Goal: Task Accomplishment & Management: Complete application form

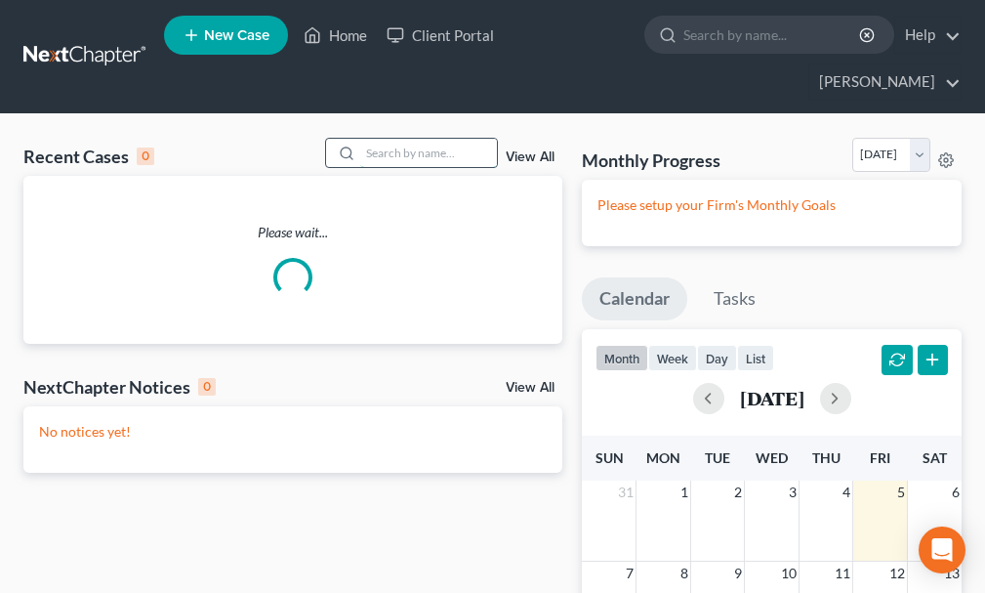
click at [412, 139] on input "search" at bounding box center [428, 153] width 137 height 28
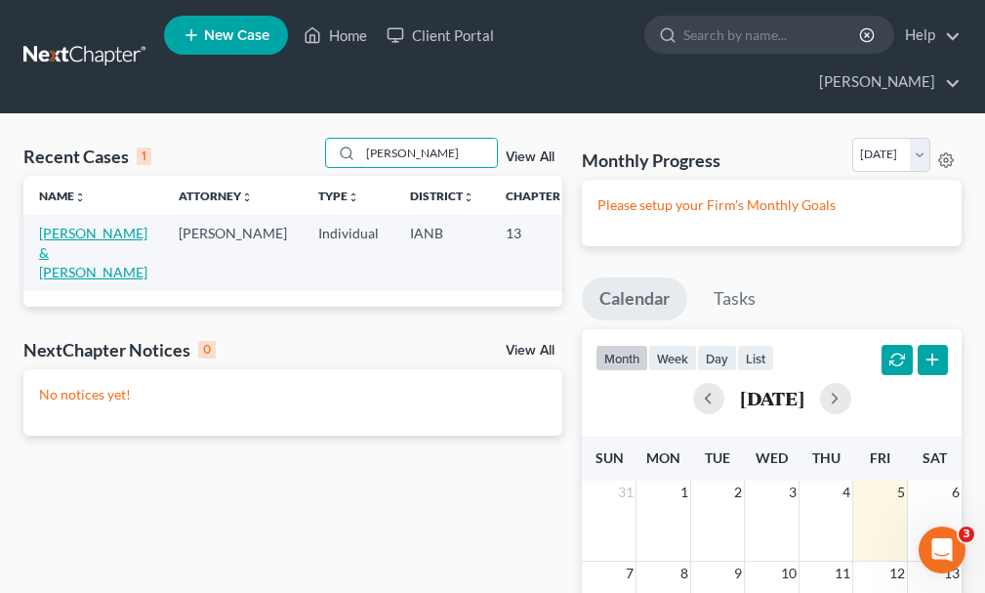
type input "[PERSON_NAME]"
click at [55, 225] on link "[PERSON_NAME] & [PERSON_NAME]" at bounding box center [93, 253] width 108 height 56
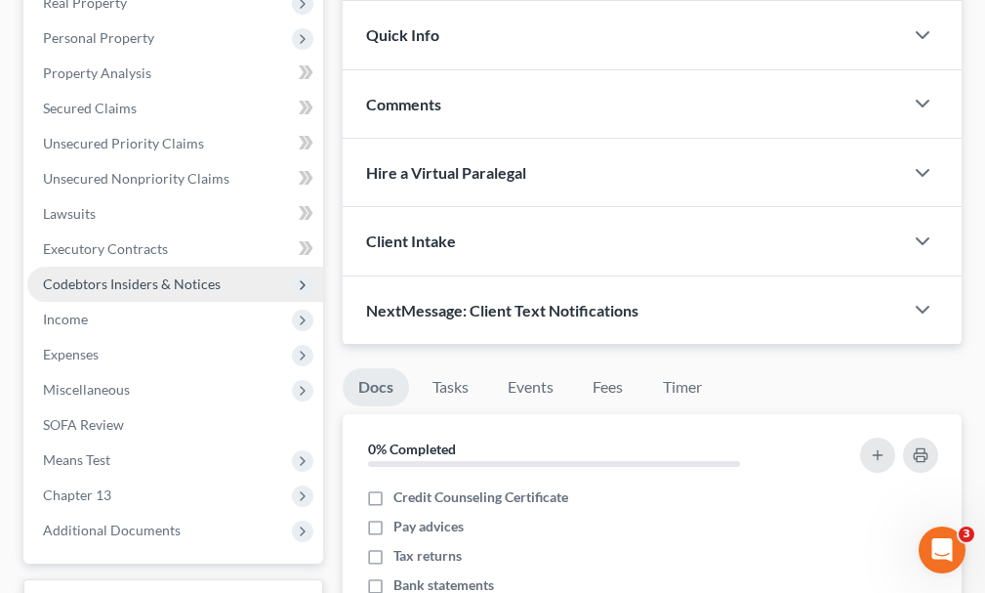
scroll to position [293, 0]
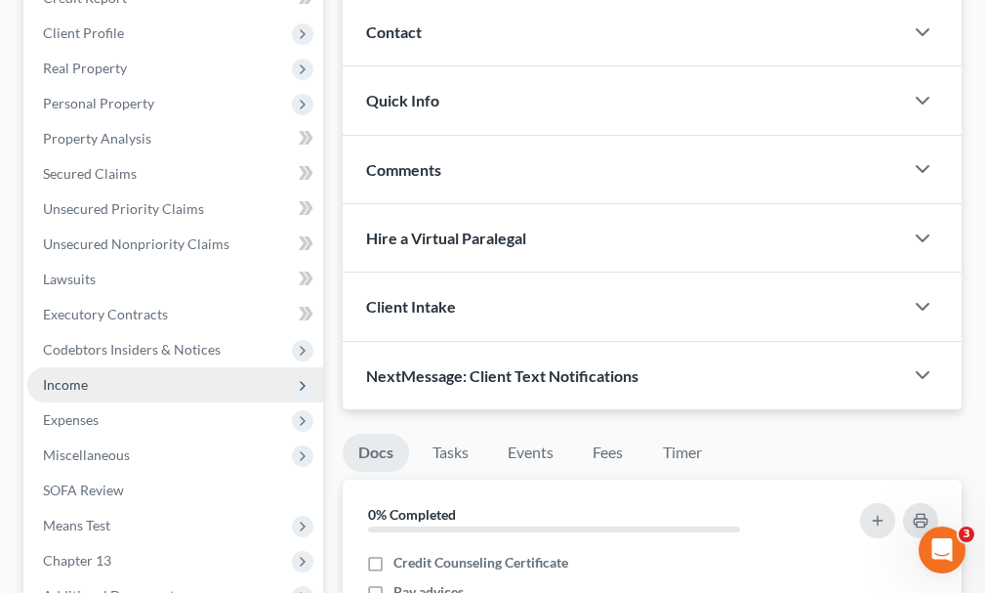
click at [60, 376] on span "Income" at bounding box center [65, 384] width 45 height 17
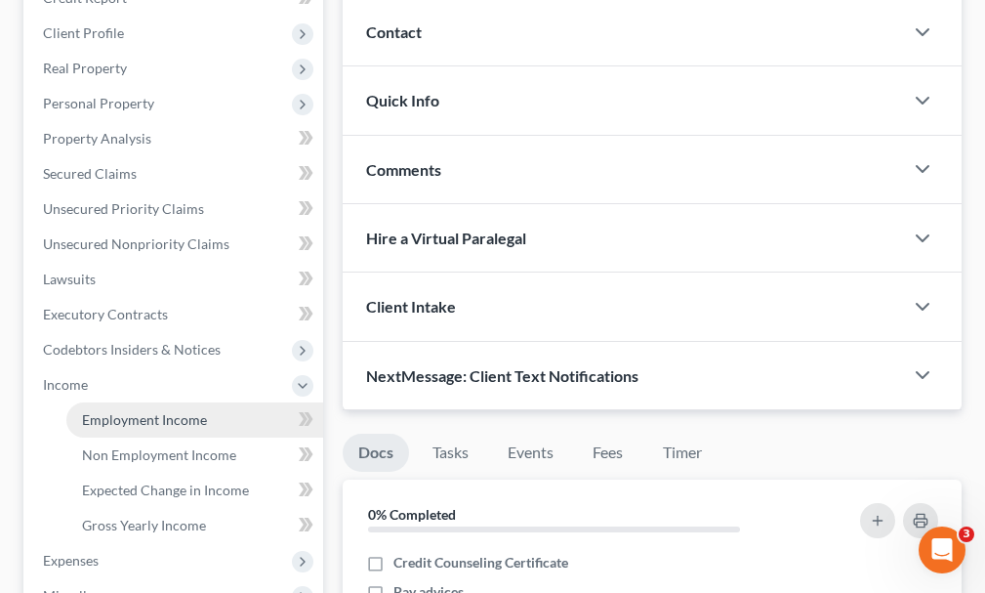
click at [128, 411] on span "Employment Income" at bounding box center [144, 419] width 125 height 17
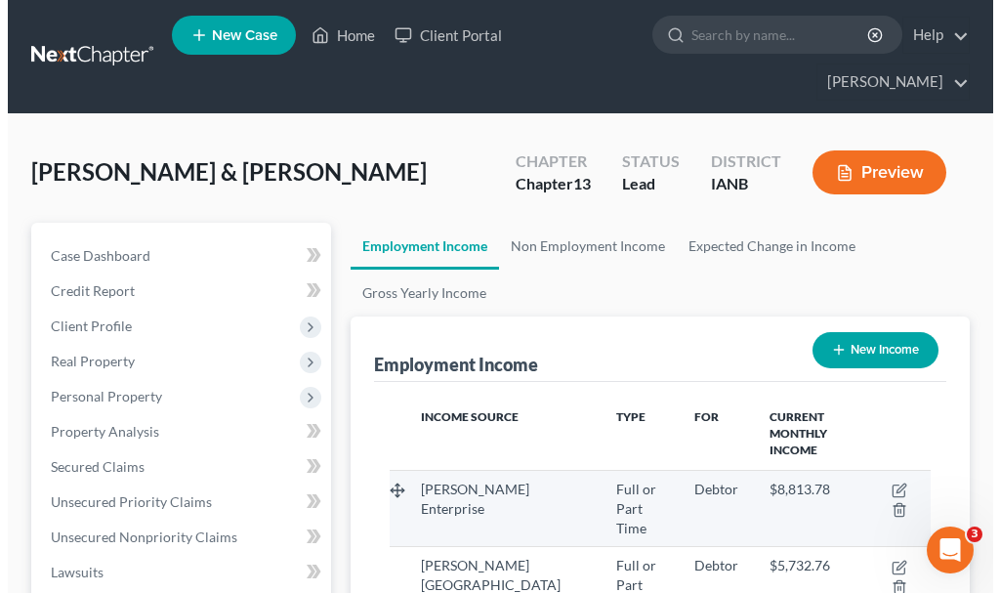
scroll to position [270, 580]
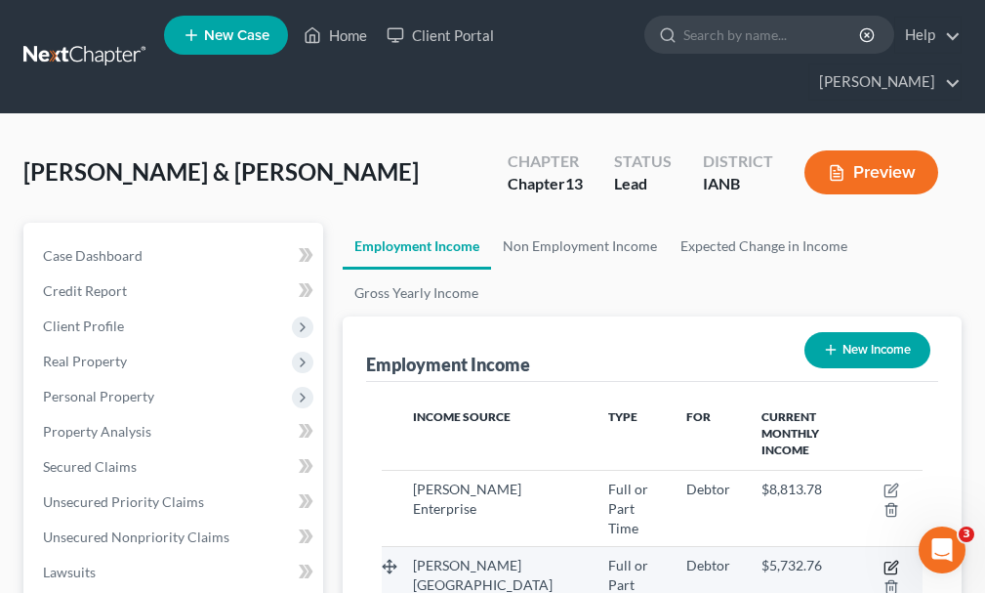
click at [891, 559] on icon "button" at bounding box center [891, 567] width 16 height 16
select select "0"
select select "2"
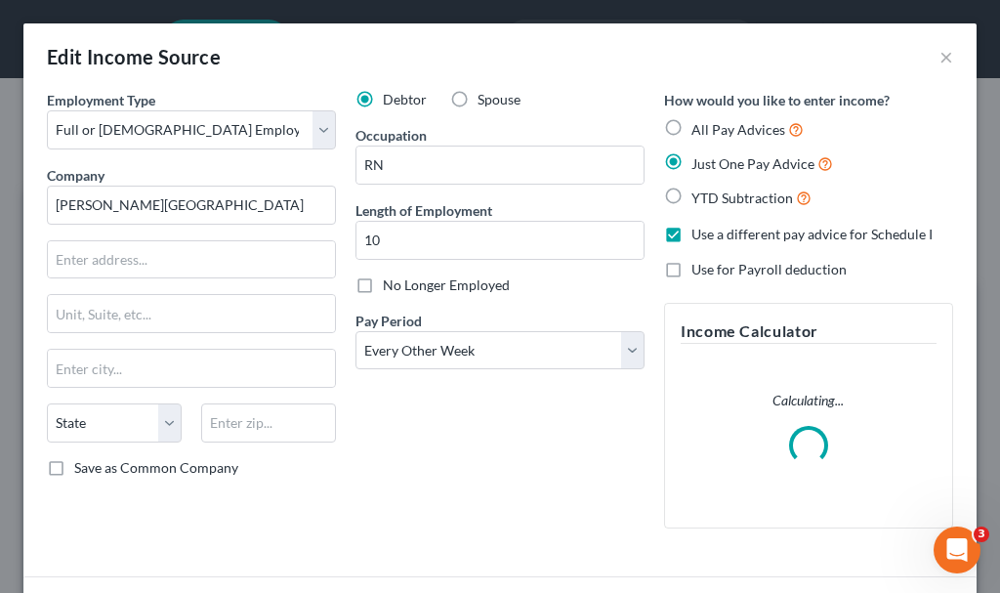
scroll to position [275, 590]
click at [477, 97] on label "Spouse" at bounding box center [498, 100] width 43 height 20
click at [485, 97] on input "Spouse" at bounding box center [491, 96] width 13 height 13
radio input "true"
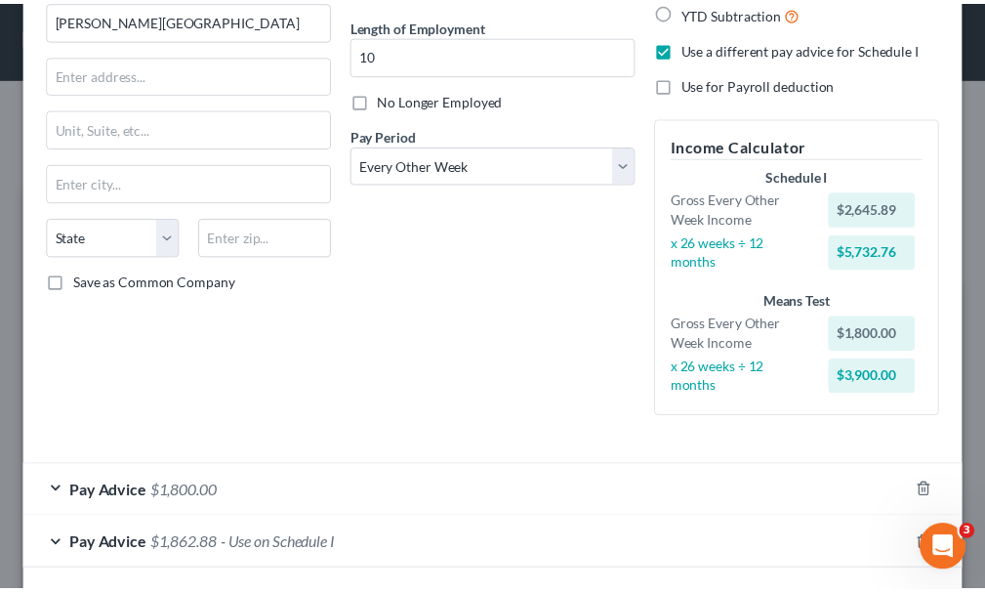
scroll to position [271, 0]
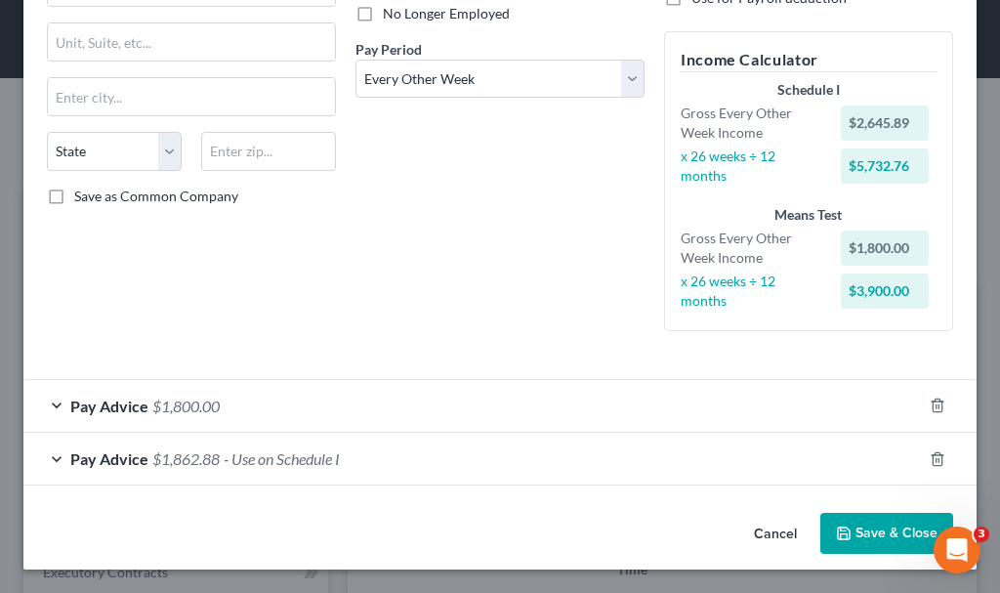
click at [859, 526] on button "Save & Close" at bounding box center [886, 533] width 133 height 41
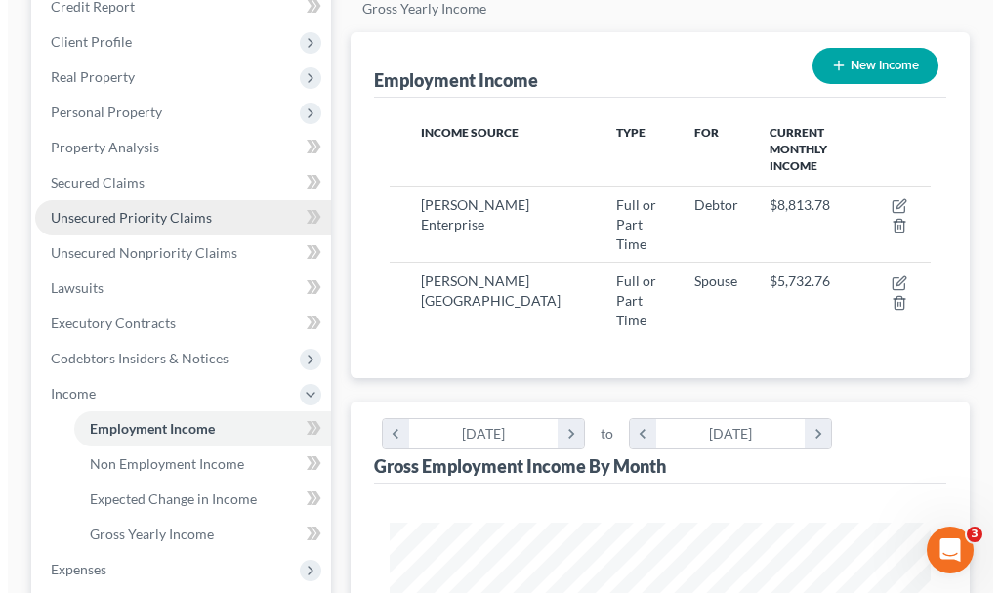
scroll to position [293, 0]
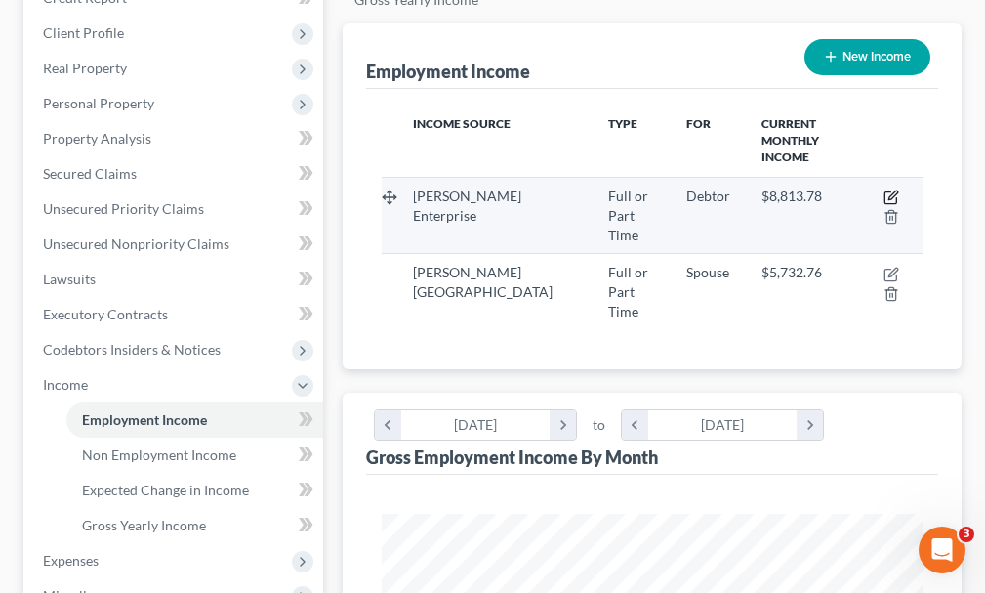
click at [885, 189] on icon "button" at bounding box center [891, 197] width 16 height 16
select select "0"
select select "3"
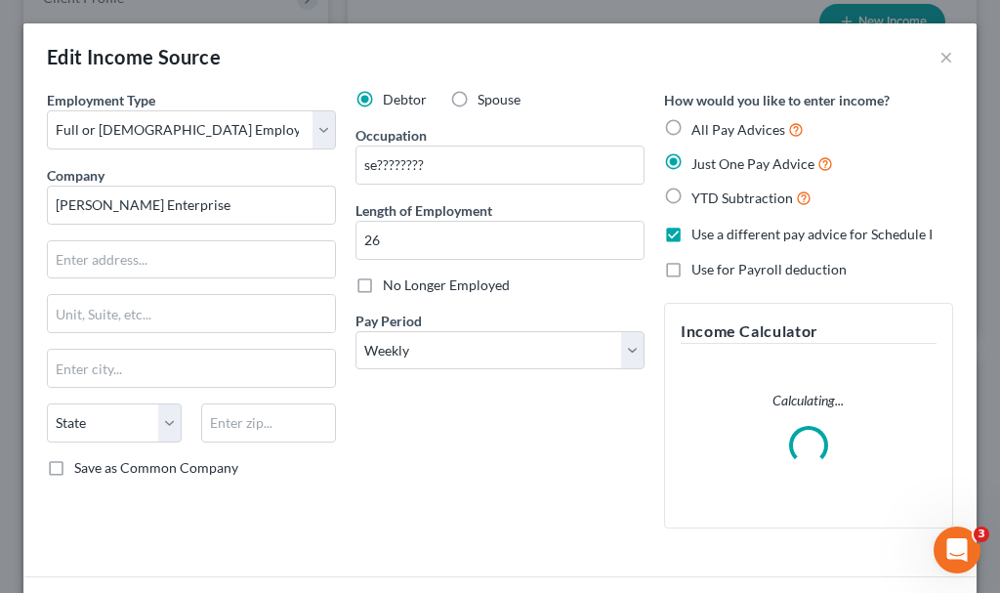
scroll to position [275, 590]
click at [438, 171] on input "se????????" at bounding box center [499, 164] width 287 height 37
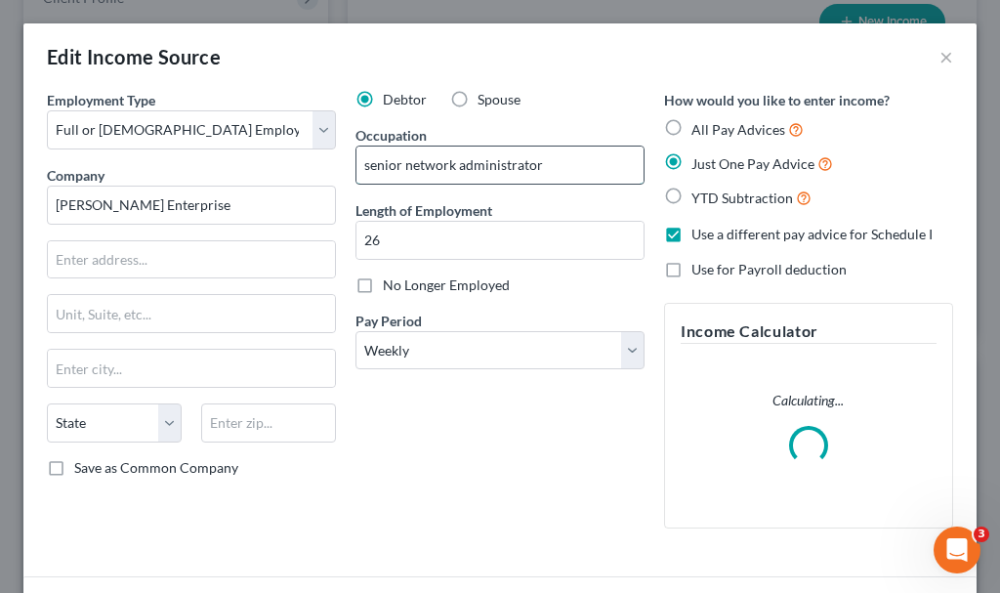
type input "senior network administrator"
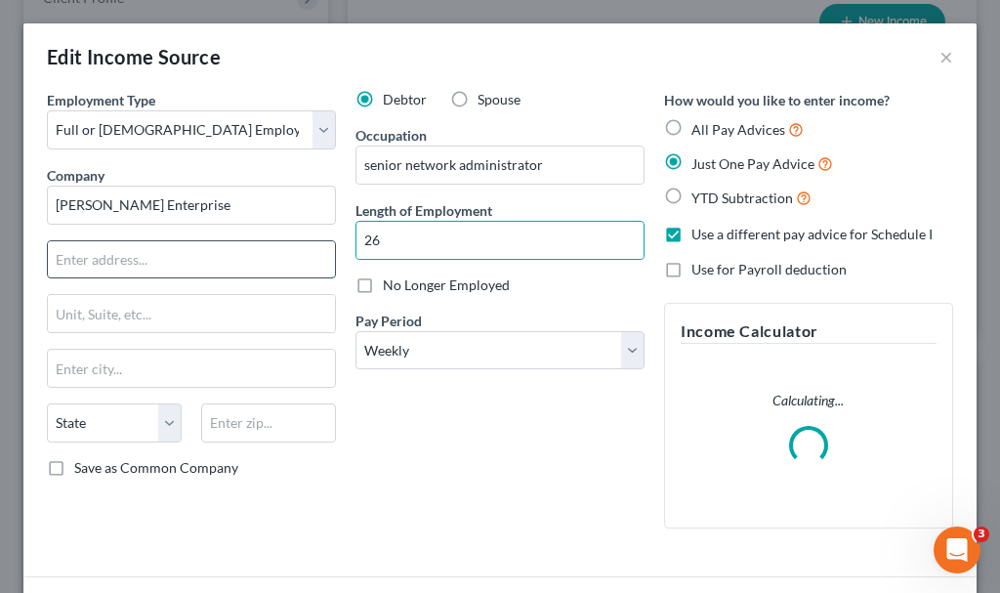
click at [188, 258] on input "text" at bounding box center [191, 259] width 287 height 37
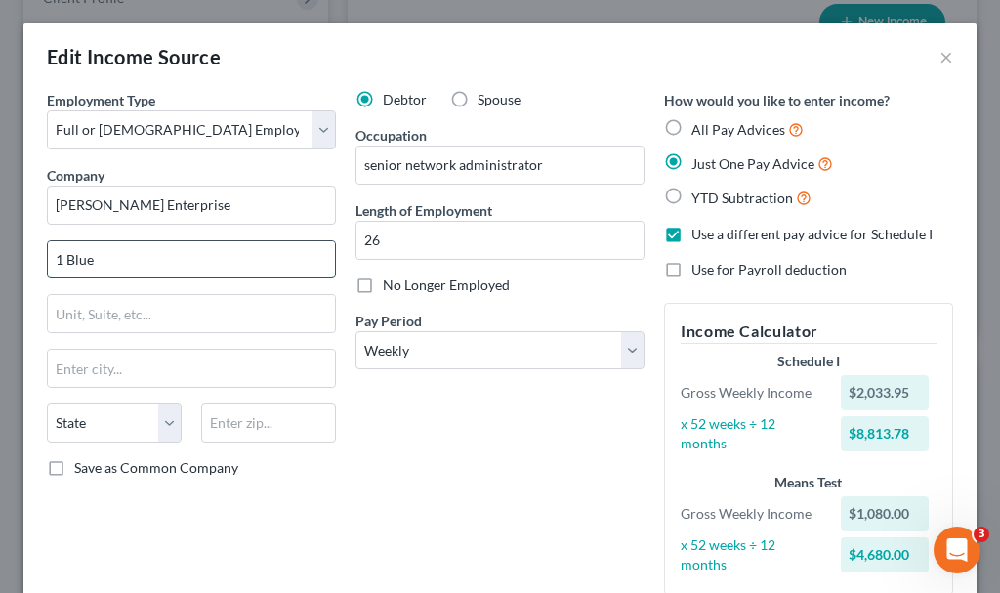
type input "1 Blue Bunny Dr."
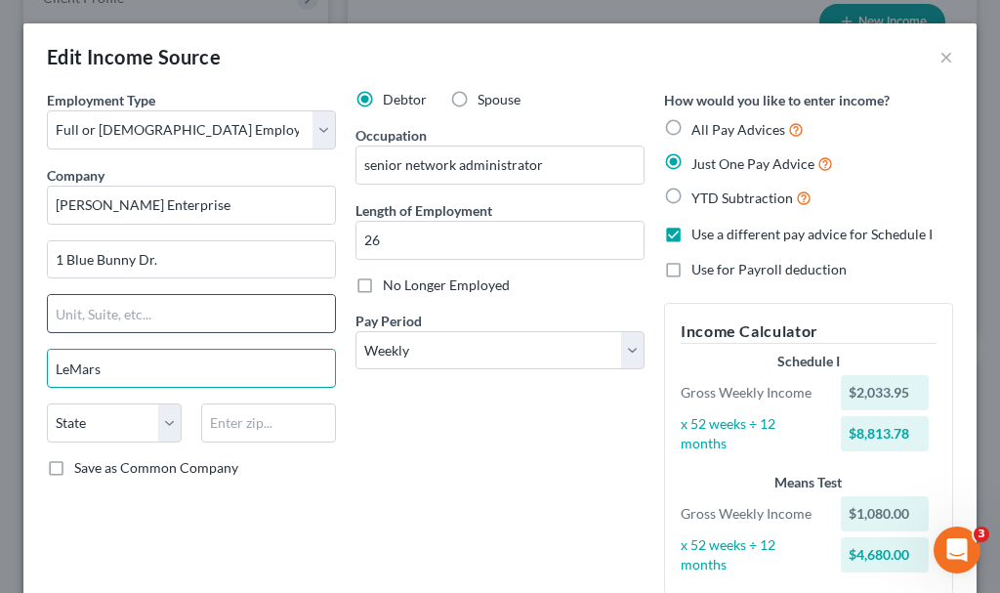
type input "LeMars"
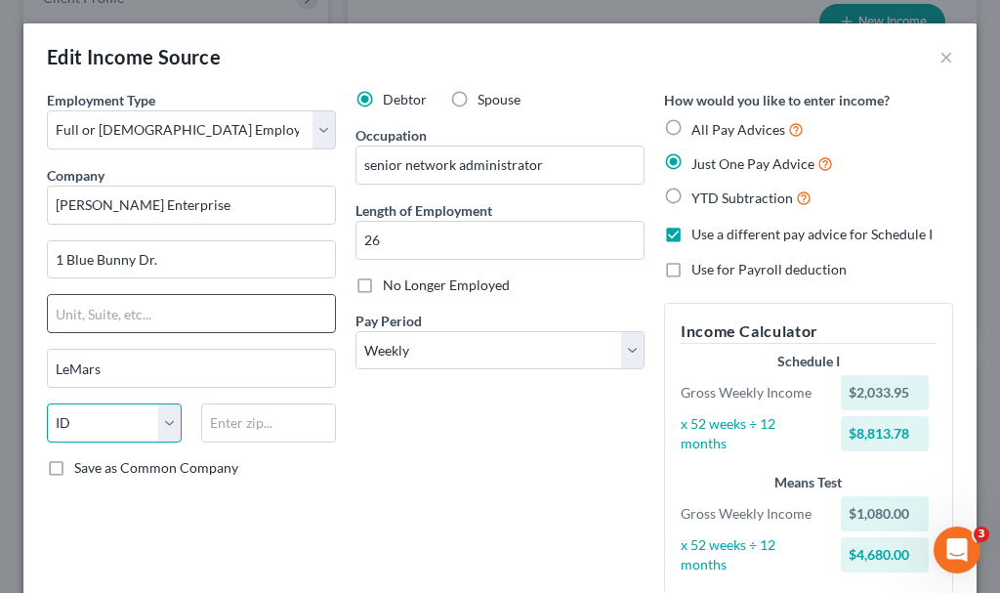
select select "16"
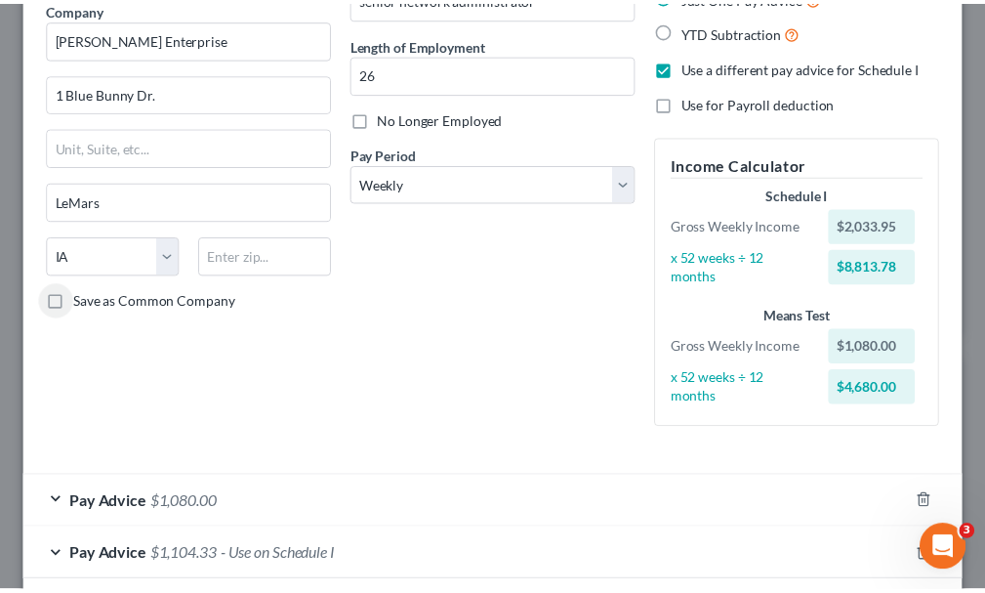
scroll to position [264, 0]
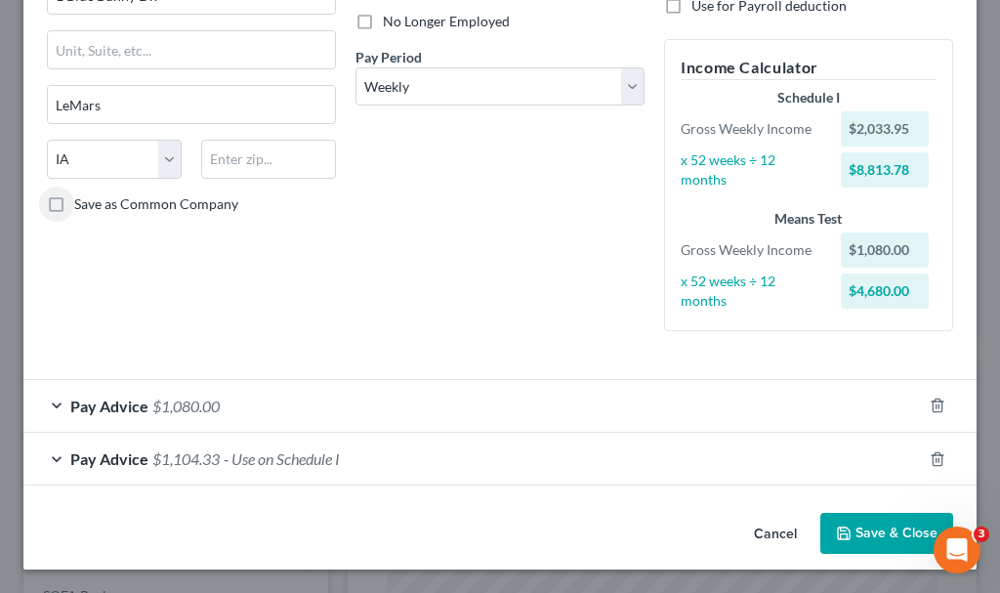
click at [851, 534] on button "Save & Close" at bounding box center [886, 533] width 133 height 41
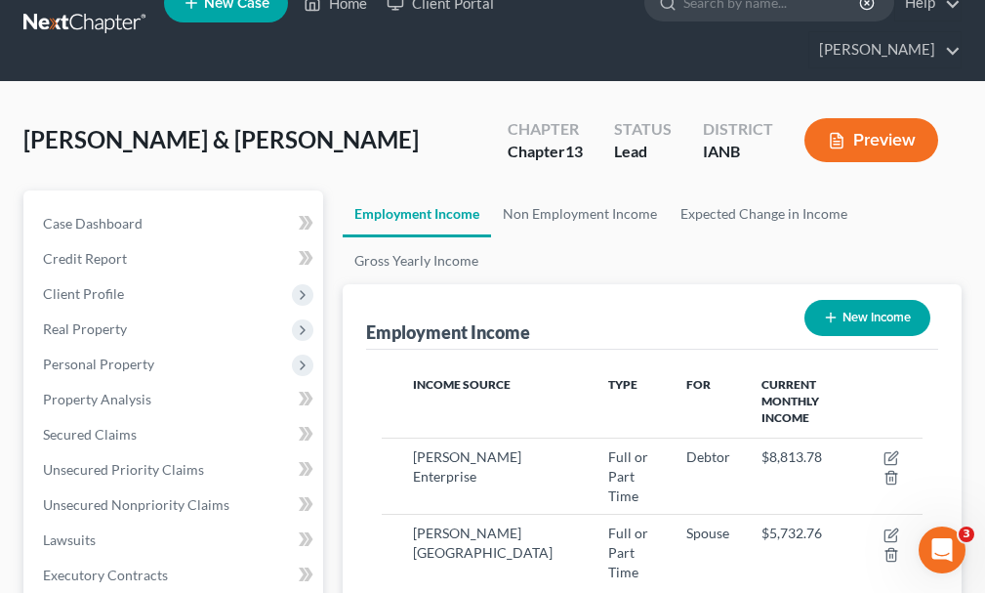
scroll to position [0, 0]
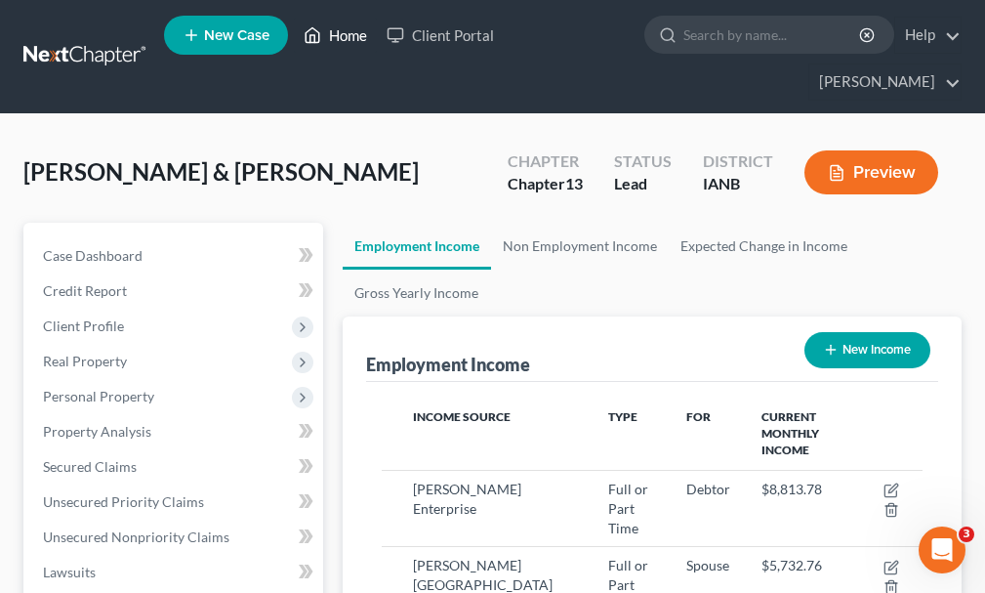
click at [336, 33] on link "Home" at bounding box center [335, 35] width 83 height 35
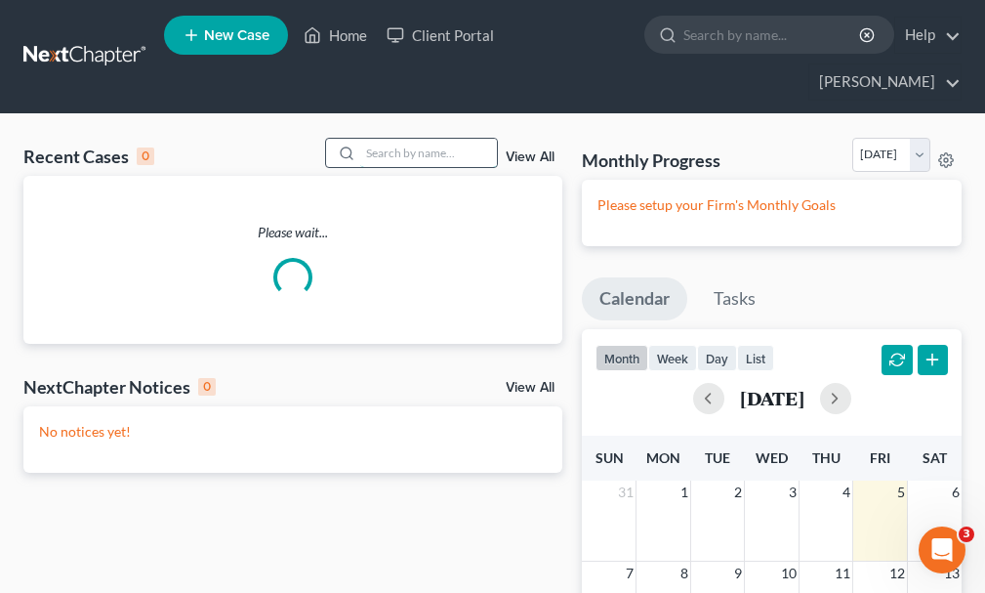
click at [415, 139] on input "search" at bounding box center [428, 153] width 137 height 28
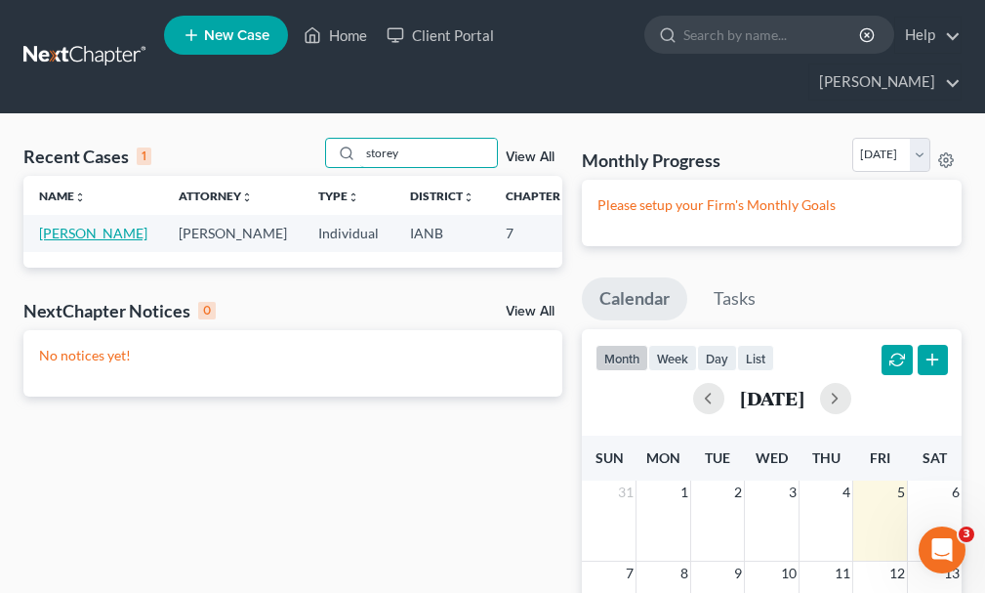
type input "storey"
click at [63, 225] on link "[PERSON_NAME]" at bounding box center [93, 233] width 108 height 17
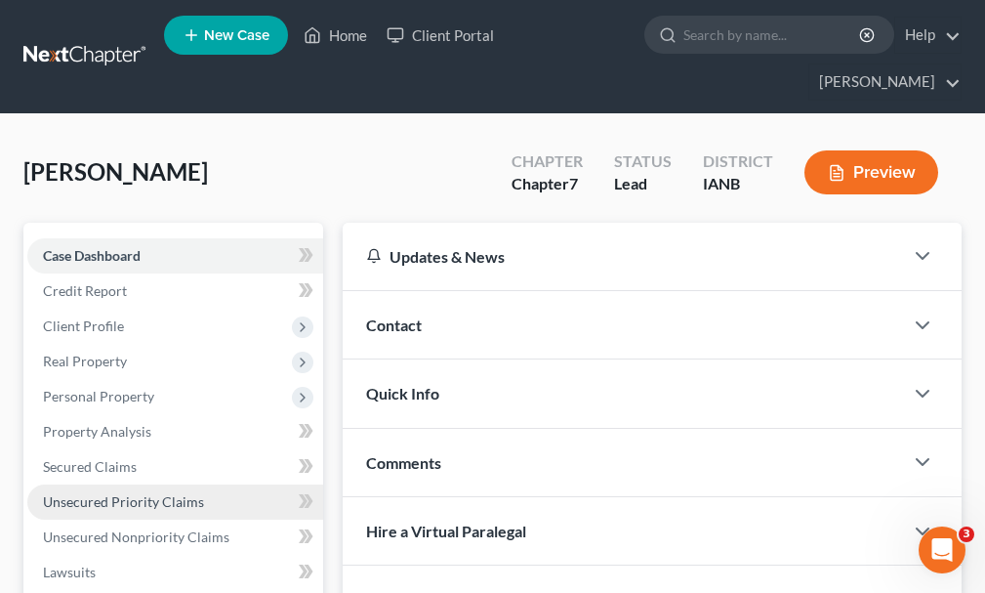
click at [100, 493] on span "Unsecured Priority Claims" at bounding box center [123, 501] width 161 height 17
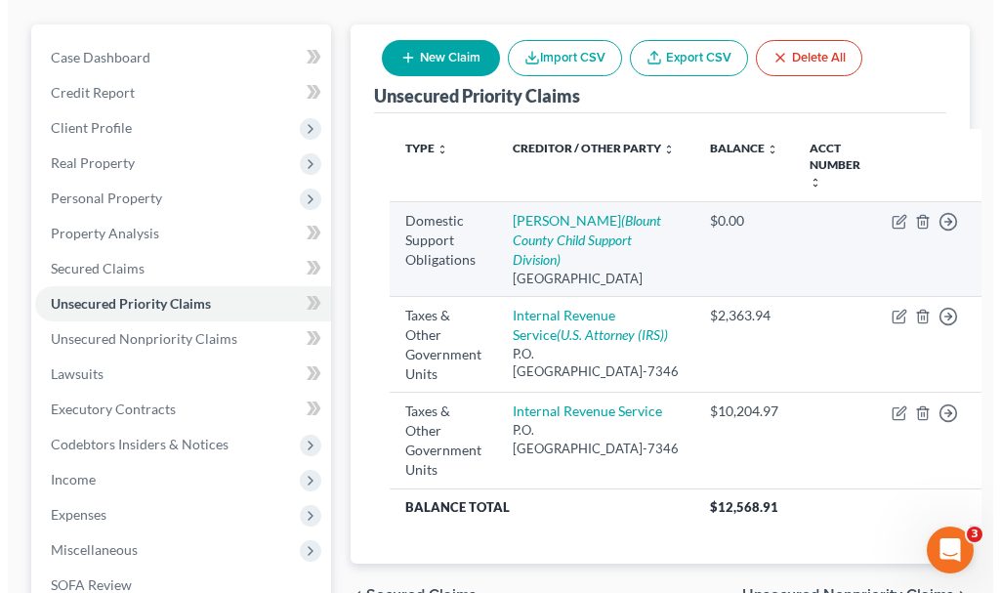
scroll to position [195, 0]
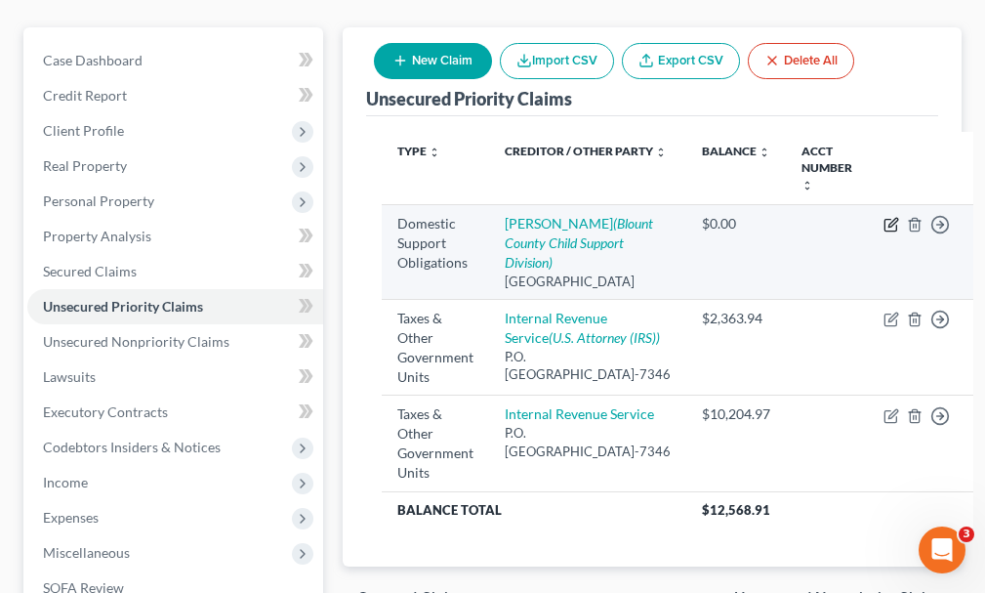
click at [883, 217] on icon "button" at bounding box center [891, 225] width 16 height 16
select select "16"
select select "0"
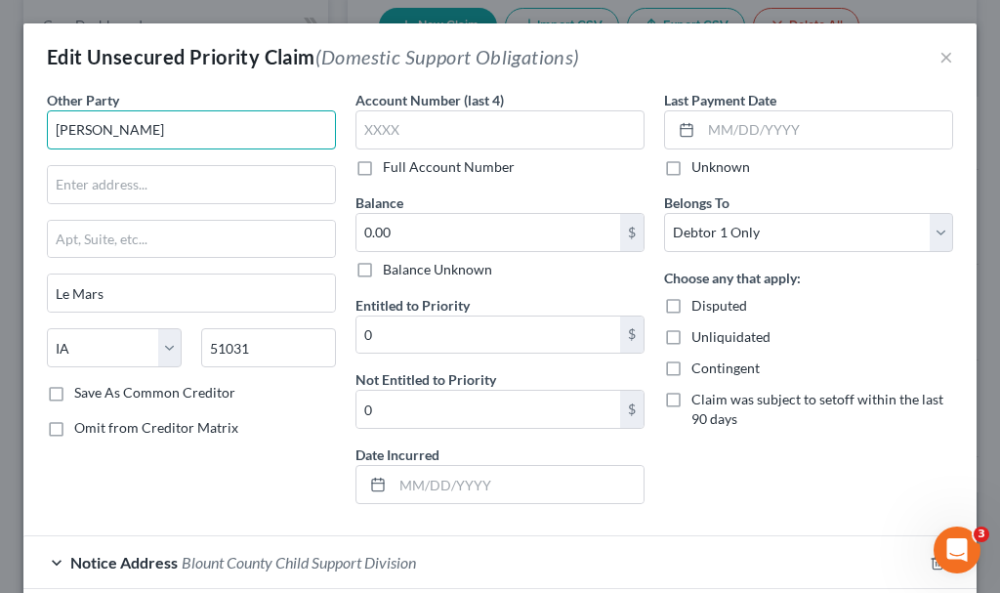
drag, startPoint x: 178, startPoint y: 133, endPoint x: 0, endPoint y: 142, distance: 177.9
click at [0, 142] on div "Edit Unsecured Priority Claim (Domestic Support Obligations) × Other Party * [P…" at bounding box center [500, 296] width 1000 height 593
type input "[PERSON_NAME]"
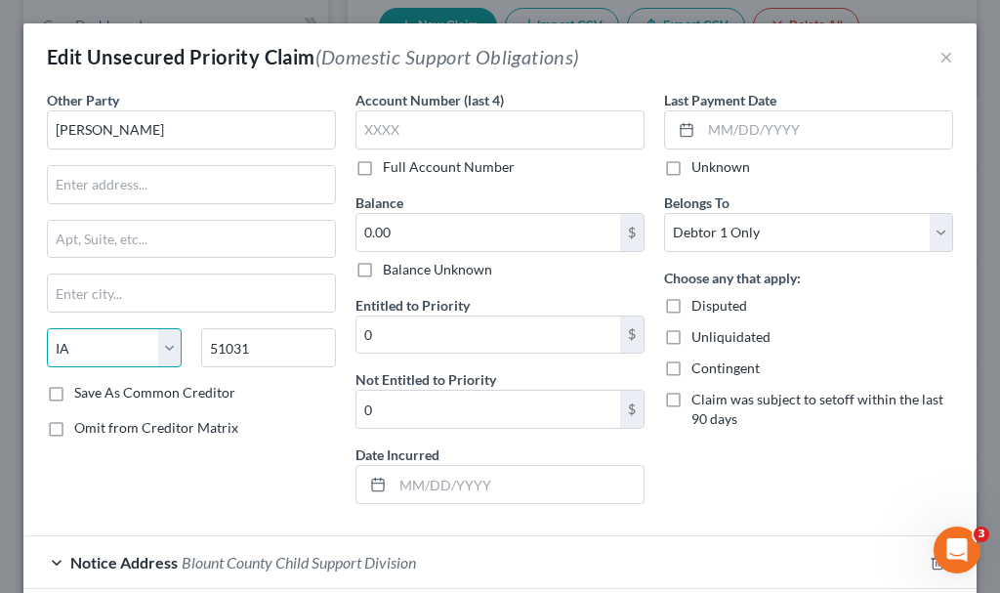
click at [164, 344] on select "State [US_STATE] AK AR AZ CA CO CT DE DC [GEOGRAPHIC_DATA] [GEOGRAPHIC_DATA] GU…" at bounding box center [114, 347] width 135 height 39
select select
click at [47, 328] on select "State [US_STATE] AK AR AZ CA CO CT DE DC [GEOGRAPHIC_DATA] [GEOGRAPHIC_DATA] GU…" at bounding box center [114, 347] width 135 height 39
click at [260, 349] on input "51031" at bounding box center [268, 347] width 135 height 39
type input "5"
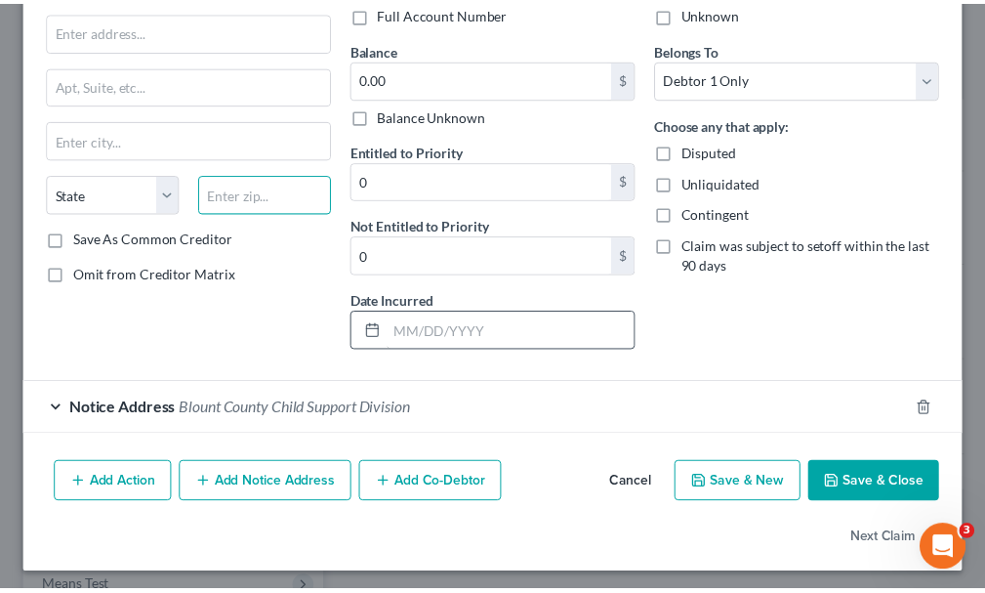
scroll to position [159, 0]
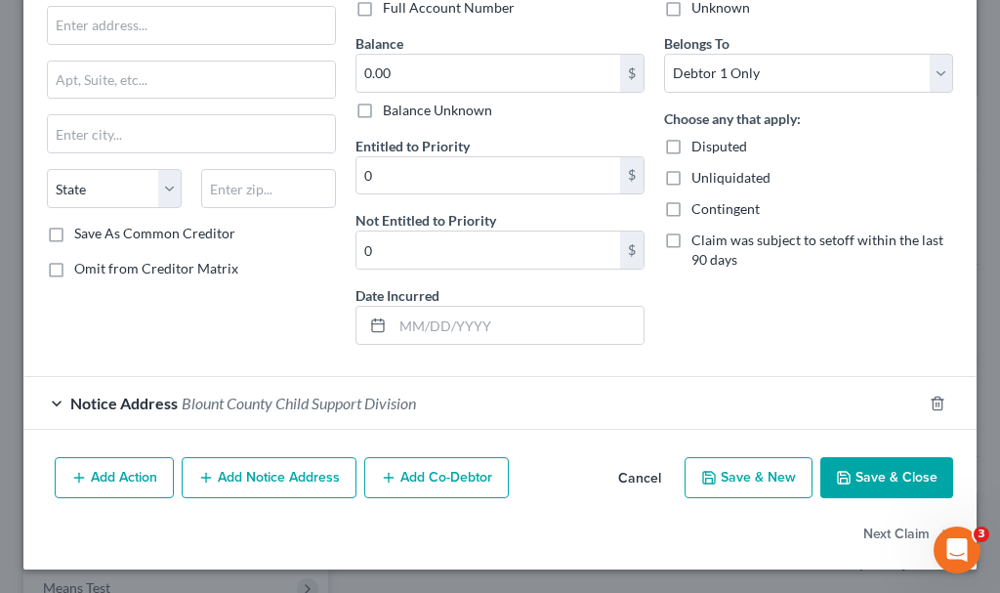
click at [841, 477] on button "Save & Close" at bounding box center [886, 477] width 133 height 41
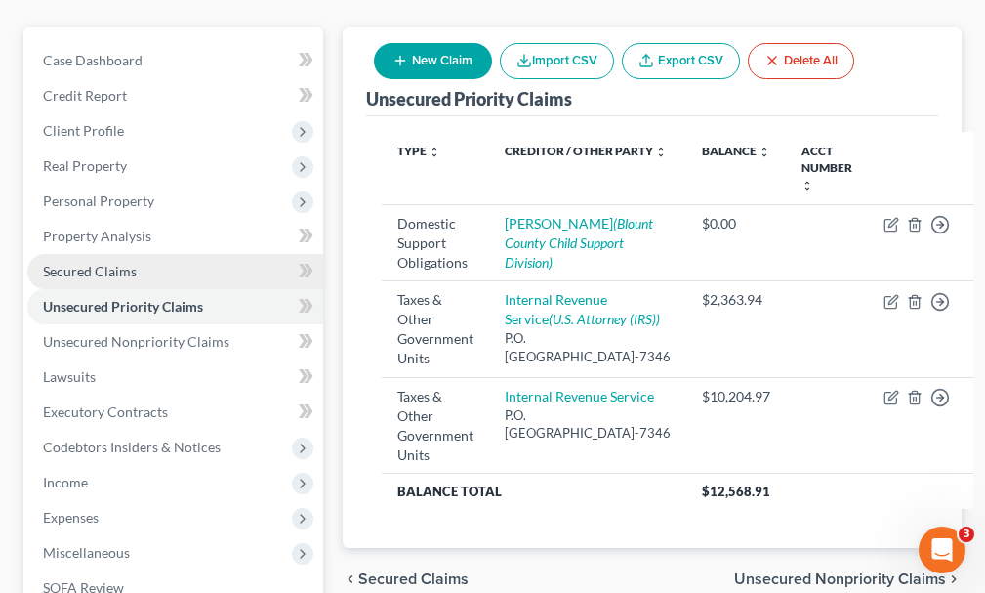
click at [90, 263] on span "Secured Claims" at bounding box center [90, 271] width 94 height 17
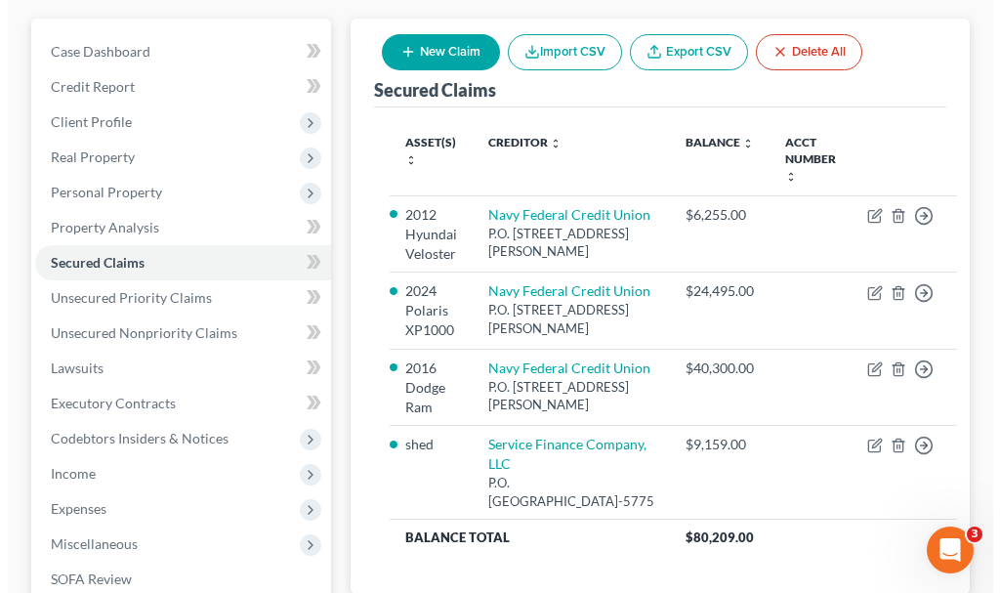
scroll to position [195, 0]
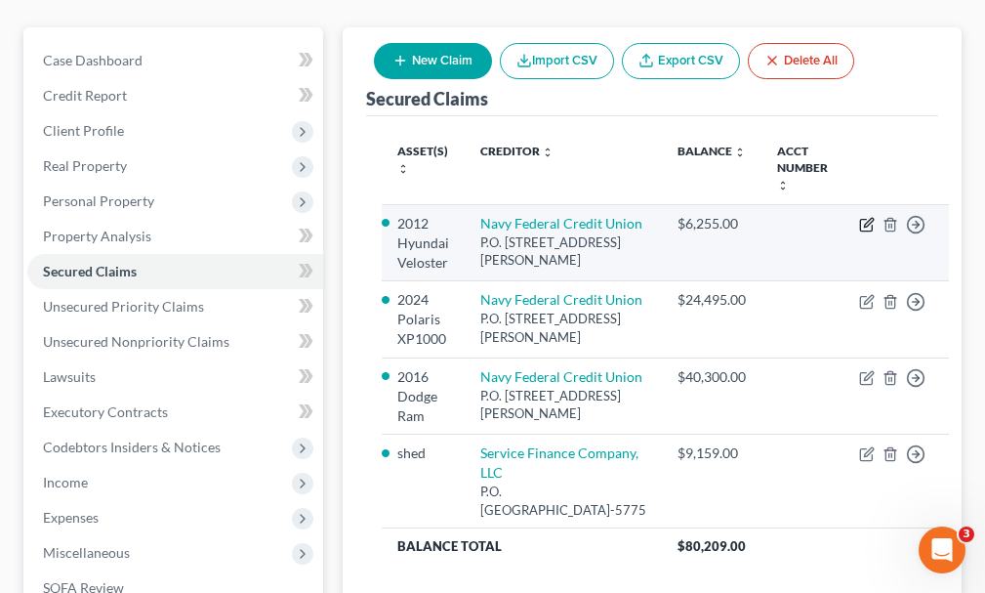
click at [864, 218] on icon "button" at bounding box center [868, 222] width 9 height 9
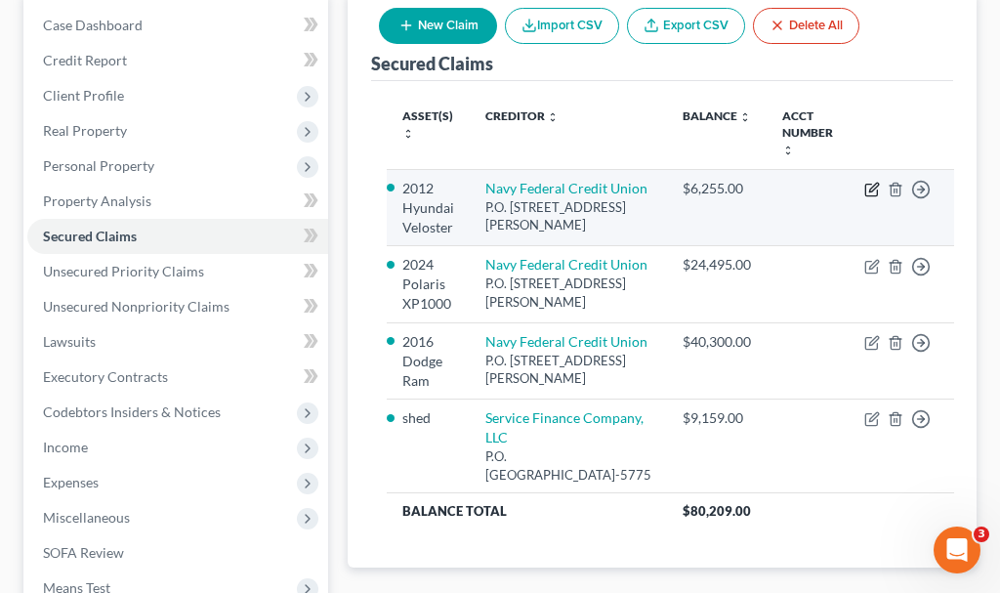
select select "48"
select select "0"
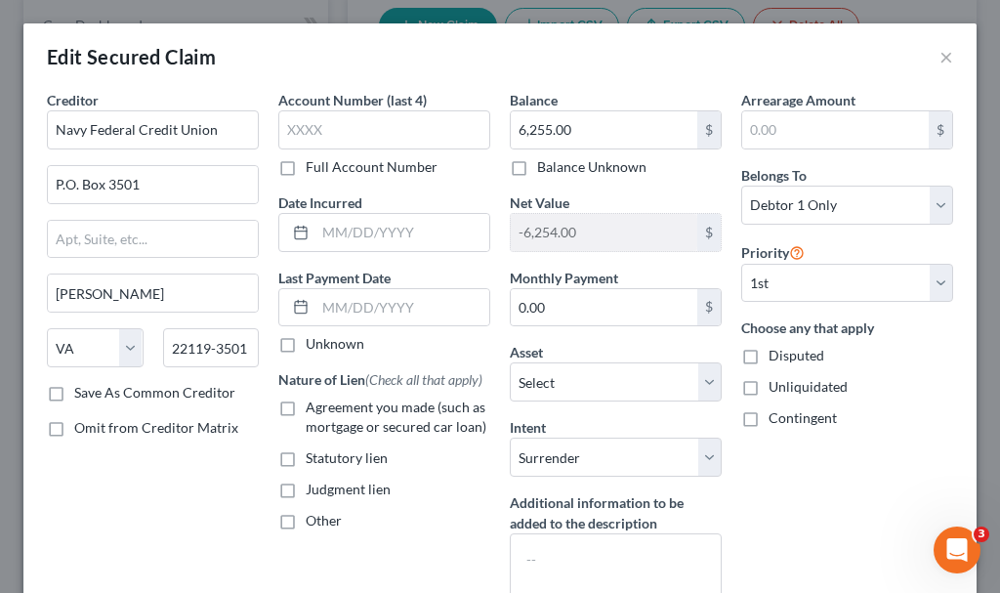
drag, startPoint x: 282, startPoint y: 405, endPoint x: 321, endPoint y: 408, distance: 39.2
click at [306, 405] on label "Agreement you made (such as mortgage or secured car loan)" at bounding box center [398, 416] width 185 height 39
click at [313, 405] on input "Agreement you made (such as mortgage or secured car loan)" at bounding box center [319, 403] width 13 height 13
checkbox input "true"
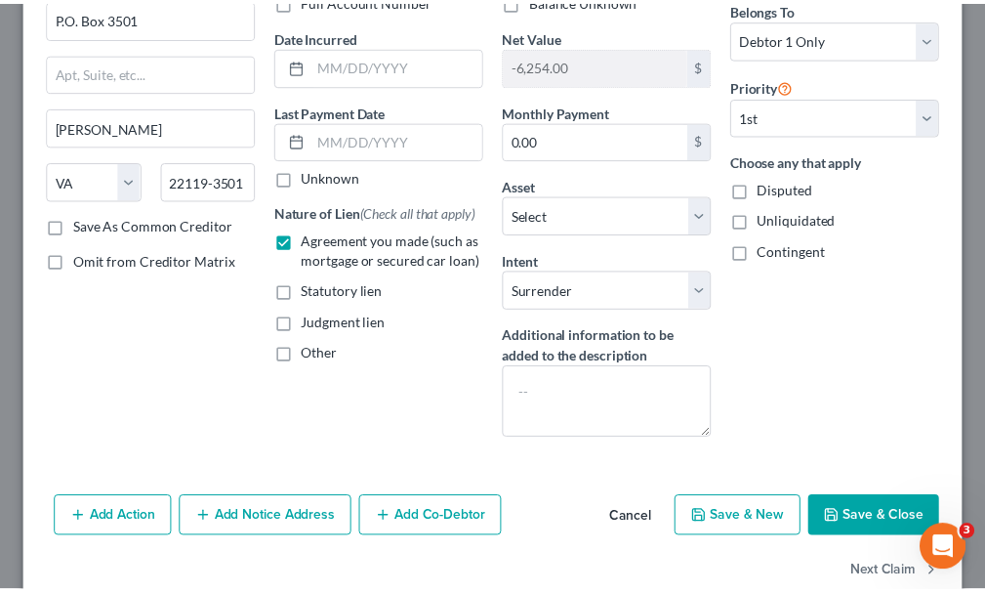
scroll to position [207, 0]
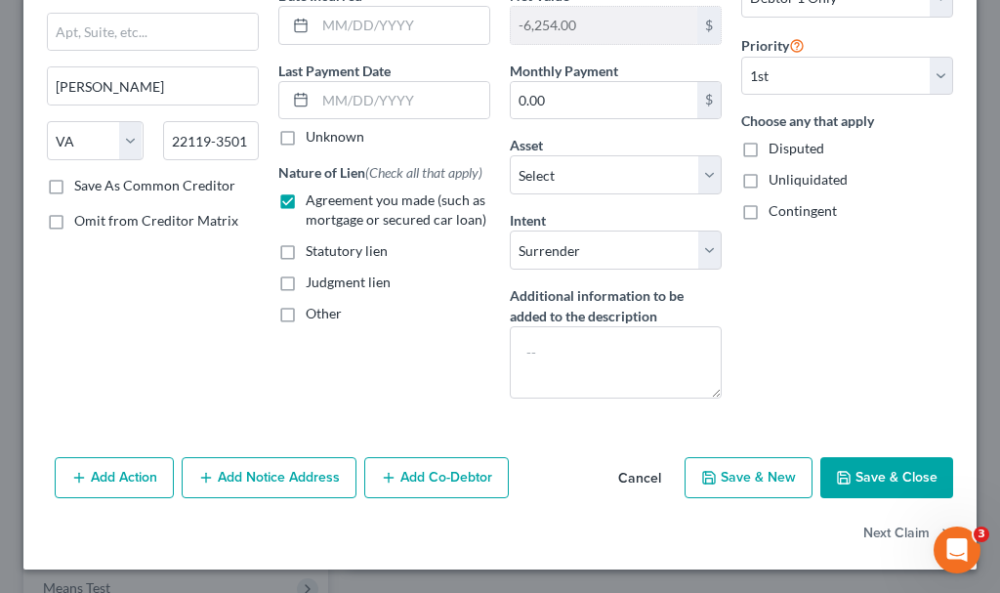
click at [873, 470] on button "Save & Close" at bounding box center [886, 477] width 133 height 41
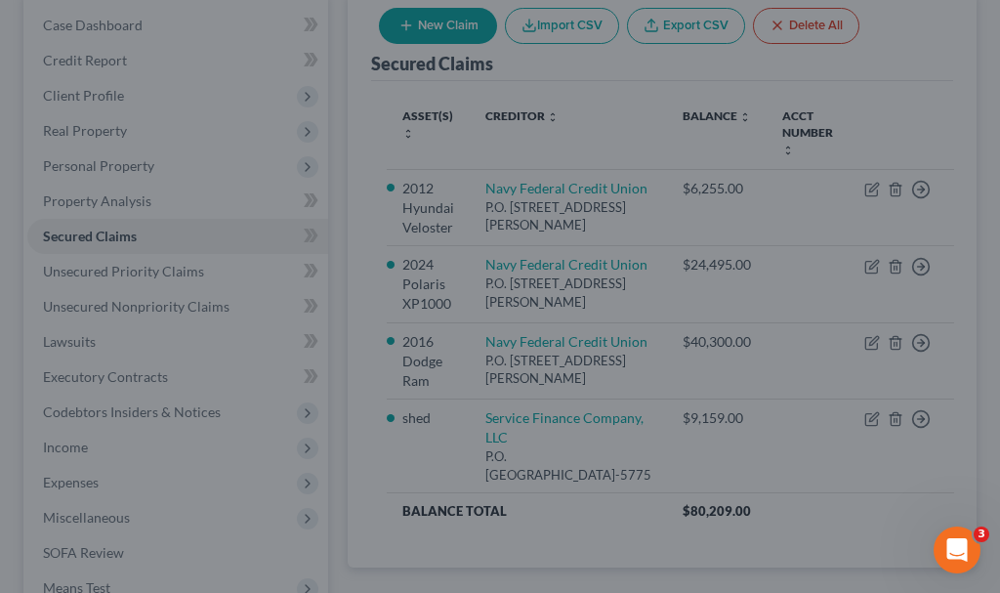
select select "6"
type input "0"
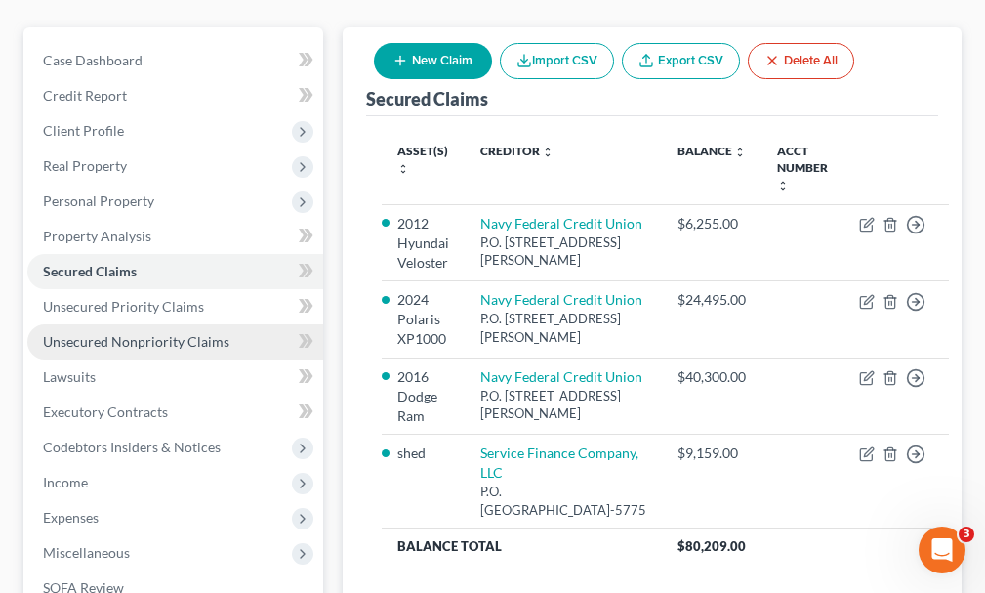
click at [86, 333] on span "Unsecured Nonpriority Claims" at bounding box center [136, 341] width 186 height 17
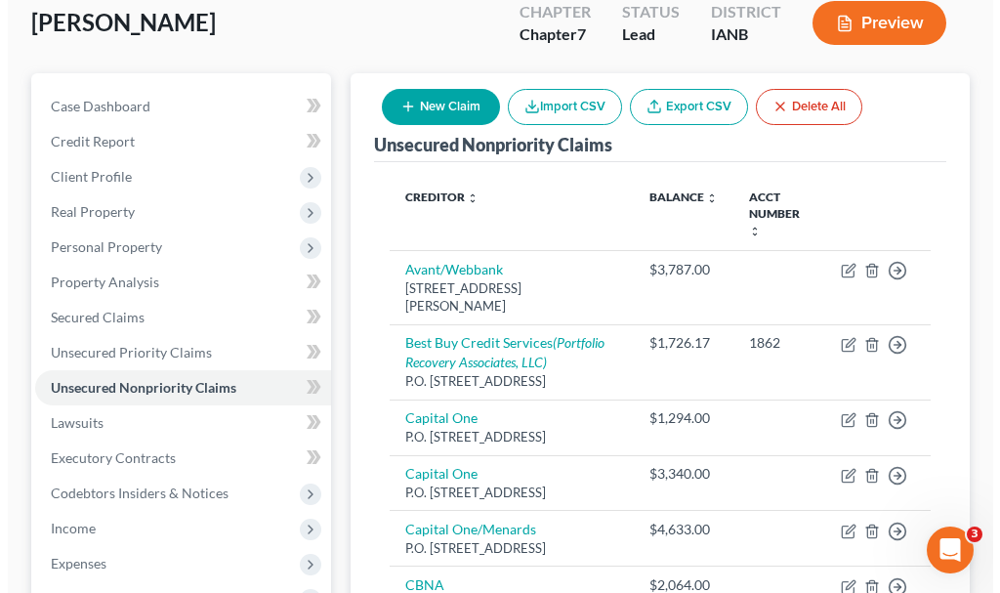
scroll to position [195, 0]
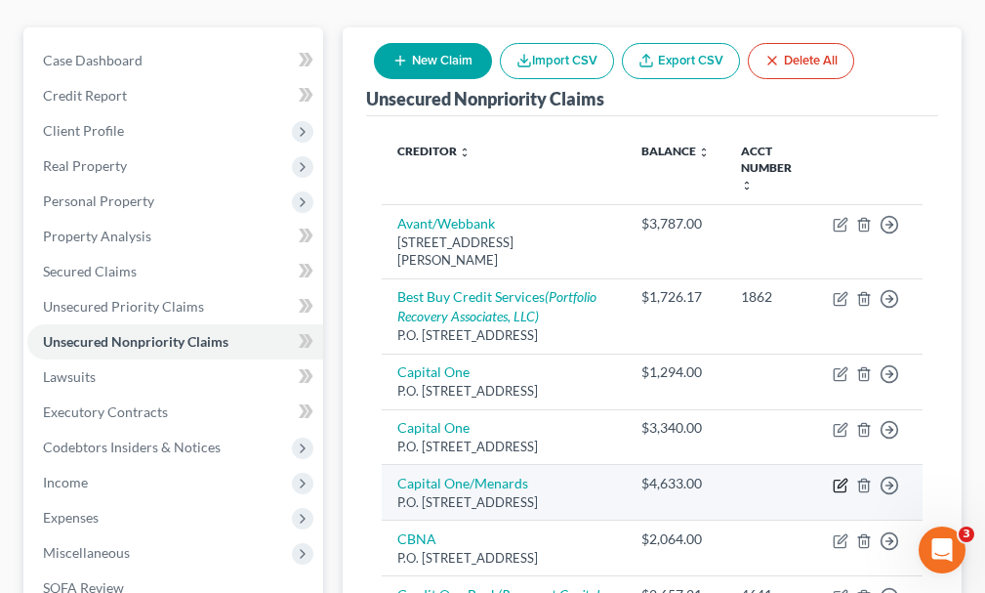
click at [838, 487] on icon "button" at bounding box center [842, 482] width 9 height 9
select select "46"
select select "2"
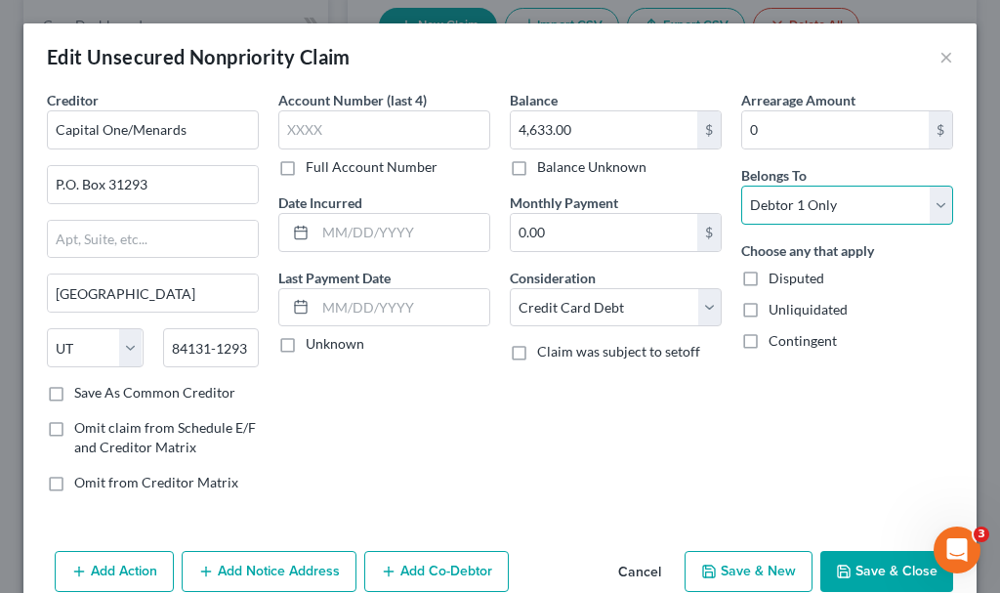
click at [816, 206] on select "Select Debtor 1 Only Debtor 2 Only Debtor 1 And Debtor 2 Only At Least One Of T…" at bounding box center [847, 204] width 212 height 39
select select "3"
click at [741, 185] on select "Select Debtor 1 Only Debtor 2 Only Debtor 1 And Debtor 2 Only At Least One Of T…" at bounding box center [847, 204] width 212 height 39
click at [460, 564] on button "Add Co-Debtor" at bounding box center [436, 571] width 144 height 41
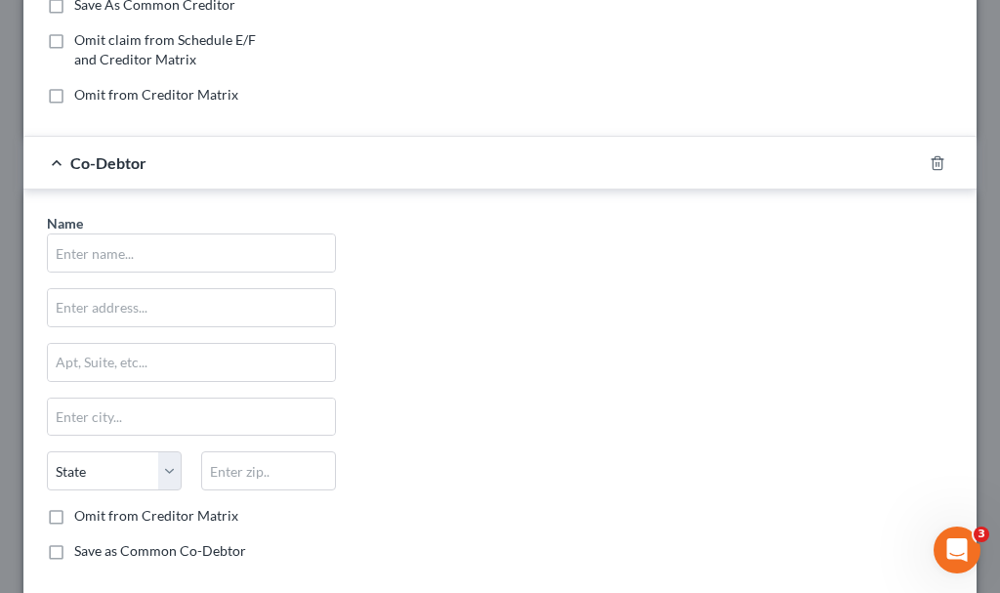
scroll to position [390, 0]
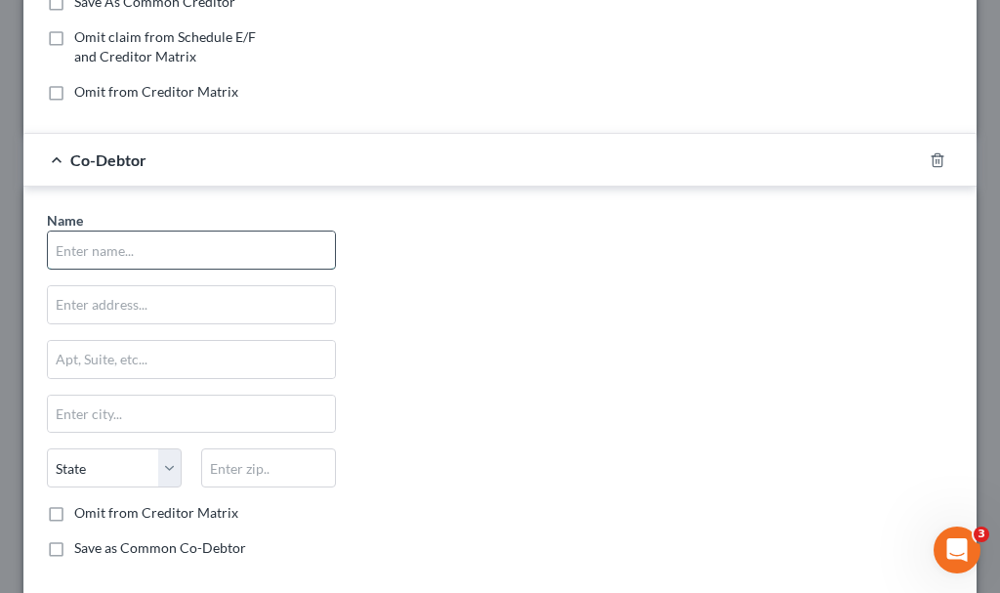
click at [220, 256] on input "text" at bounding box center [191, 249] width 287 height 37
type input "[PERSON_NAME]"
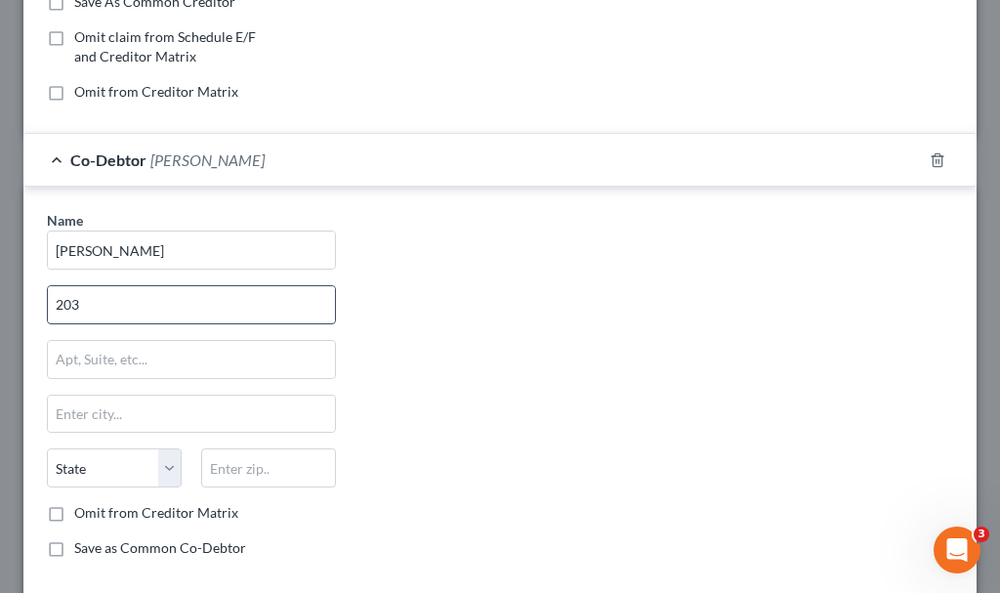
type input "[STREET_ADDRESS]"
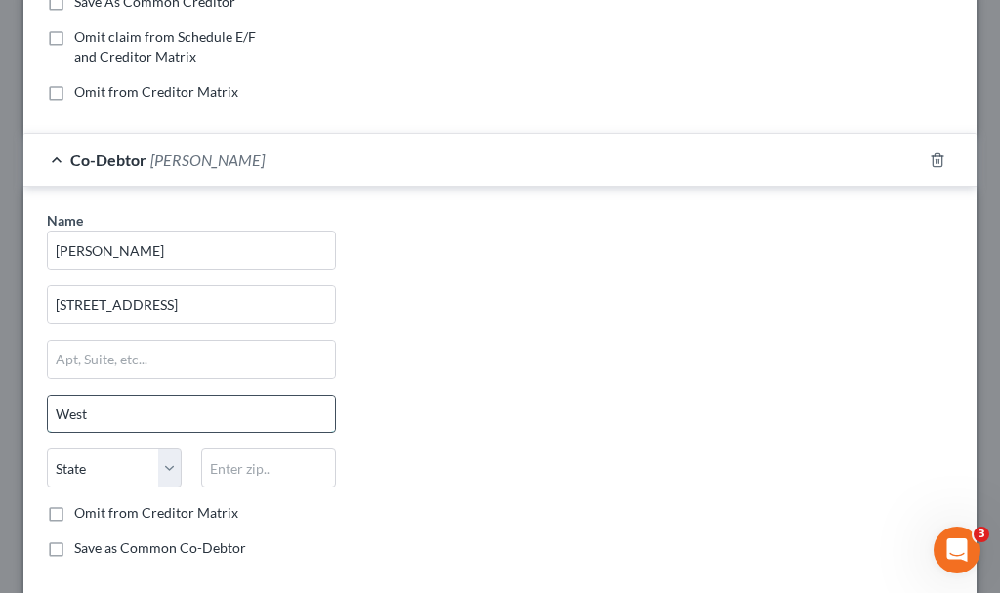
type input "Westfield"
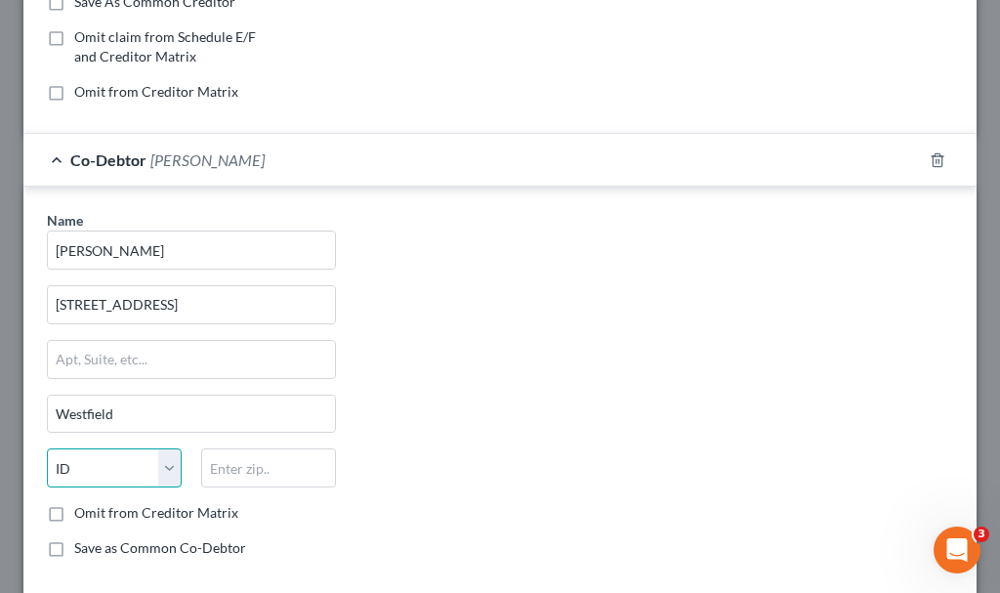
select select "16"
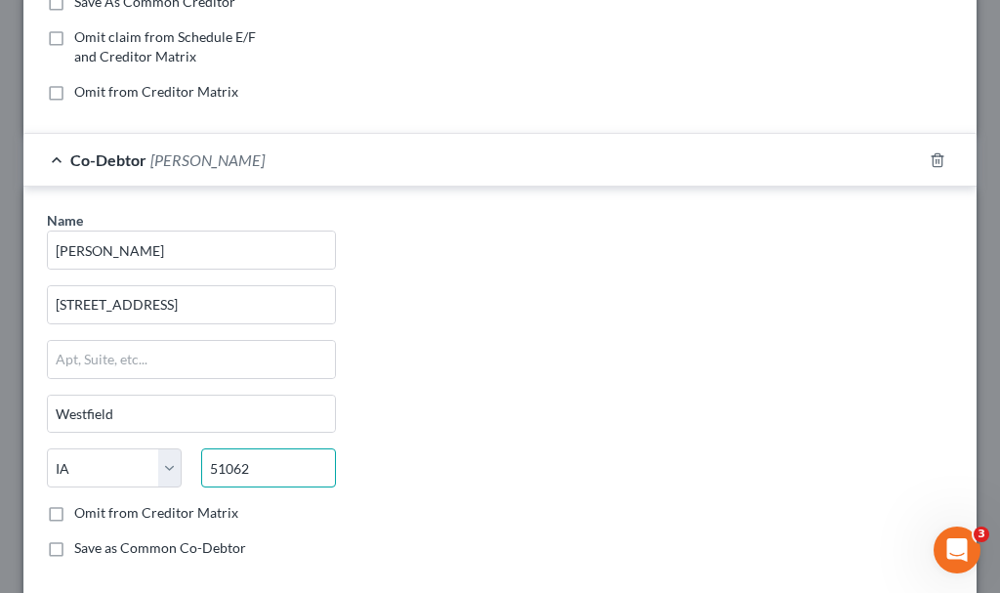
type input "51062"
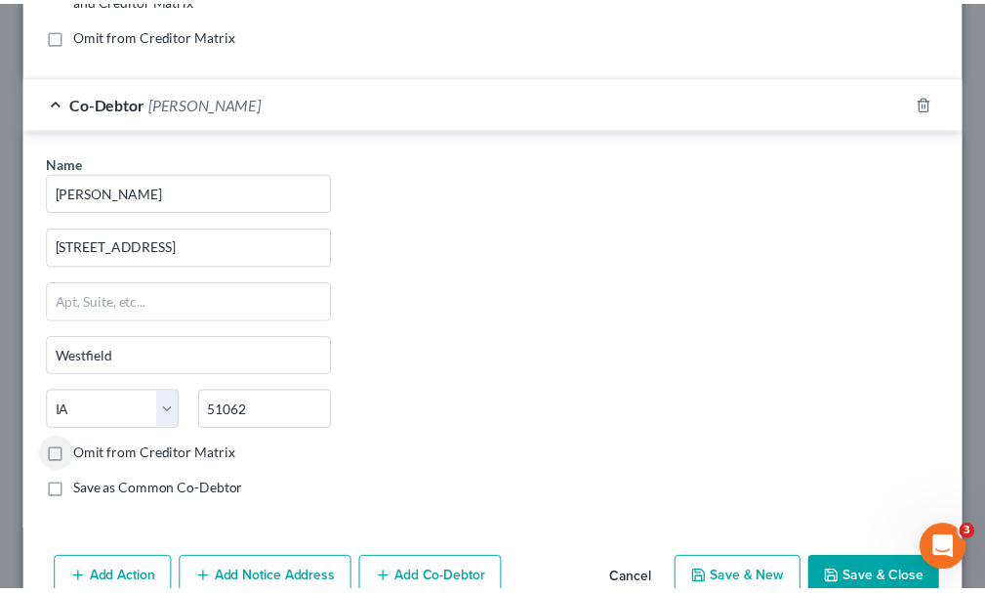
scroll to position [452, 0]
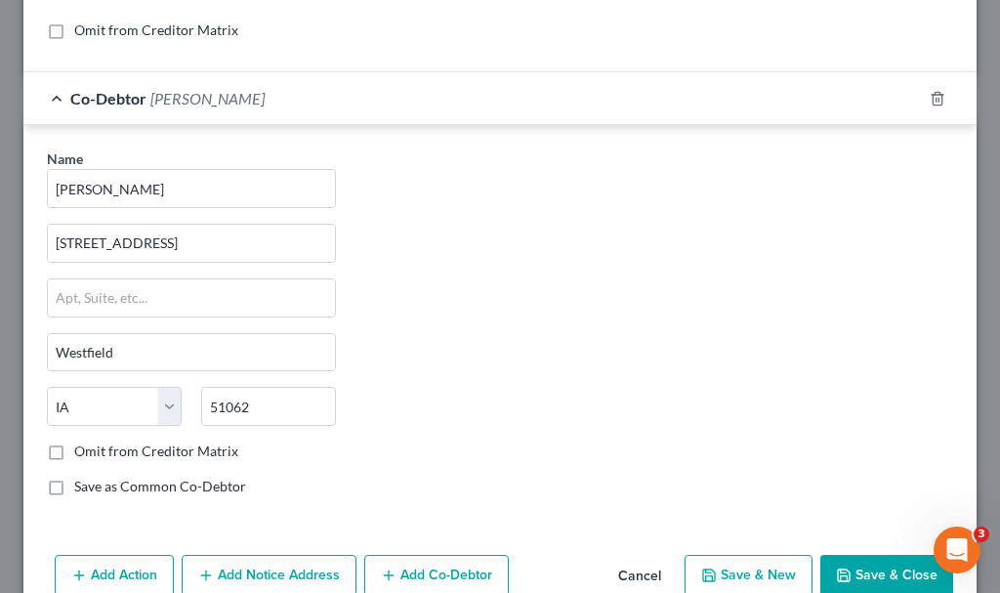
click at [848, 564] on button "Save & Close" at bounding box center [886, 574] width 133 height 41
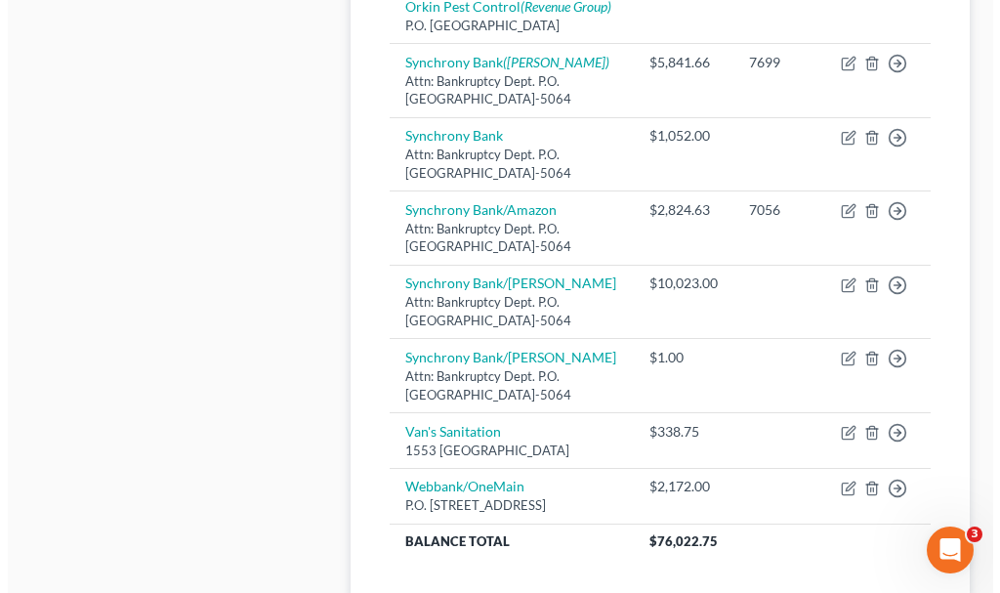
scroll to position [1562, 0]
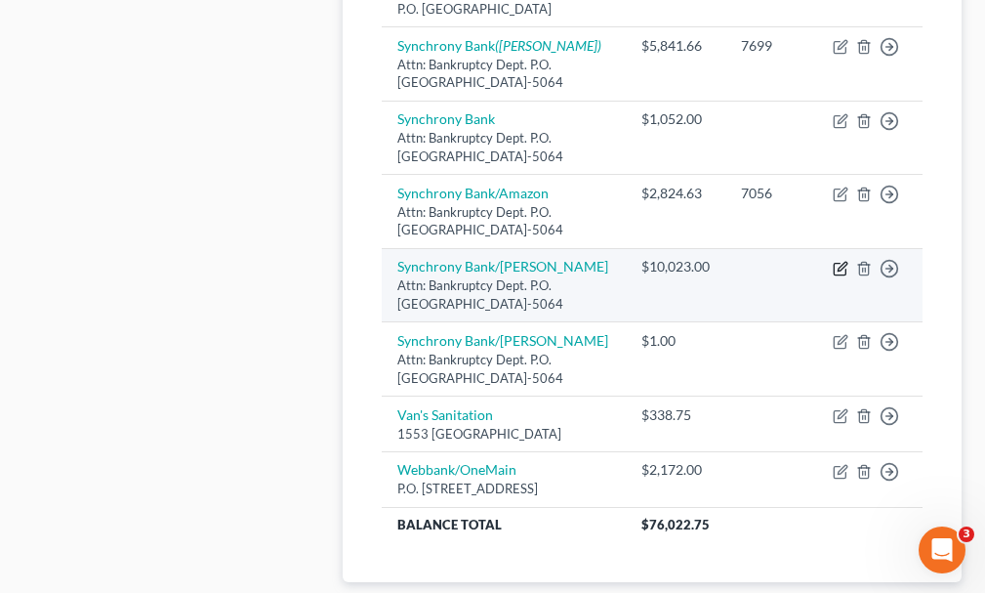
click at [842, 270] on icon "button" at bounding box center [842, 266] width 9 height 9
select select "9"
select select "2"
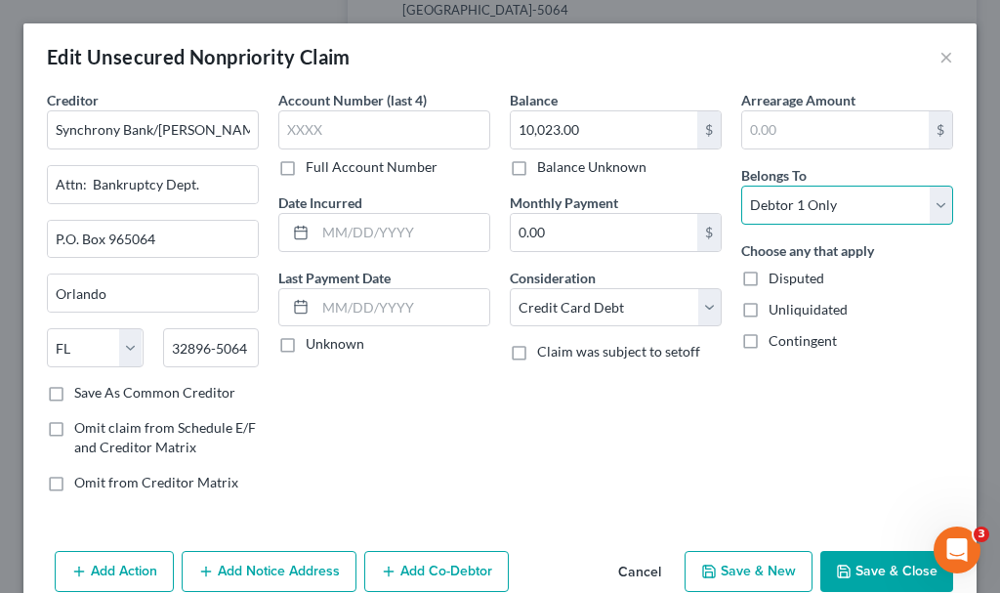
click at [792, 199] on select "Select Debtor 1 Only Debtor 2 Only Debtor 1 And Debtor 2 Only At Least One Of T…" at bounding box center [847, 204] width 212 height 39
select select "3"
click at [741, 185] on select "Select Debtor 1 Only Debtor 2 Only Debtor 1 And Debtor 2 Only At Least One Of T…" at bounding box center [847, 204] width 212 height 39
click at [460, 573] on button "Add Co-Debtor" at bounding box center [436, 571] width 144 height 41
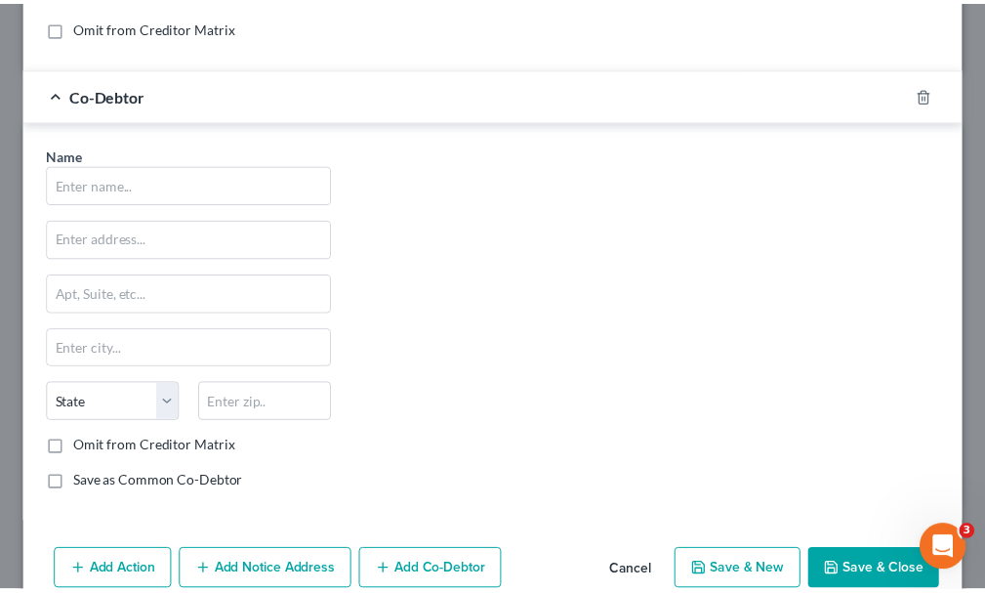
scroll to position [550, 0]
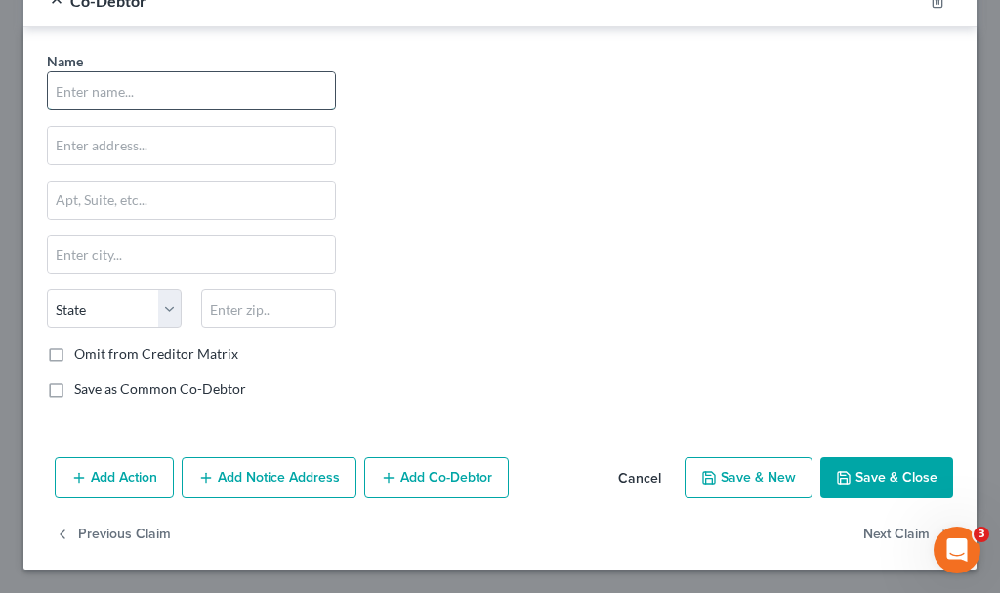
click at [207, 88] on input "text" at bounding box center [191, 90] width 287 height 37
type input "[PERSON_NAME]"
click at [171, 144] on input "text" at bounding box center [191, 145] width 287 height 37
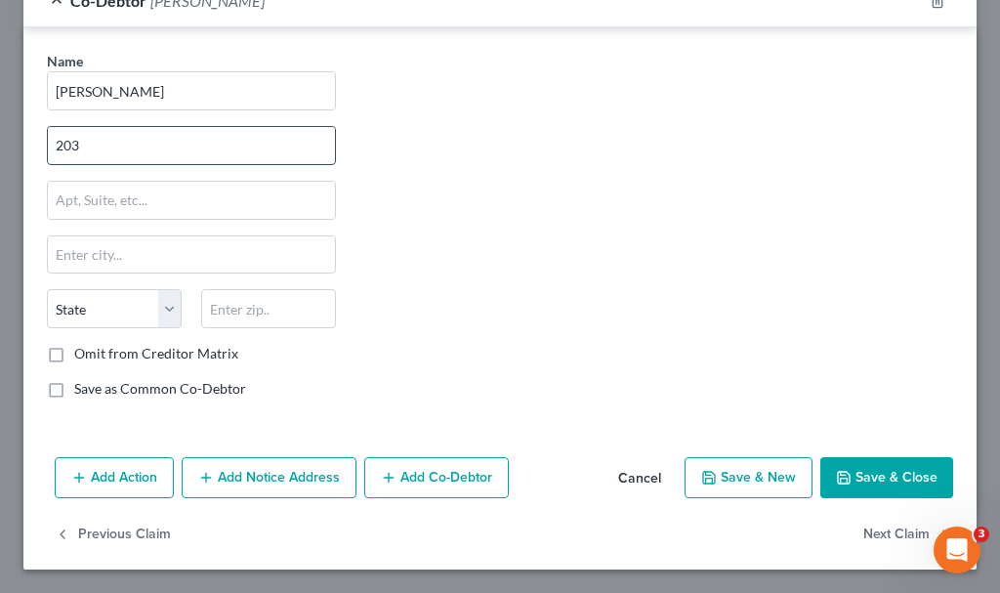
type input "[STREET_ADDRESS]"
click at [114, 256] on input "text" at bounding box center [191, 254] width 287 height 37
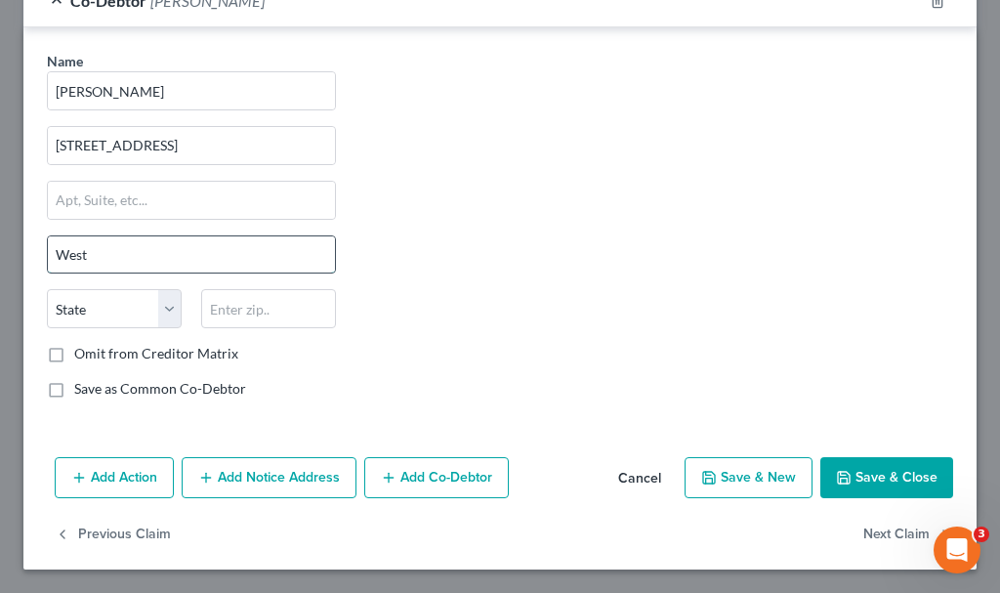
type input "Westfield"
select select "16"
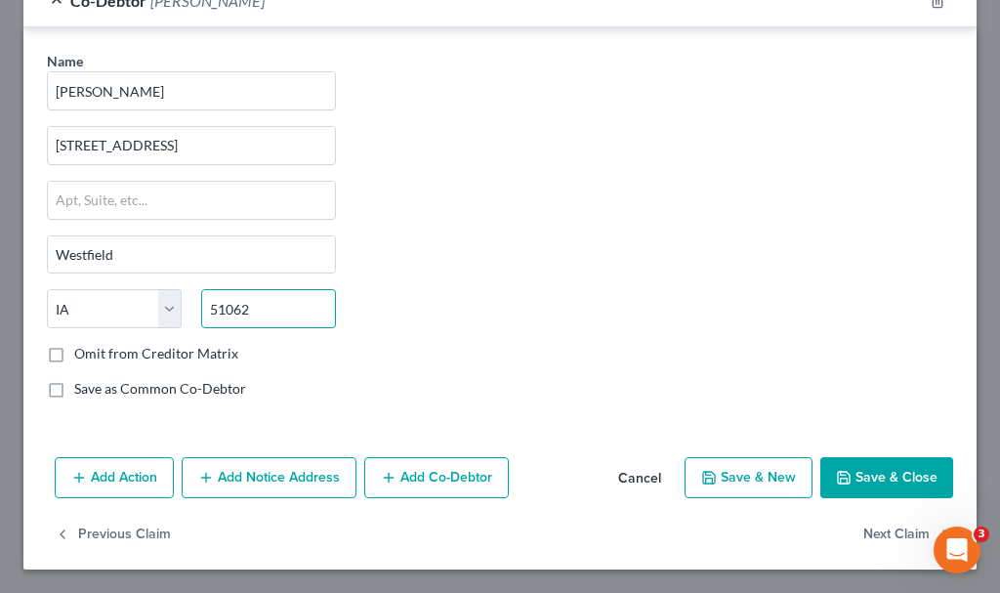
type input "51062"
click at [855, 470] on button "Save & Close" at bounding box center [886, 477] width 133 height 41
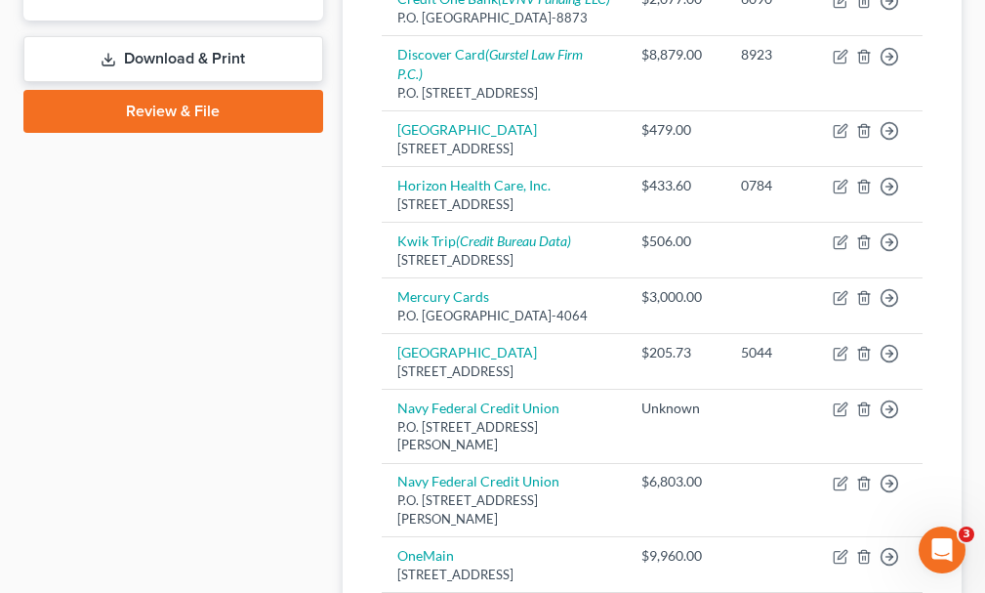
scroll to position [488, 0]
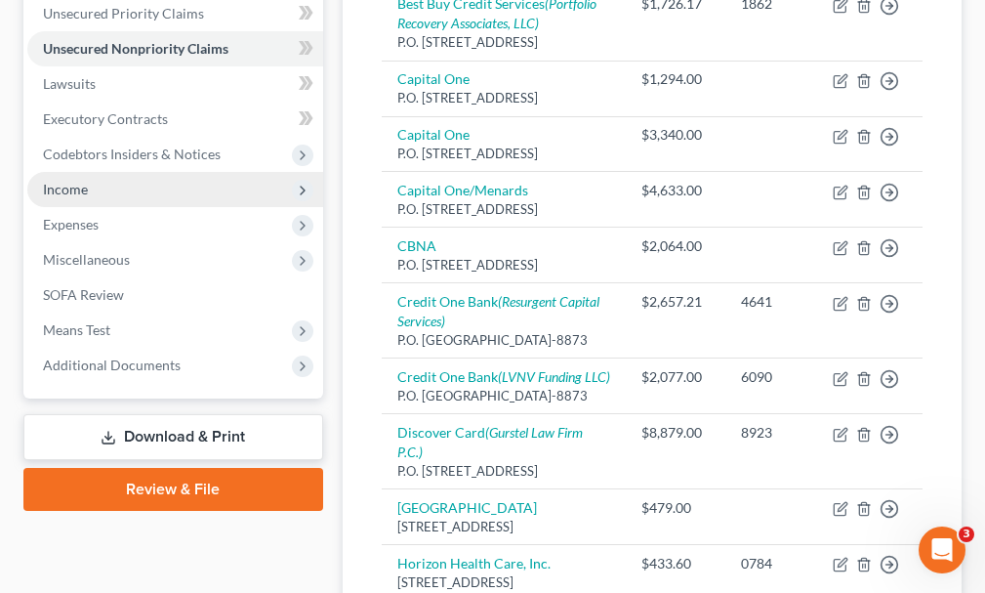
click at [62, 181] on span "Income" at bounding box center [65, 189] width 45 height 17
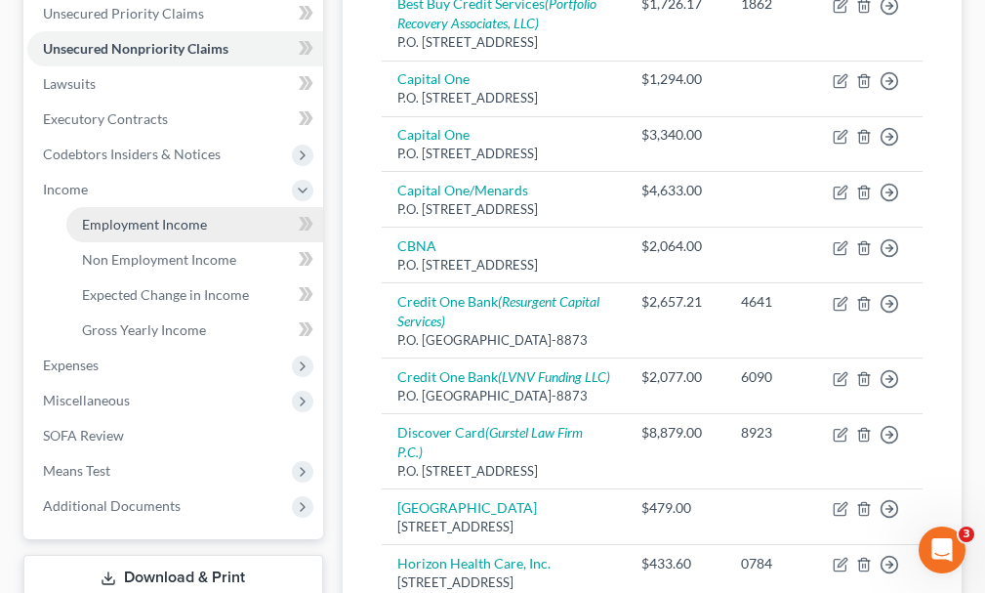
click at [117, 207] on link "Employment Income" at bounding box center [194, 224] width 257 height 35
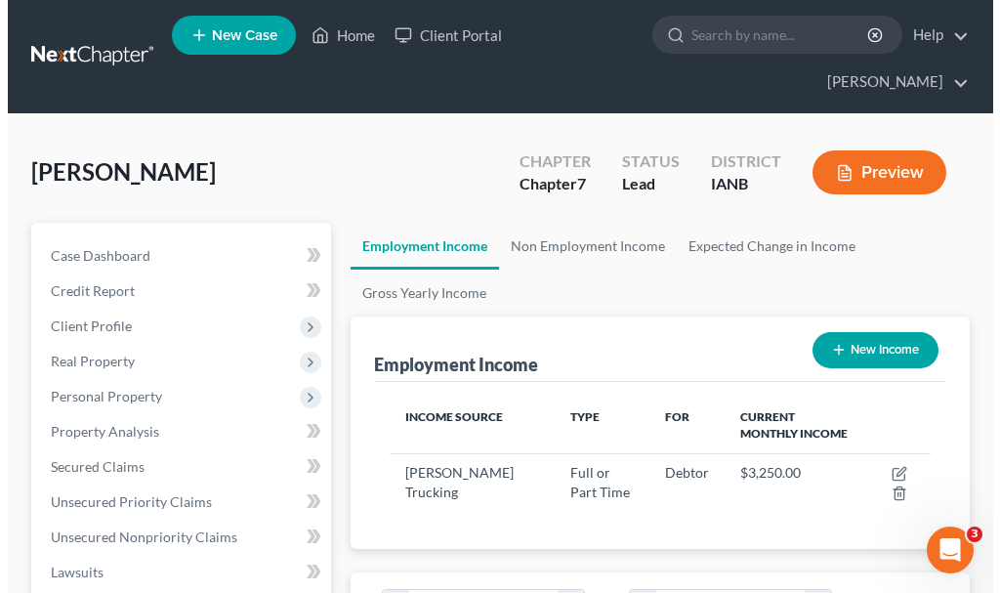
scroll to position [270, 580]
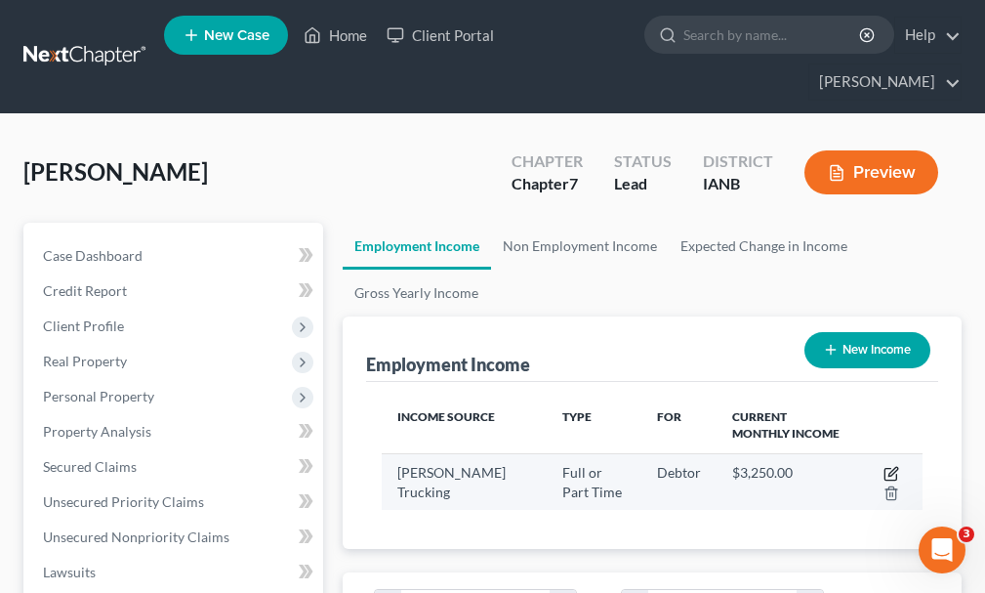
click at [888, 466] on icon "button" at bounding box center [891, 474] width 16 height 16
select select "0"
select select "16"
select select "3"
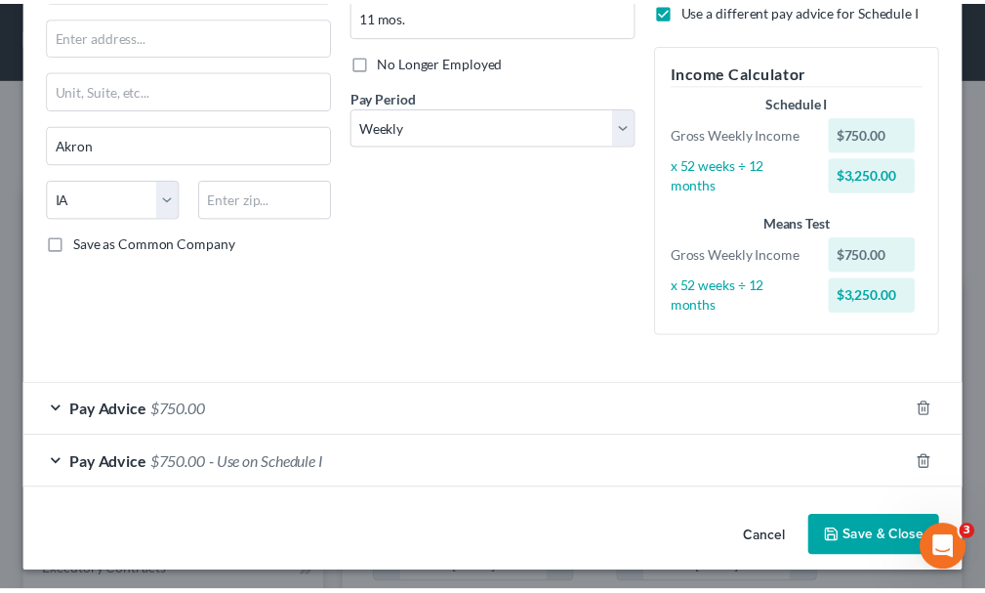
scroll to position [228, 0]
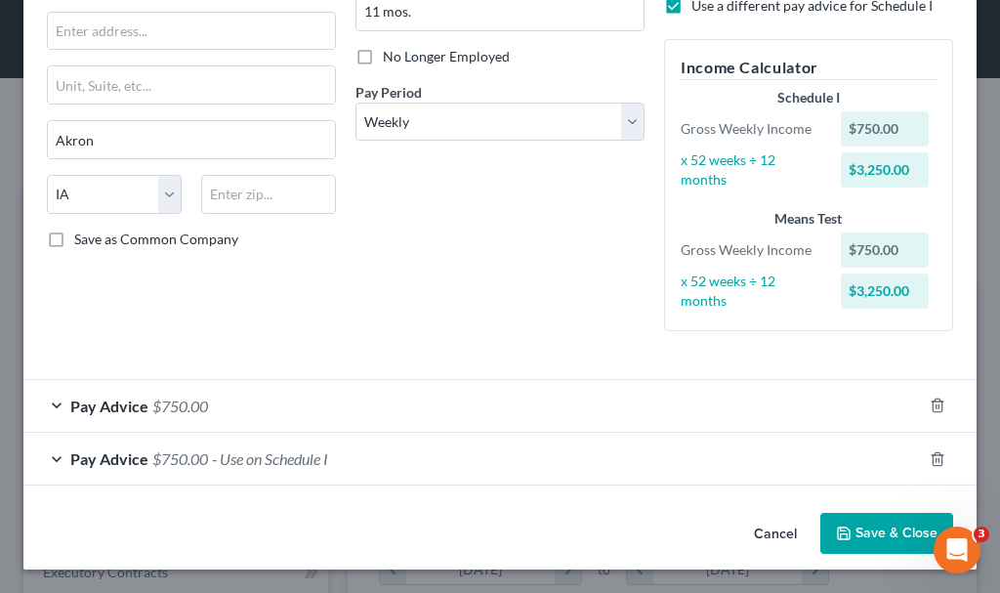
click at [756, 531] on button "Cancel" at bounding box center [775, 533] width 74 height 39
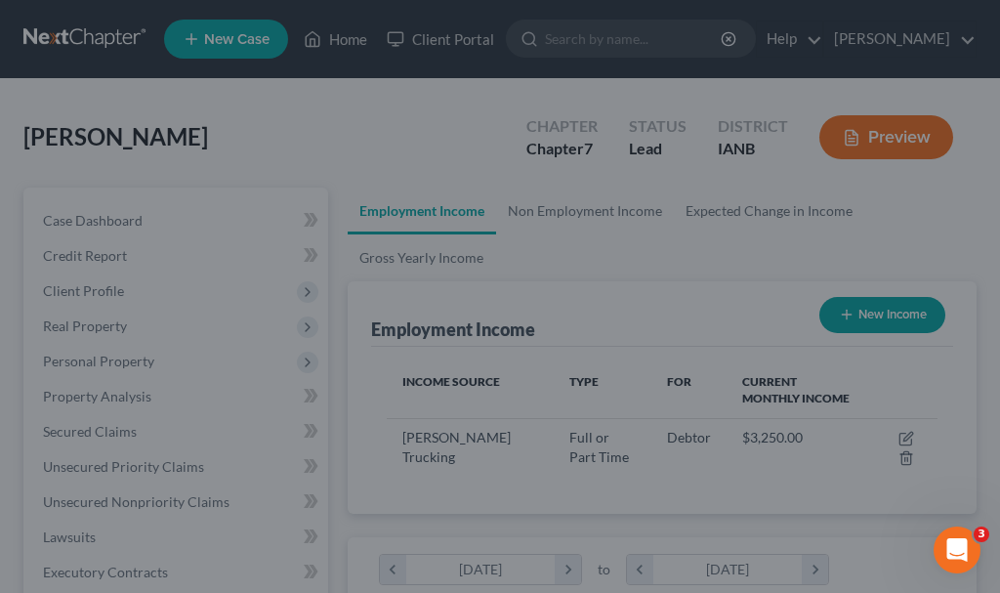
scroll to position [975927, 975617]
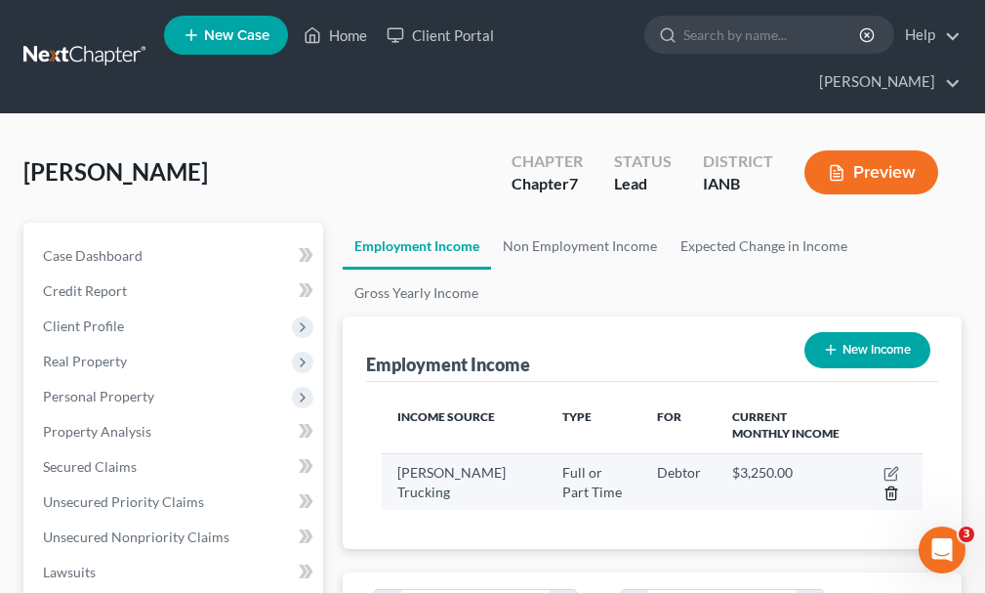
click at [892, 485] on icon "button" at bounding box center [891, 493] width 16 height 16
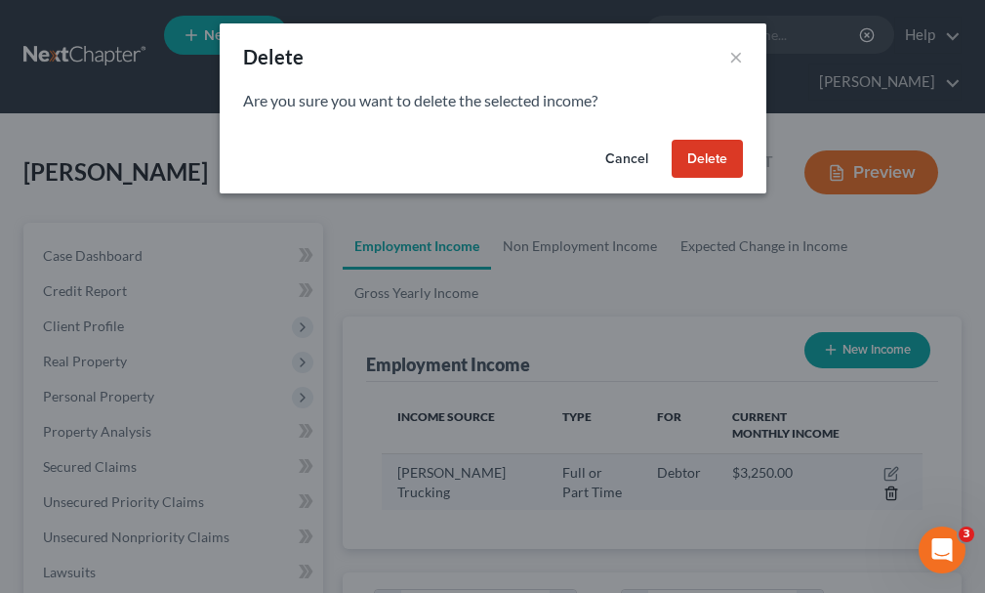
scroll to position [275, 590]
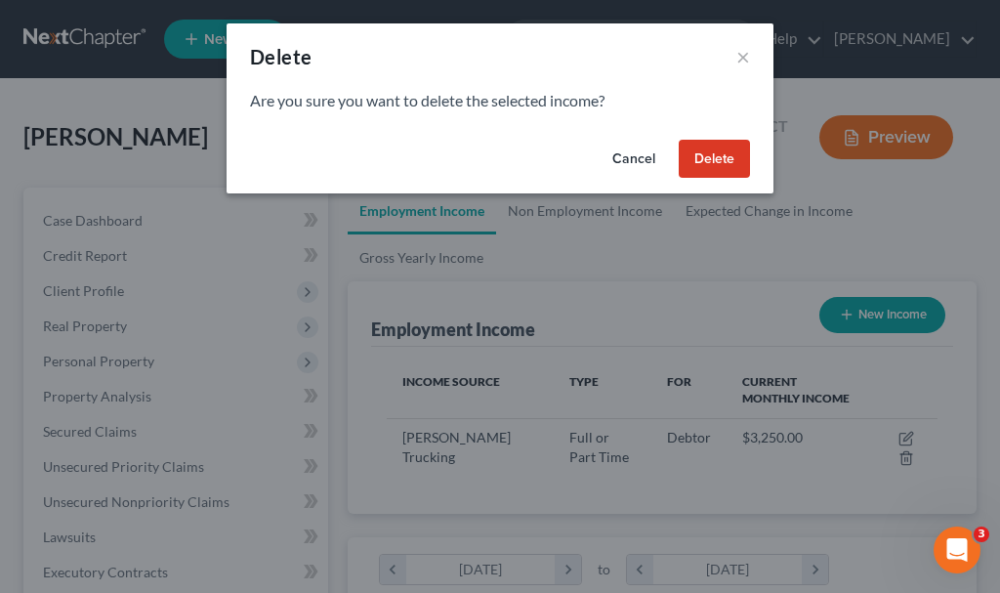
click at [707, 156] on button "Delete" at bounding box center [713, 159] width 71 height 39
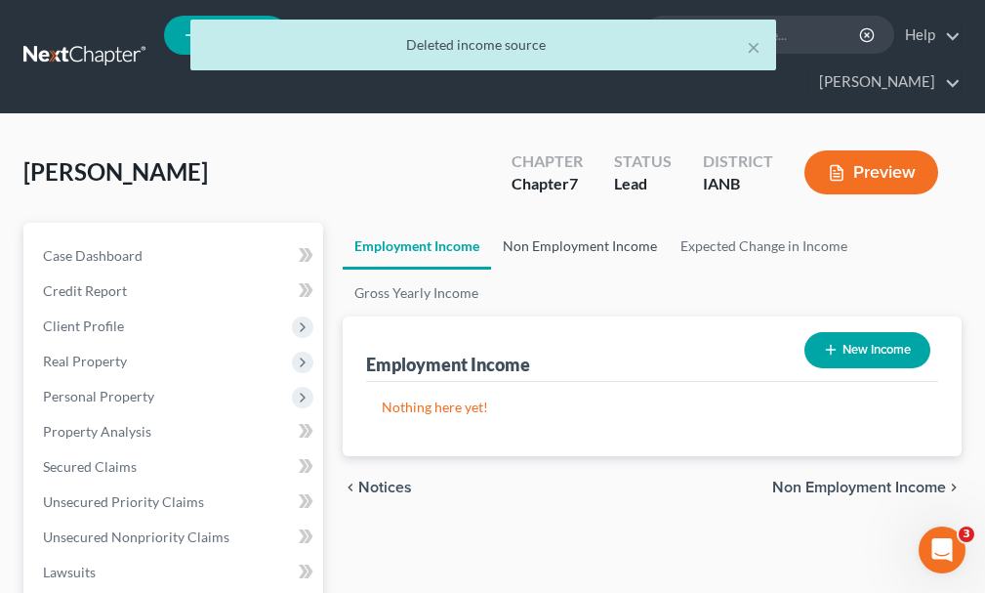
click at [544, 223] on link "Non Employment Income" at bounding box center [580, 246] width 178 height 47
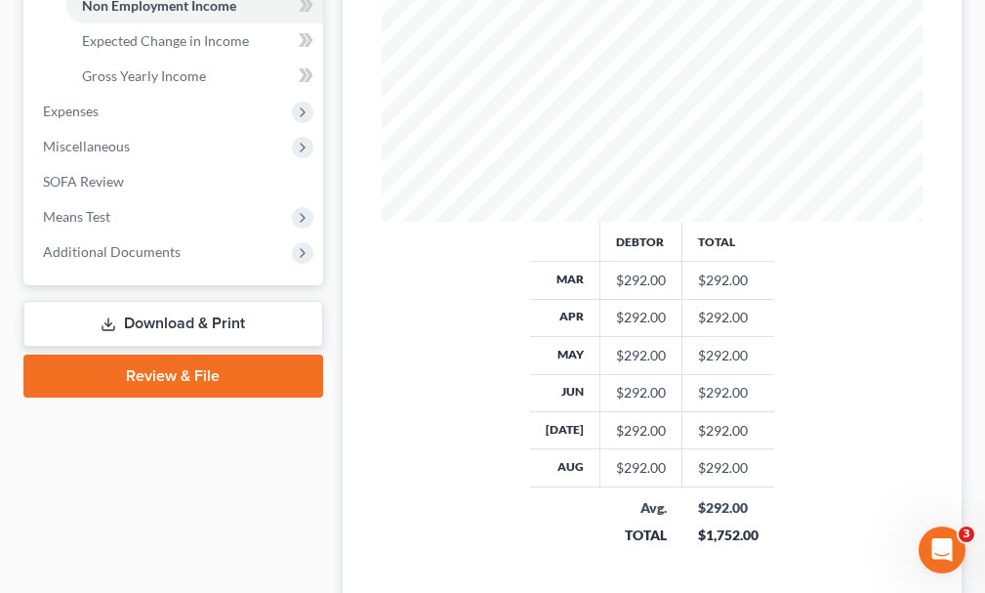
scroll to position [781, 0]
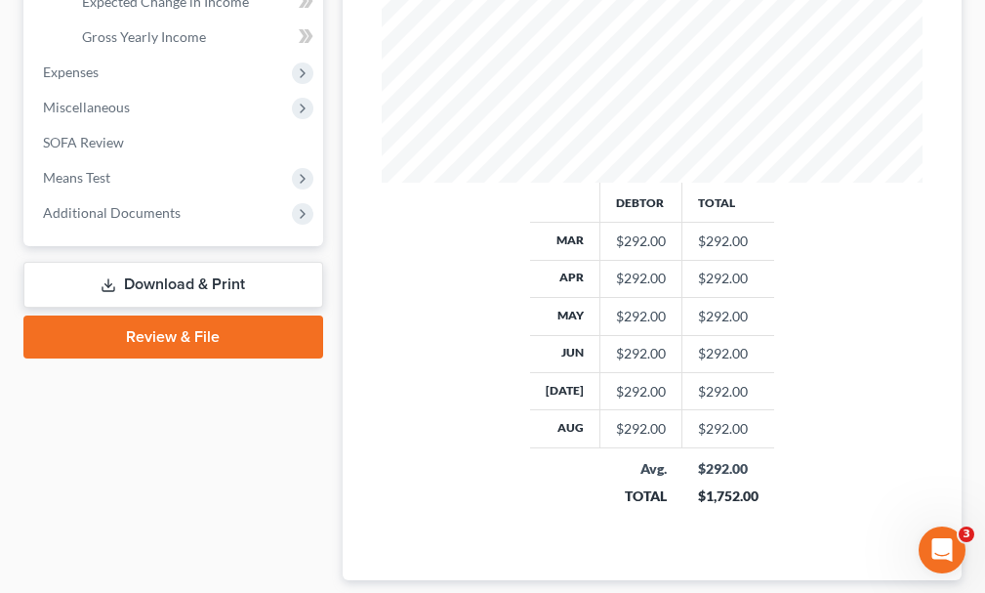
click at [133, 262] on link "Download & Print" at bounding box center [173, 285] width 300 height 46
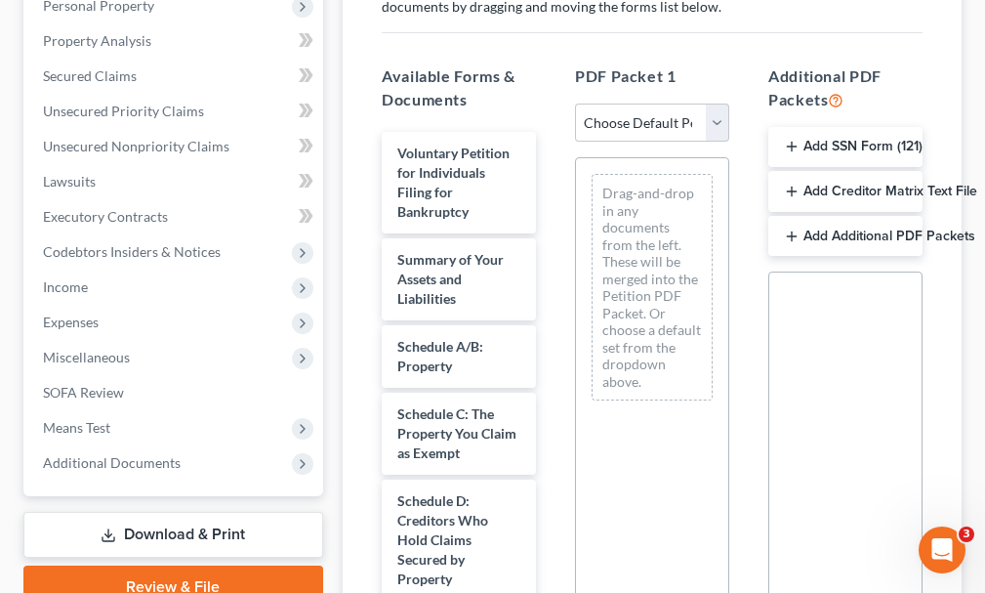
scroll to position [488, 0]
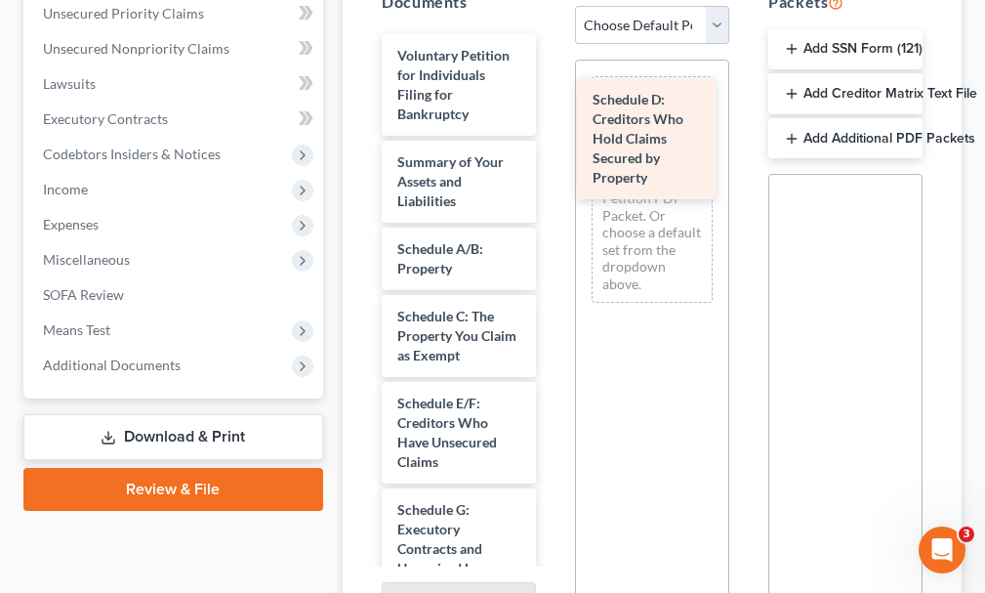
drag, startPoint x: 429, startPoint y: 418, endPoint x: 624, endPoint y: 149, distance: 331.9
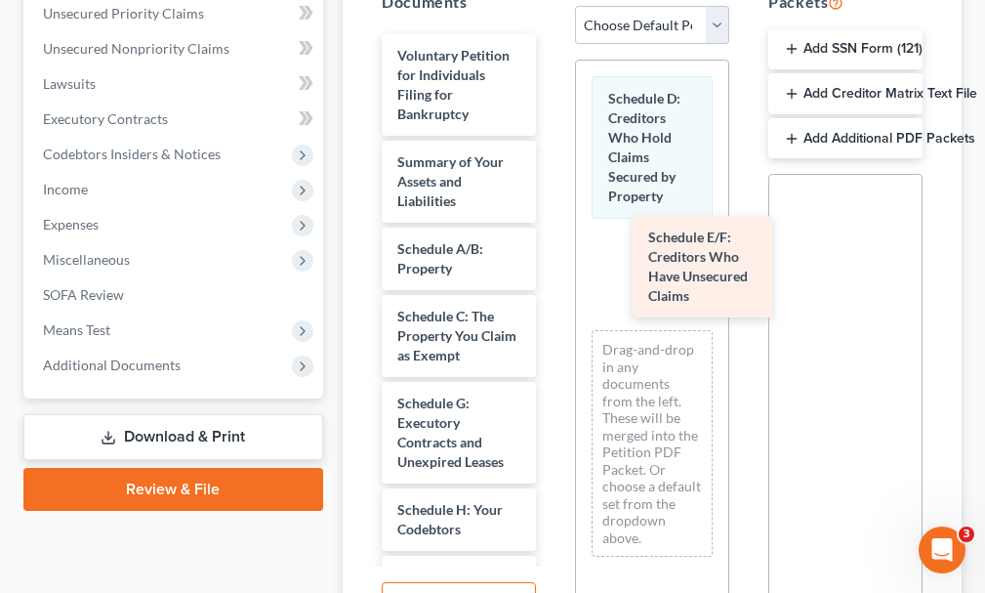
drag, startPoint x: 424, startPoint y: 396, endPoint x: 666, endPoint y: 274, distance: 271.1
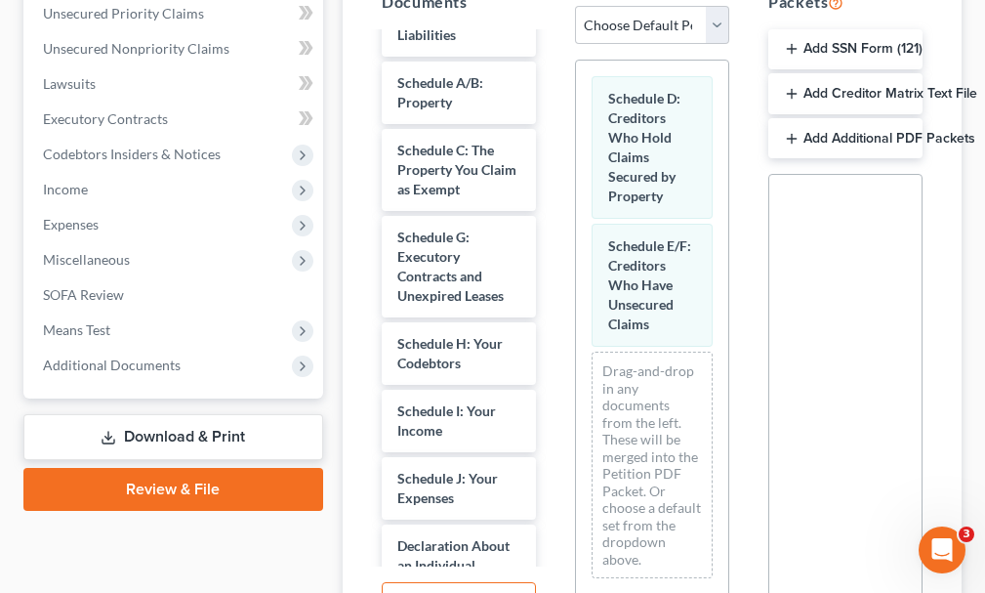
scroll to position [354, 0]
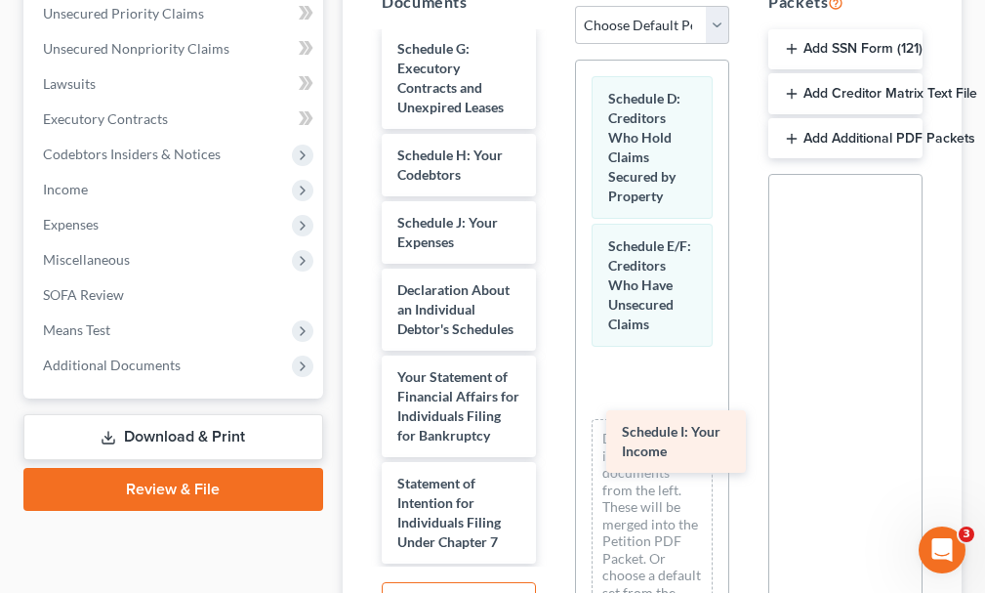
drag, startPoint x: 430, startPoint y: 178, endPoint x: 654, endPoint y: 422, distance: 331.6
click at [552, 422] on div "Schedule I: Your Income Voluntary Petition for Individuals Filing for Bankruptc…" at bounding box center [458, 348] width 185 height 1337
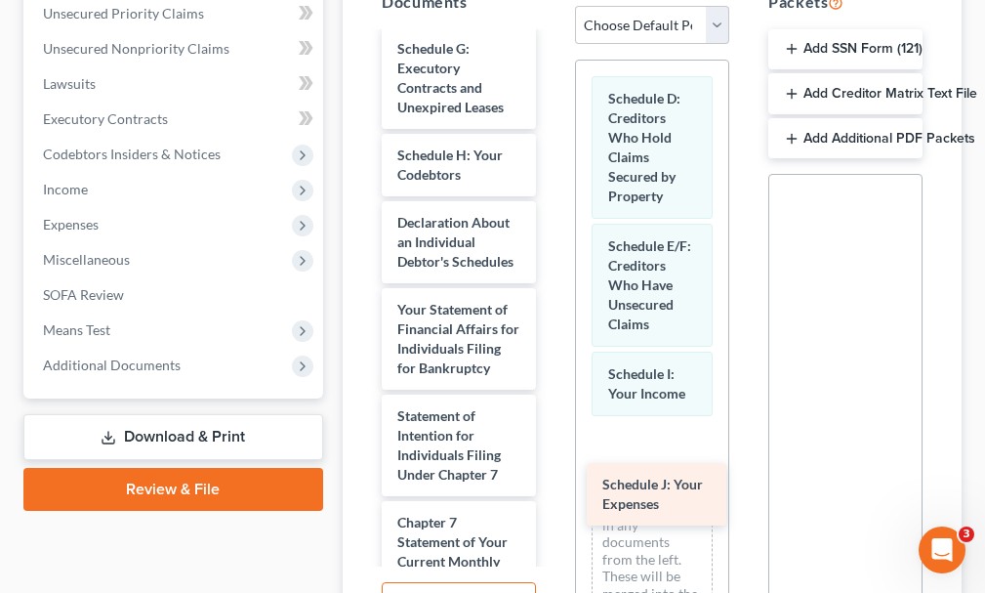
drag, startPoint x: 420, startPoint y: 182, endPoint x: 628, endPoint y: 460, distance: 347.3
click at [552, 471] on div "Schedule J: Your Expenses Voluntary Petition for Individuals Filing for Bankrup…" at bounding box center [458, 315] width 185 height 1270
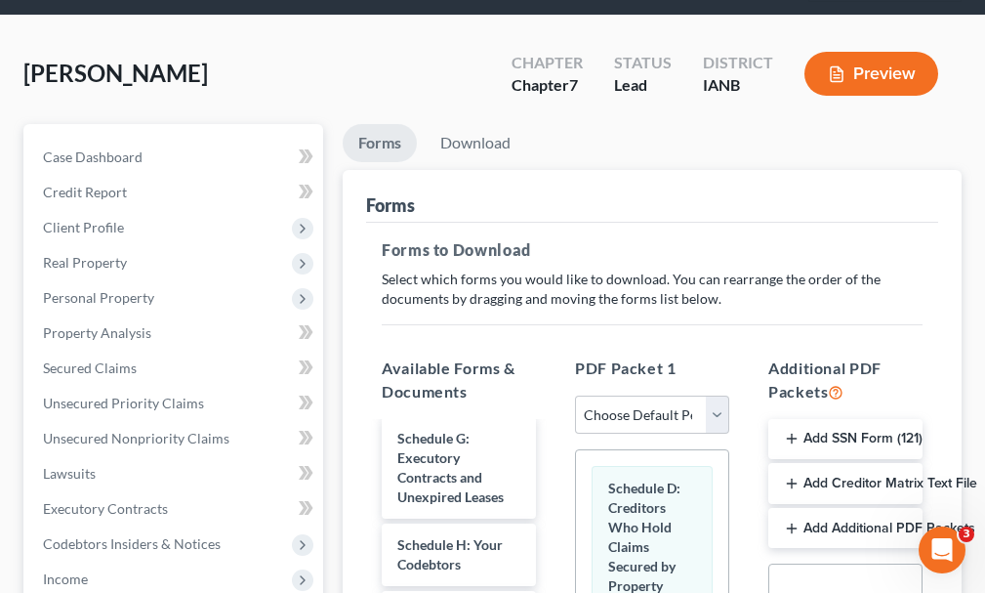
scroll to position [98, 0]
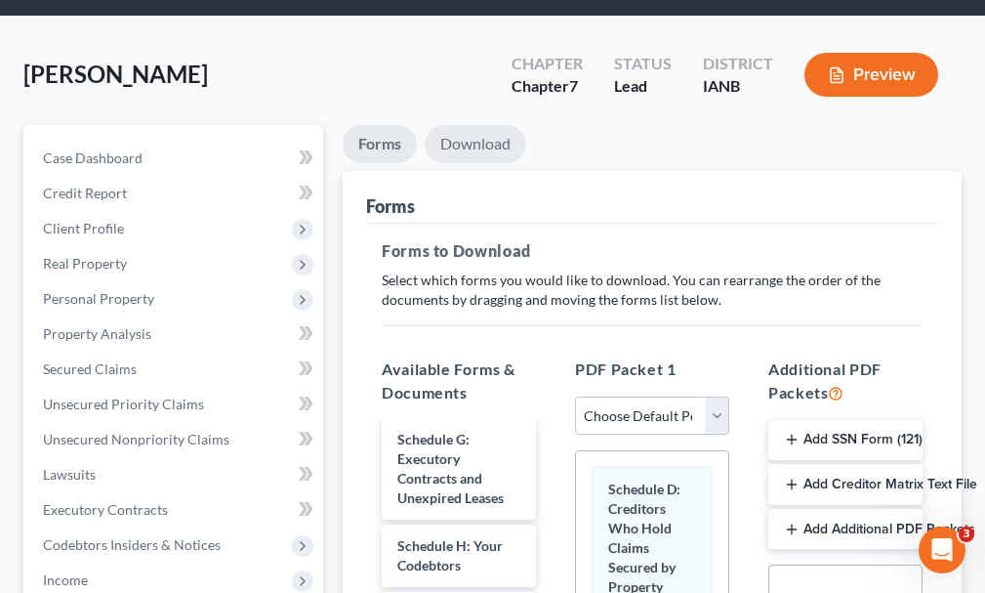
click at [476, 125] on link "Download" at bounding box center [476, 144] width 102 height 38
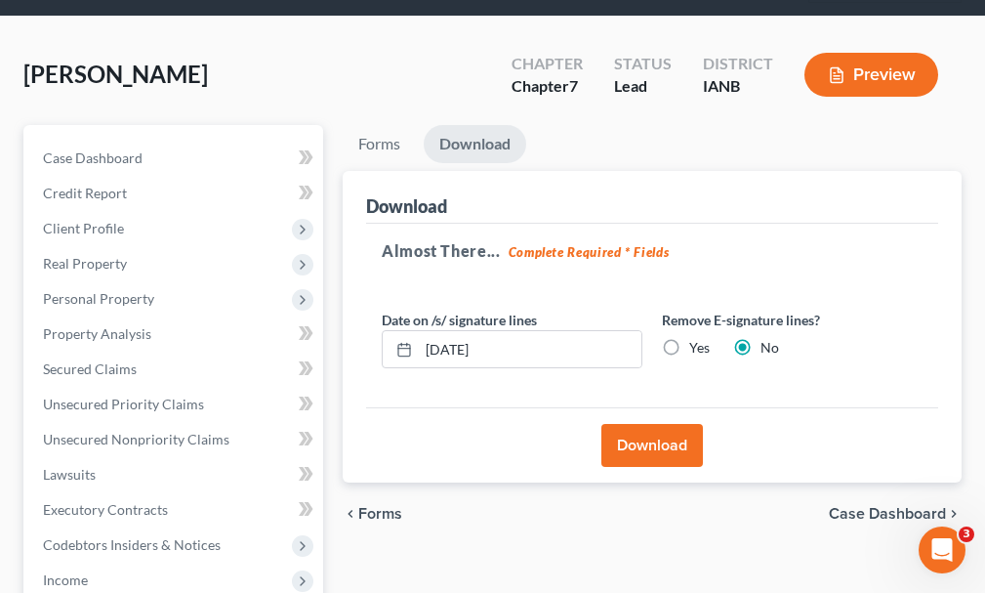
click at [628, 424] on button "Download" at bounding box center [652, 445] width 102 height 43
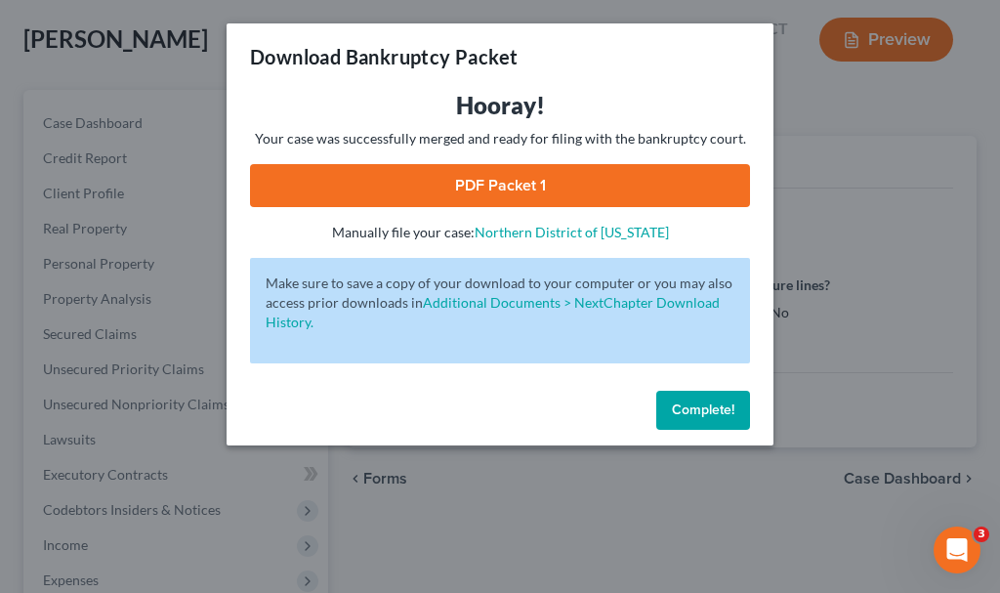
click at [465, 187] on link "PDF Packet 1" at bounding box center [500, 185] width 500 height 43
drag, startPoint x: 709, startPoint y: 405, endPoint x: 680, endPoint y: 387, distance: 33.8
click at [708, 405] on span "Complete!" at bounding box center [703, 409] width 62 height 17
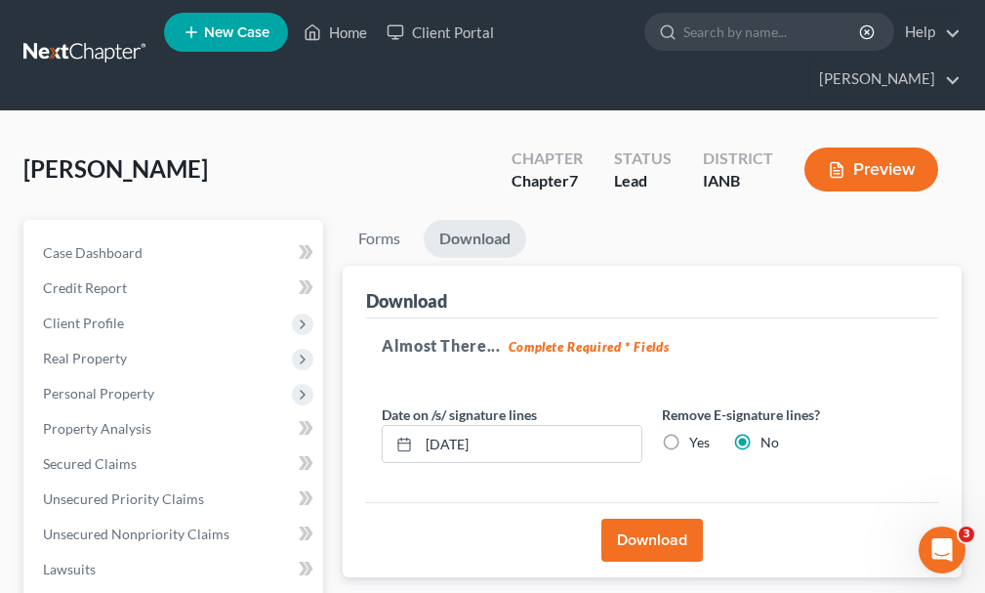
scroll to position [0, 0]
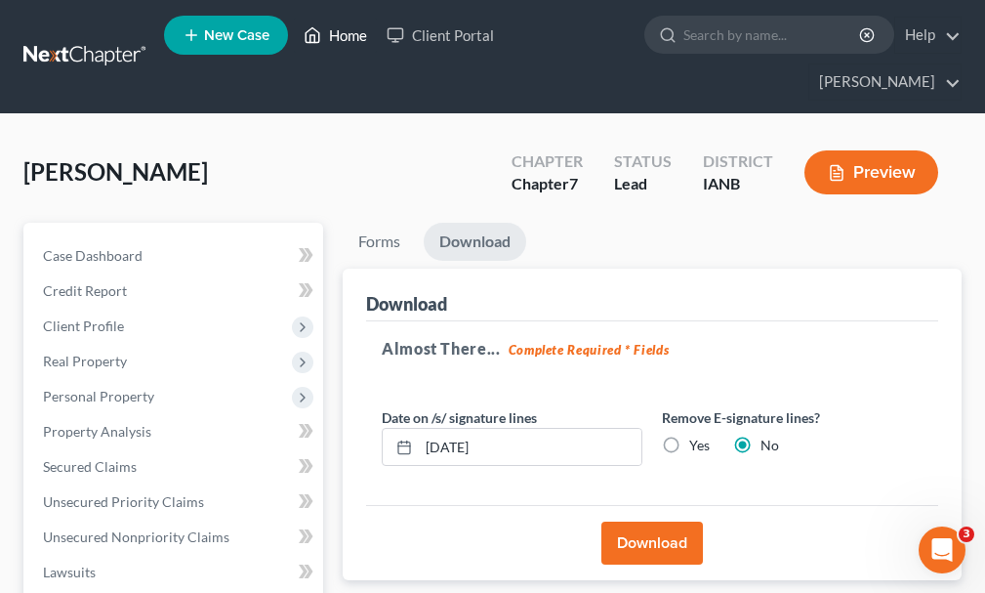
click at [354, 39] on link "Home" at bounding box center [335, 35] width 83 height 35
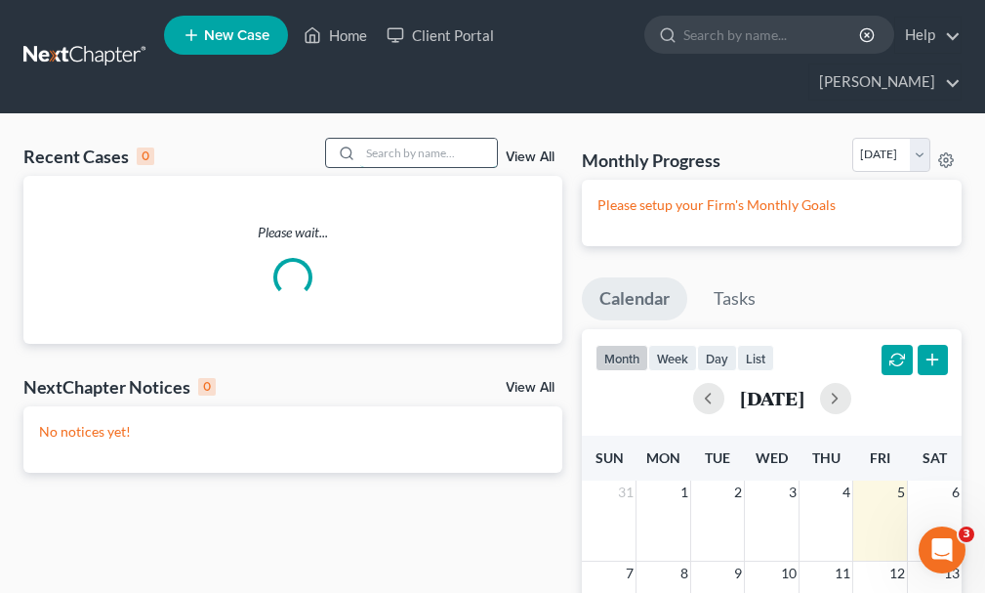
click at [412, 139] on input "search" at bounding box center [428, 153] width 137 height 28
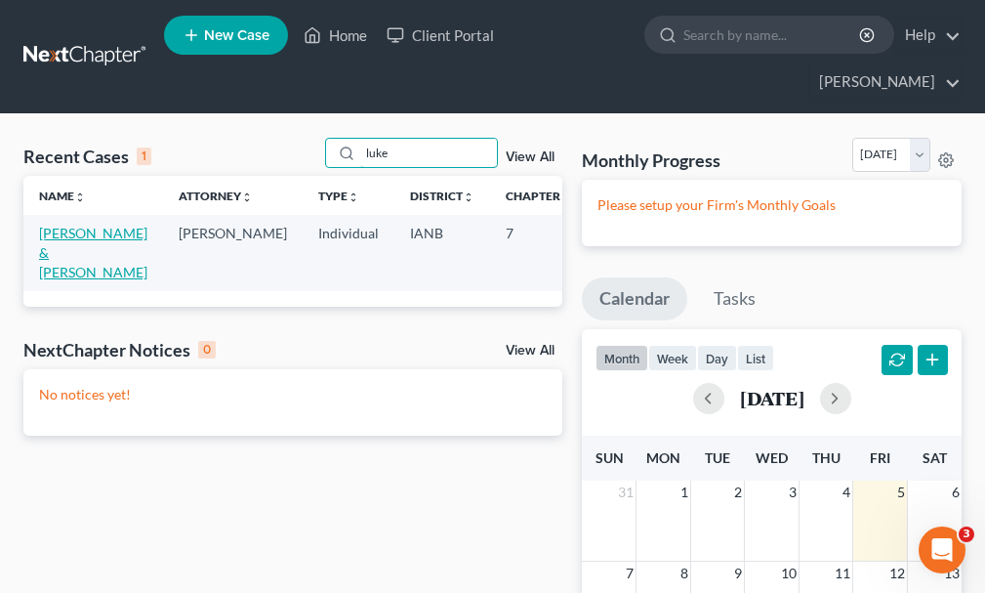
type input "luke"
click at [64, 225] on link "[PERSON_NAME] & [PERSON_NAME]" at bounding box center [93, 253] width 108 height 56
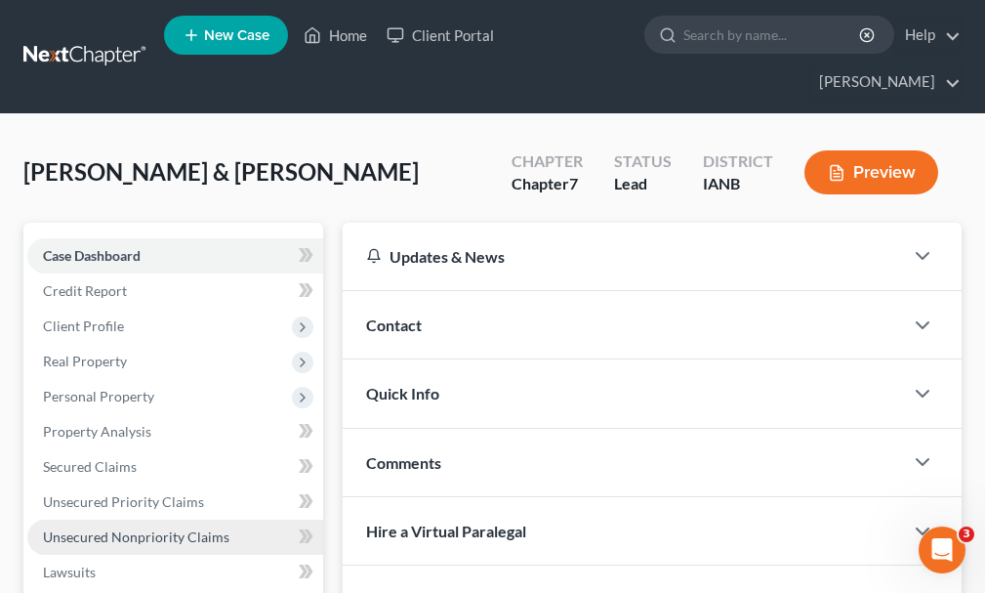
click at [93, 528] on span "Unsecured Nonpriority Claims" at bounding box center [136, 536] width 186 height 17
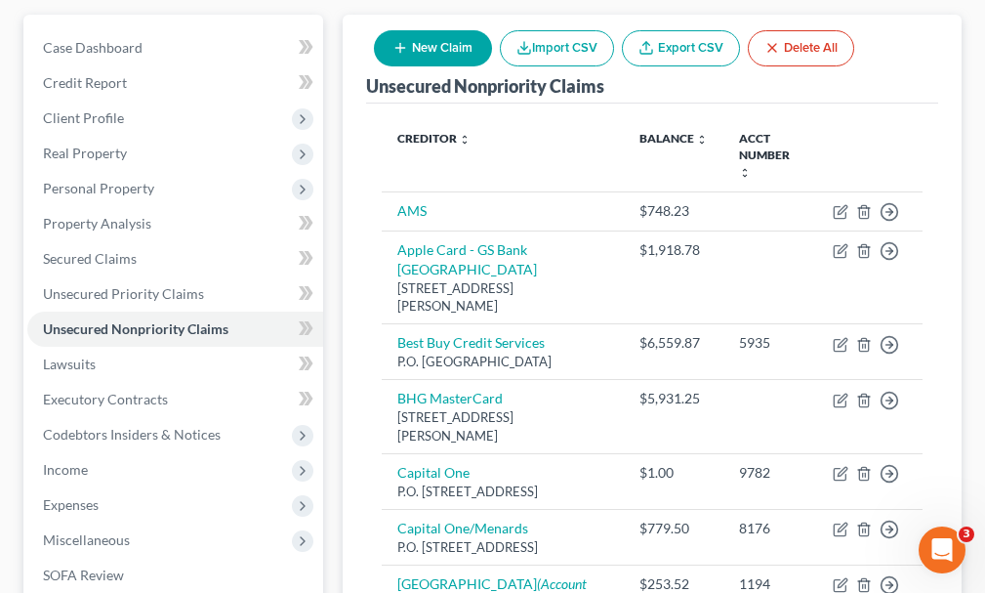
scroll to position [171, 0]
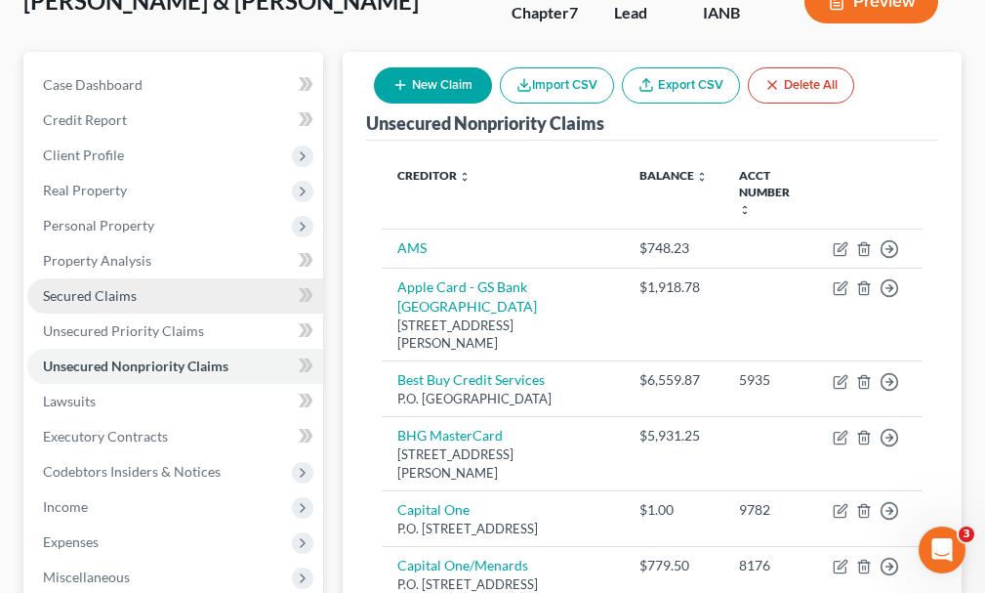
click at [99, 287] on span "Secured Claims" at bounding box center [90, 295] width 94 height 17
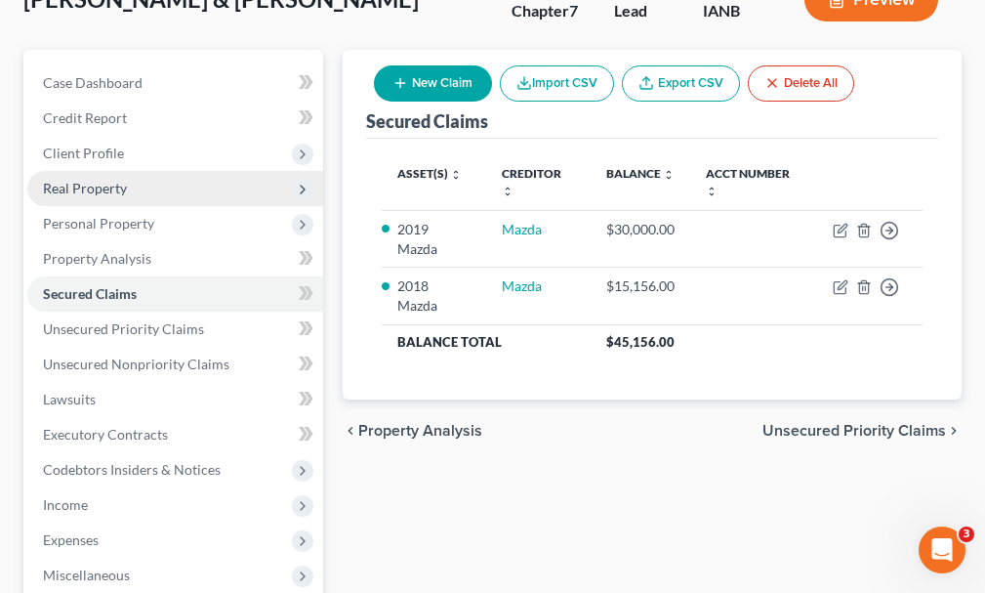
scroll to position [390, 0]
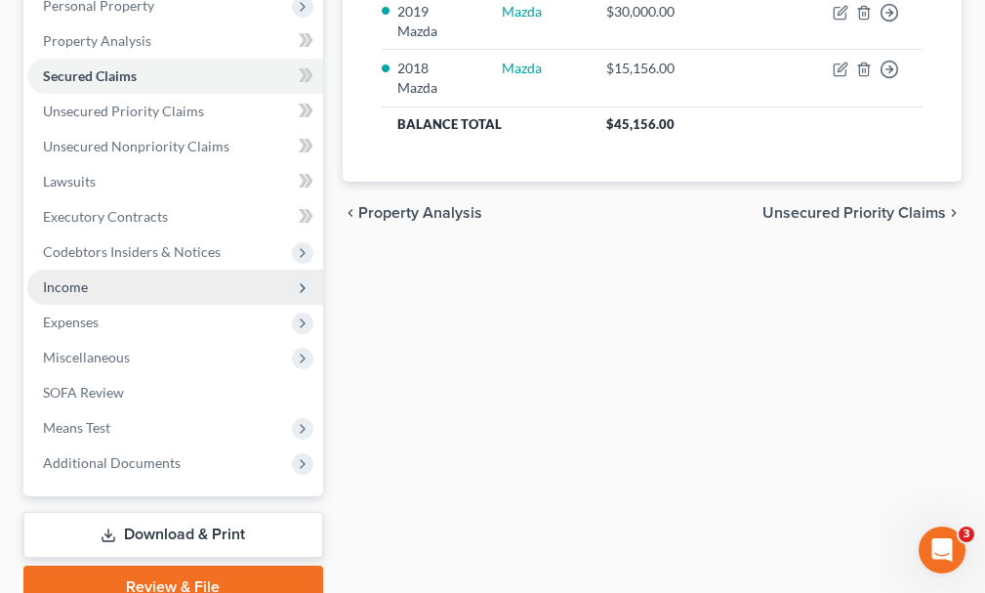
click at [67, 278] on span "Income" at bounding box center [65, 286] width 45 height 17
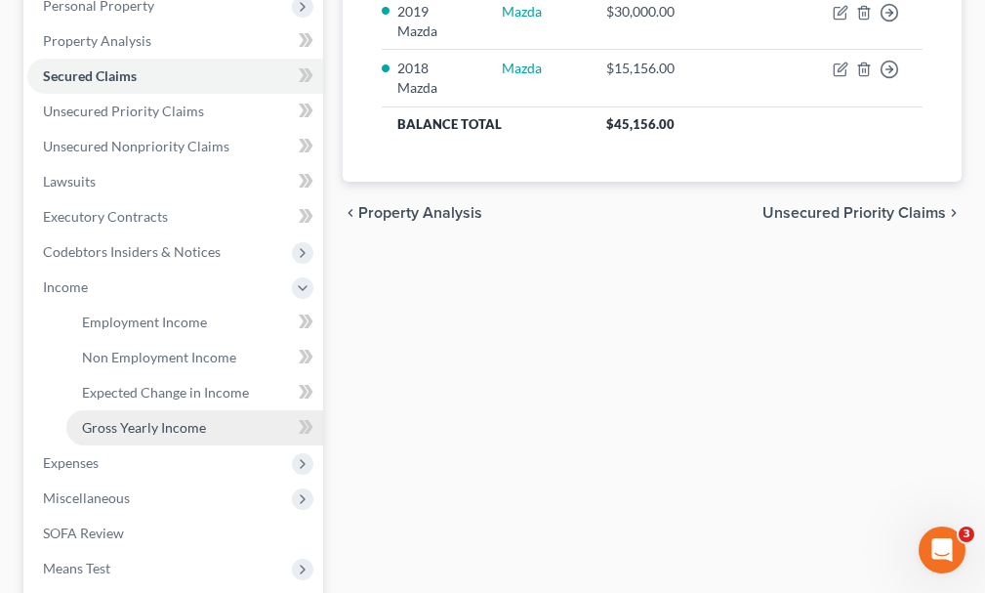
click at [148, 419] on span "Gross Yearly Income" at bounding box center [144, 427] width 124 height 17
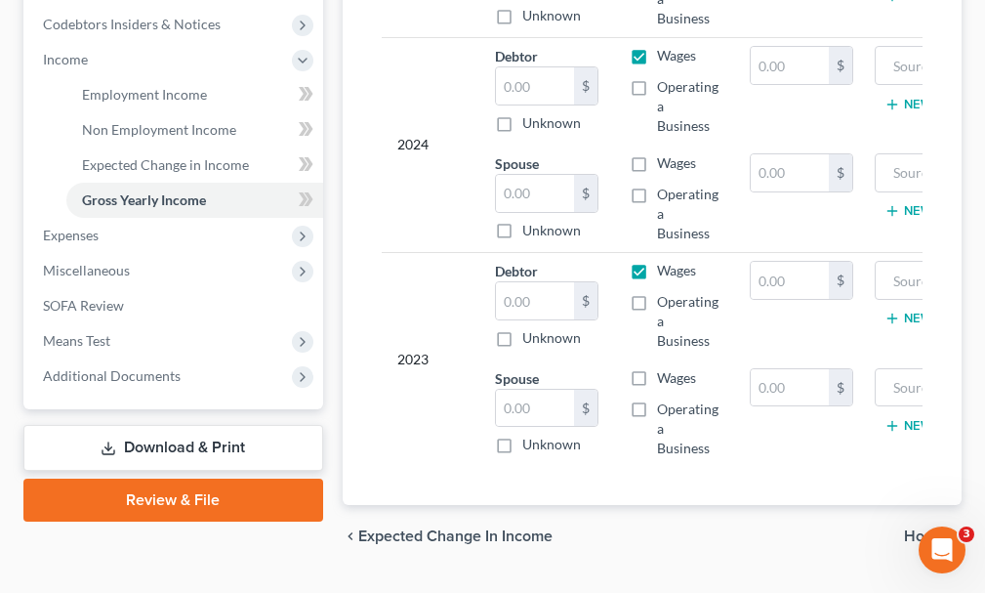
scroll to position [646, 0]
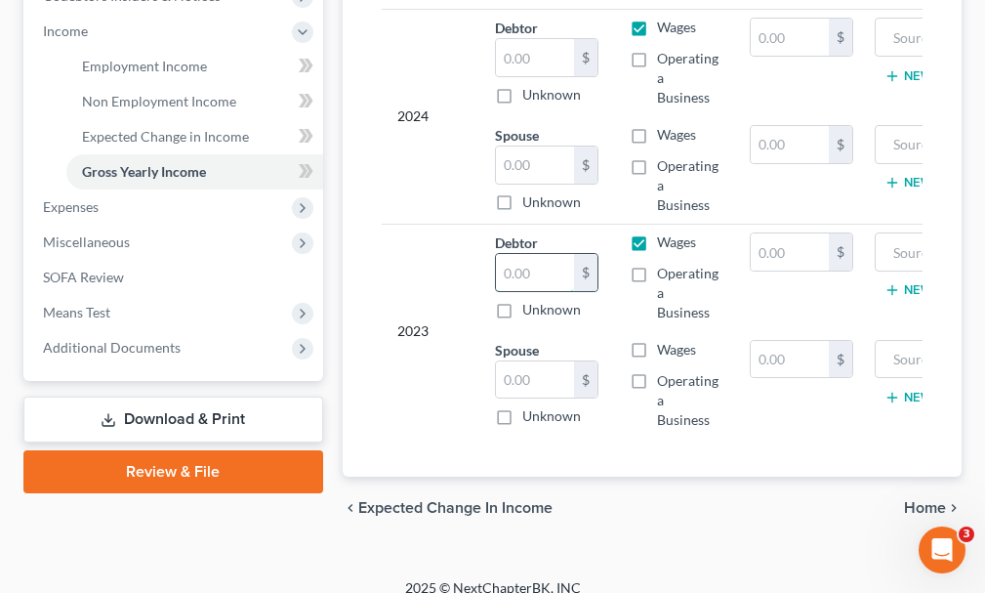
click at [522, 254] on input "text" at bounding box center [535, 272] width 78 height 37
type input "113,759"
click at [793, 233] on input "text" at bounding box center [790, 251] width 78 height 37
type input "1,560"
click at [899, 233] on input "text" at bounding box center [973, 251] width 177 height 37
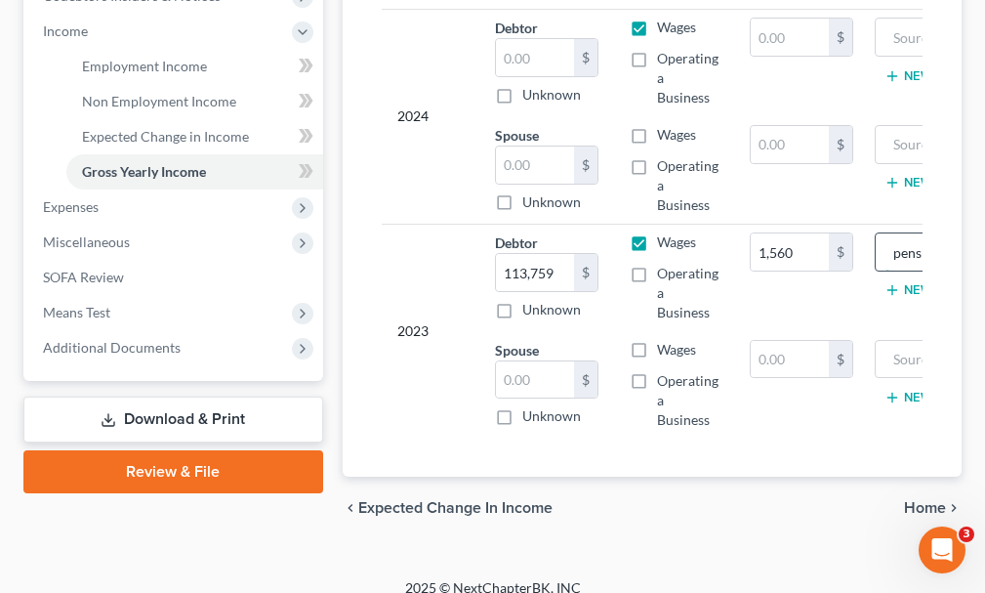
scroll to position [0, 19]
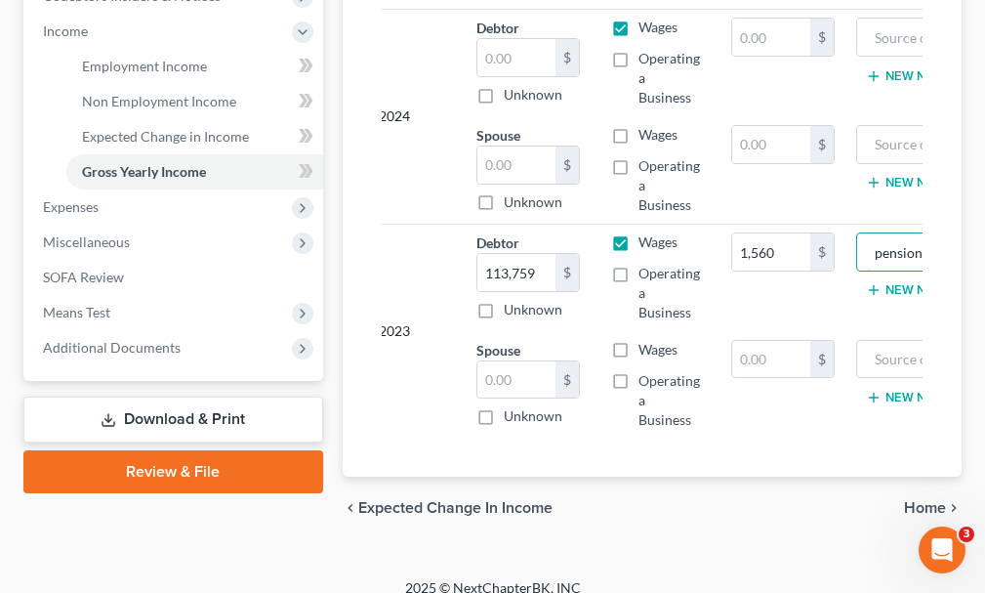
type input "pension"
click at [903, 282] on button "New Non Employment Income" at bounding box center [975, 290] width 218 height 16
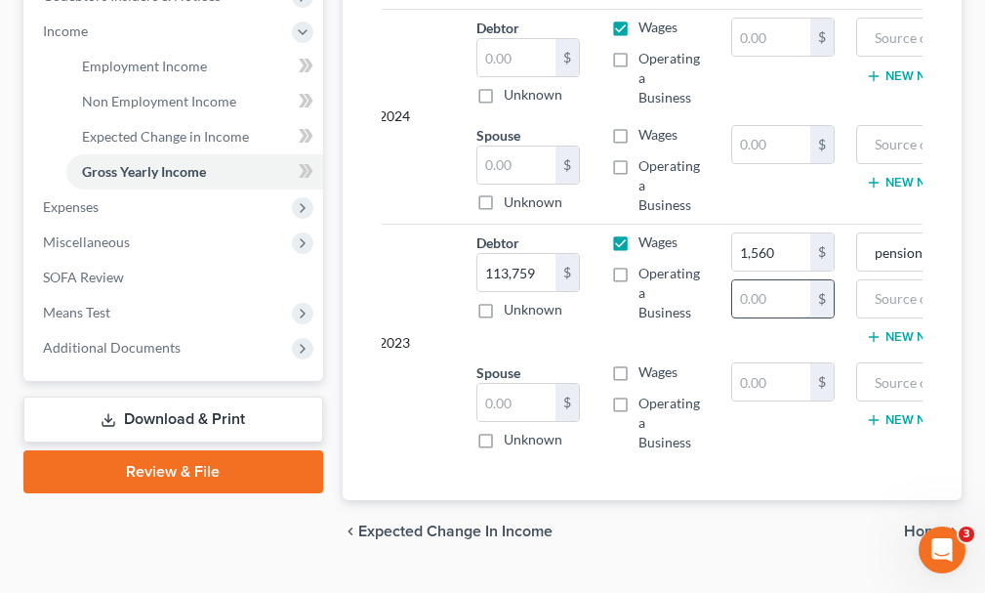
click at [740, 280] on input "text" at bounding box center [771, 298] width 78 height 37
type input "2,965"
click at [871, 280] on input "text" at bounding box center [955, 298] width 177 height 37
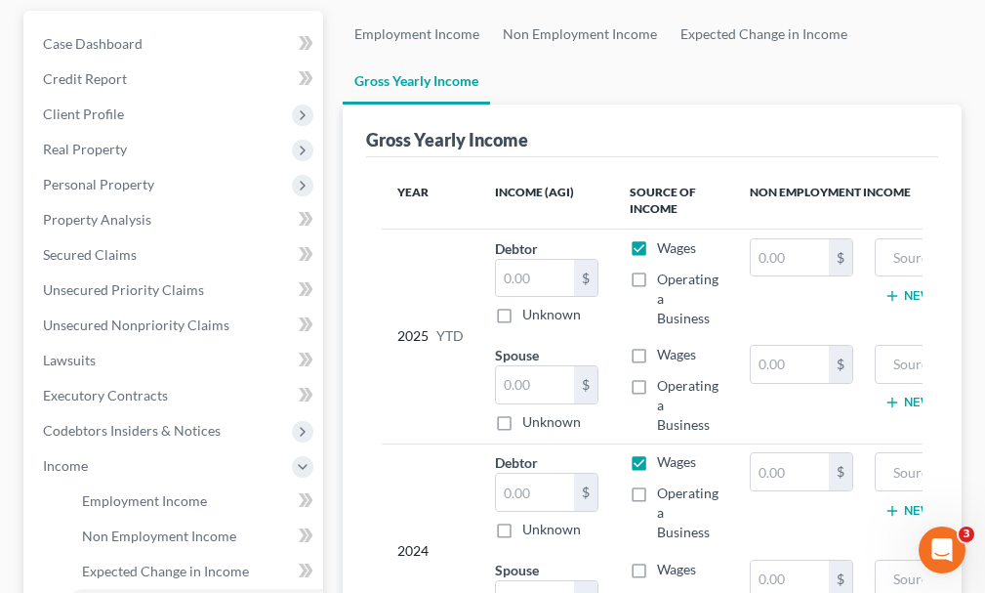
scroll to position [256, 0]
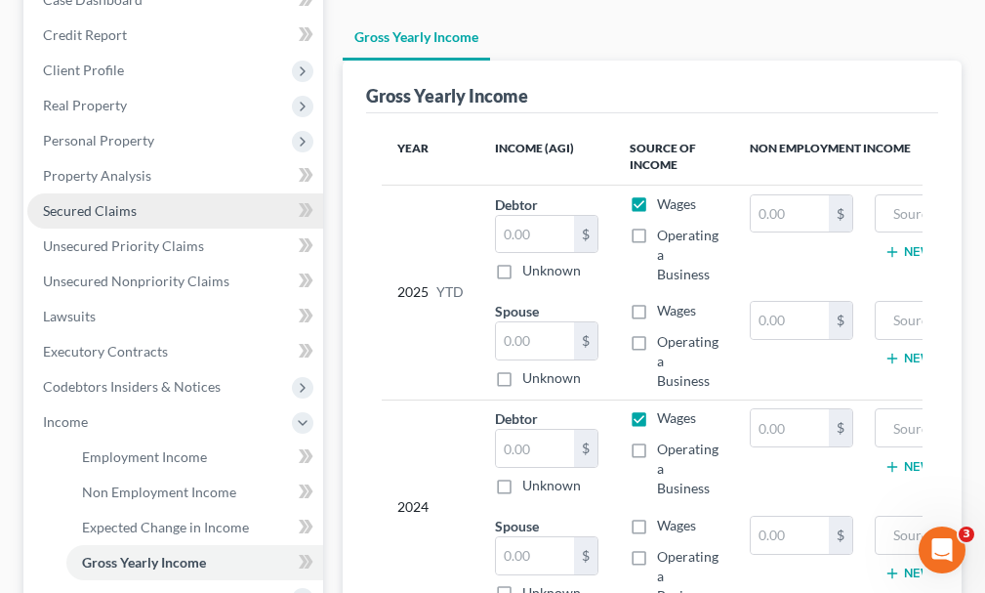
type input "unemployment"
click at [102, 202] on span "Secured Claims" at bounding box center [90, 210] width 94 height 17
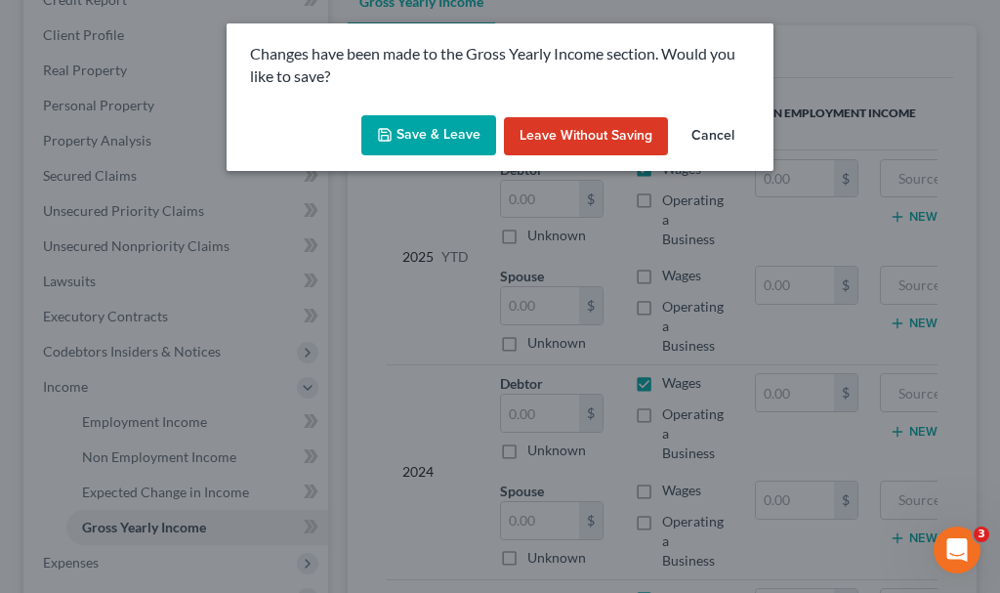
click at [390, 136] on icon "button" at bounding box center [385, 135] width 12 height 12
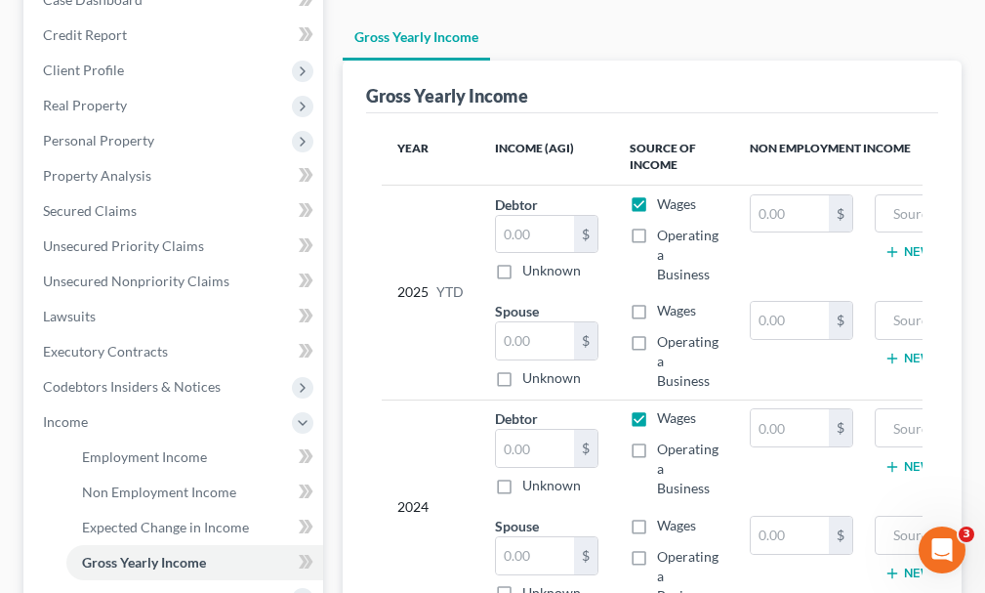
type input "2,965.00"
type input "unemployment"
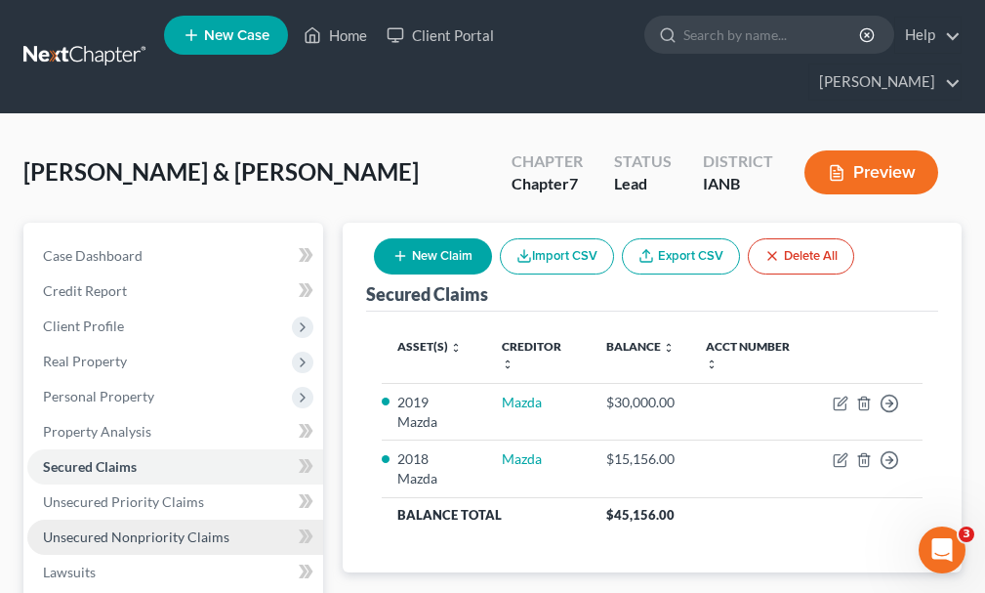
click at [102, 528] on span "Unsecured Nonpriority Claims" at bounding box center [136, 536] width 186 height 17
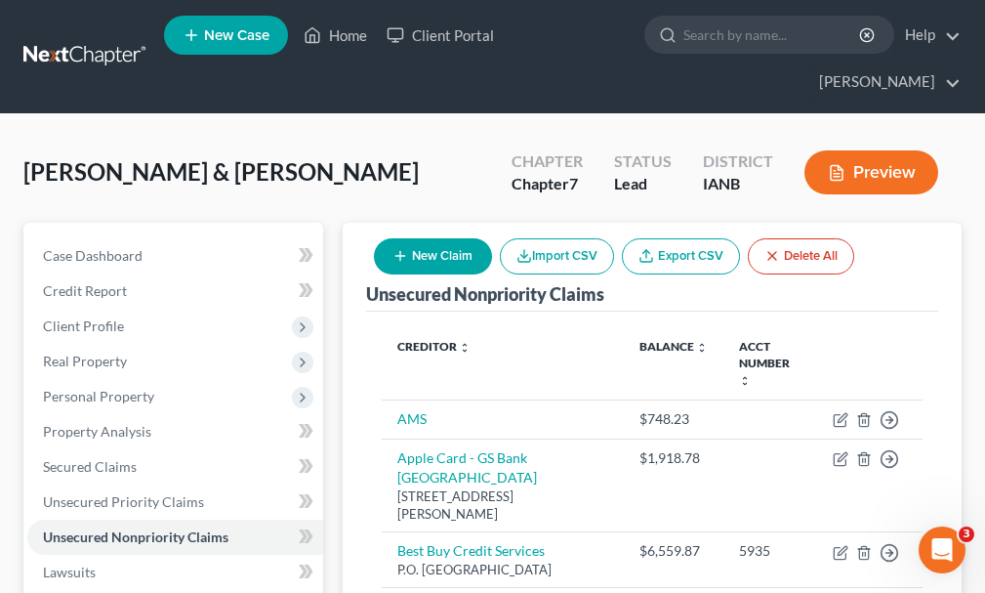
click at [437, 238] on button "New Claim" at bounding box center [433, 256] width 118 height 36
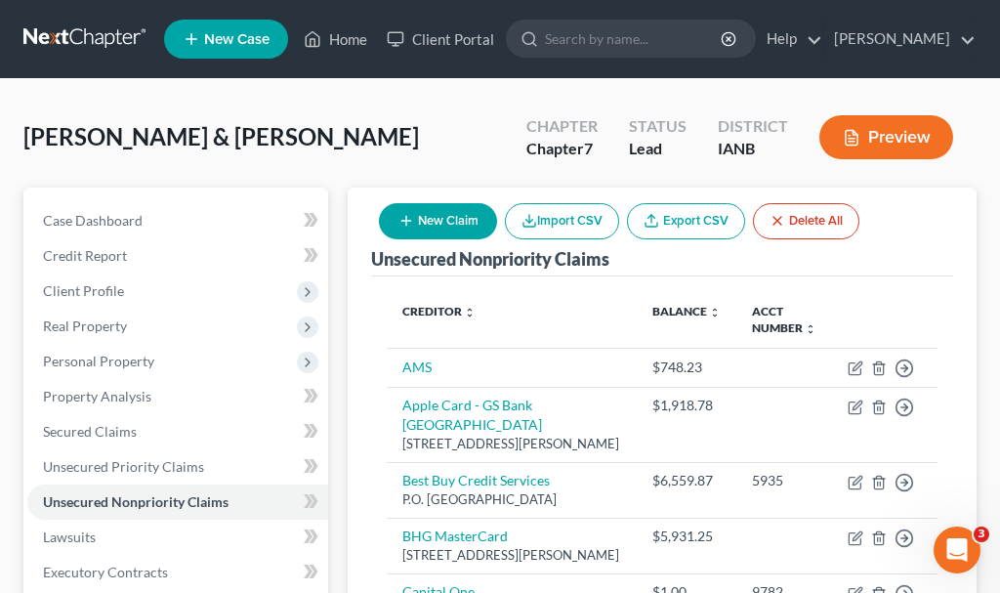
select select "2"
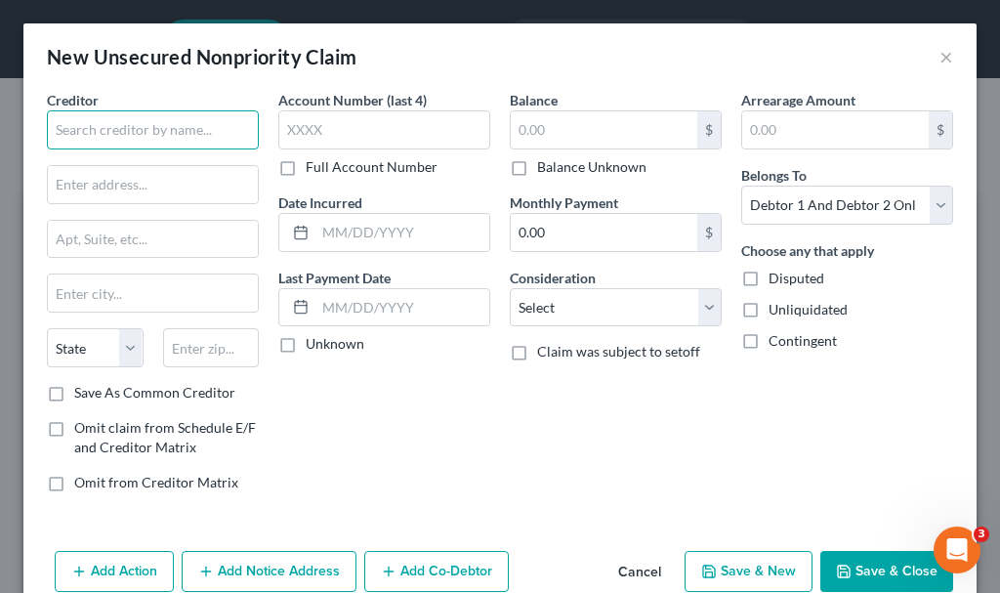
click at [205, 126] on input "text" at bounding box center [153, 129] width 212 height 39
type input "b"
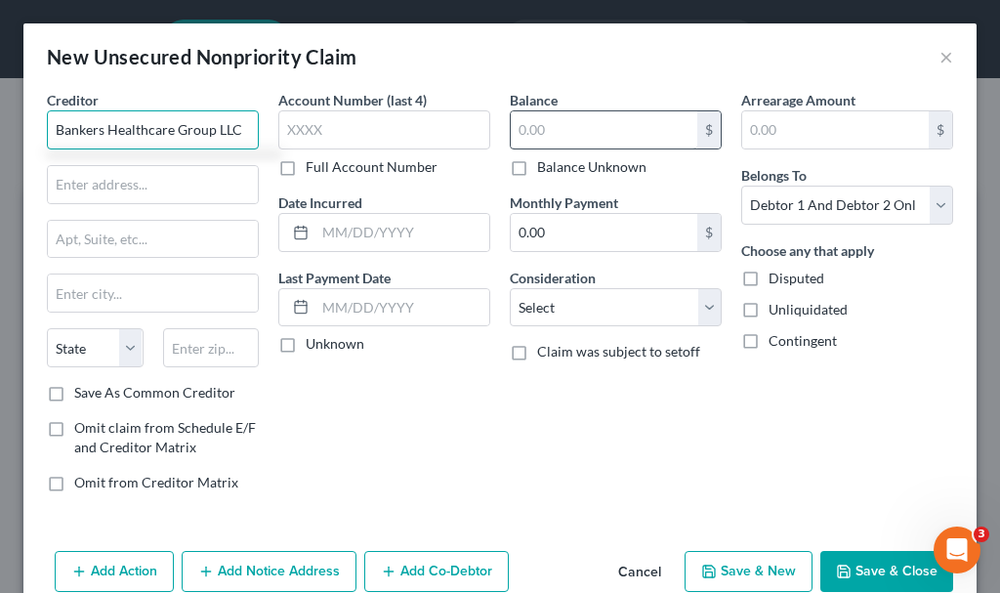
type input "Bankers Healthcare Group LLC"
click at [530, 127] on input "text" at bounding box center [604, 129] width 186 height 37
type input "63,623.84"
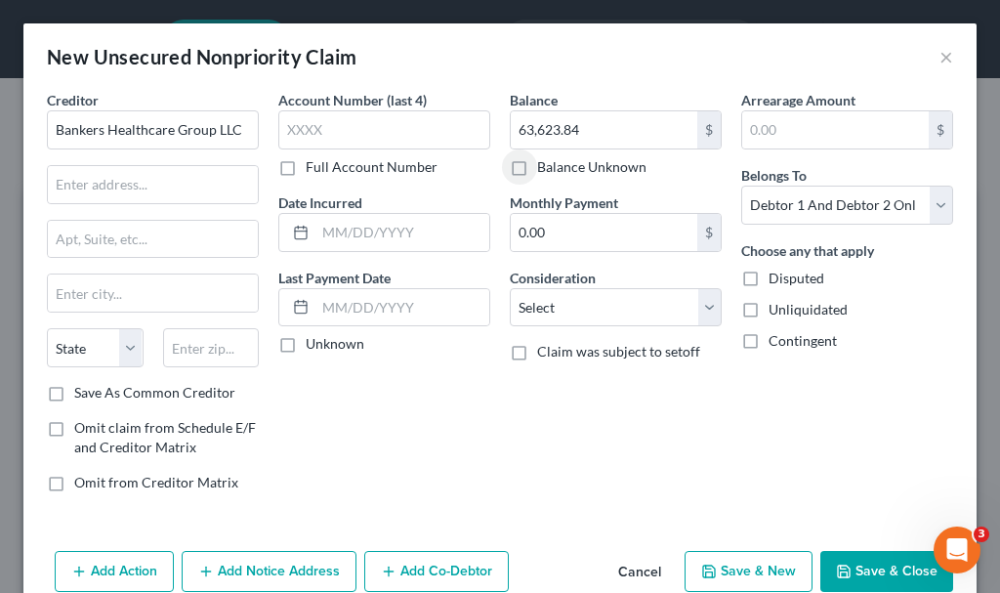
click at [273, 569] on button "Add Notice Address" at bounding box center [269, 571] width 175 height 41
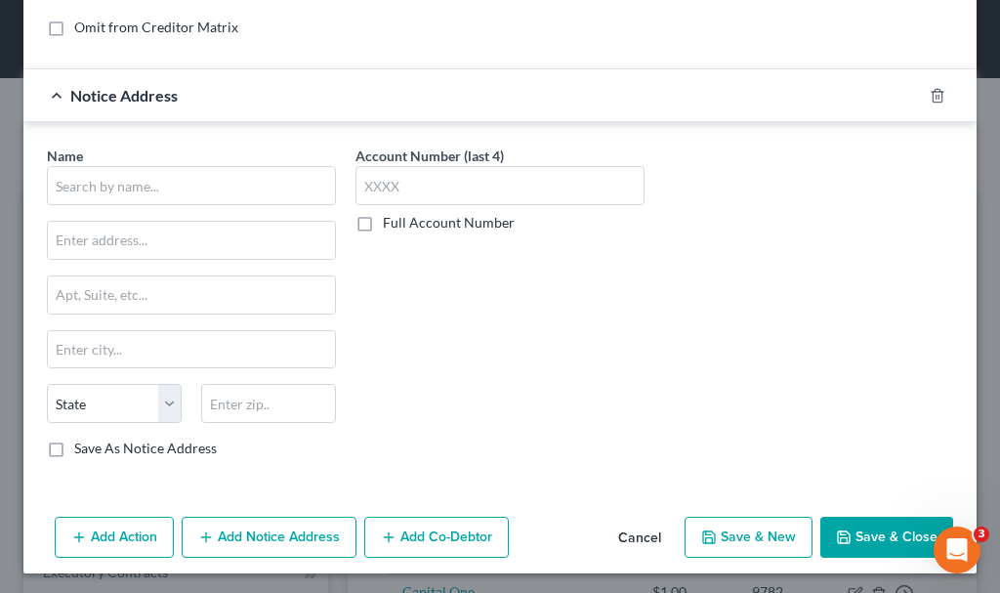
scroll to position [459, 0]
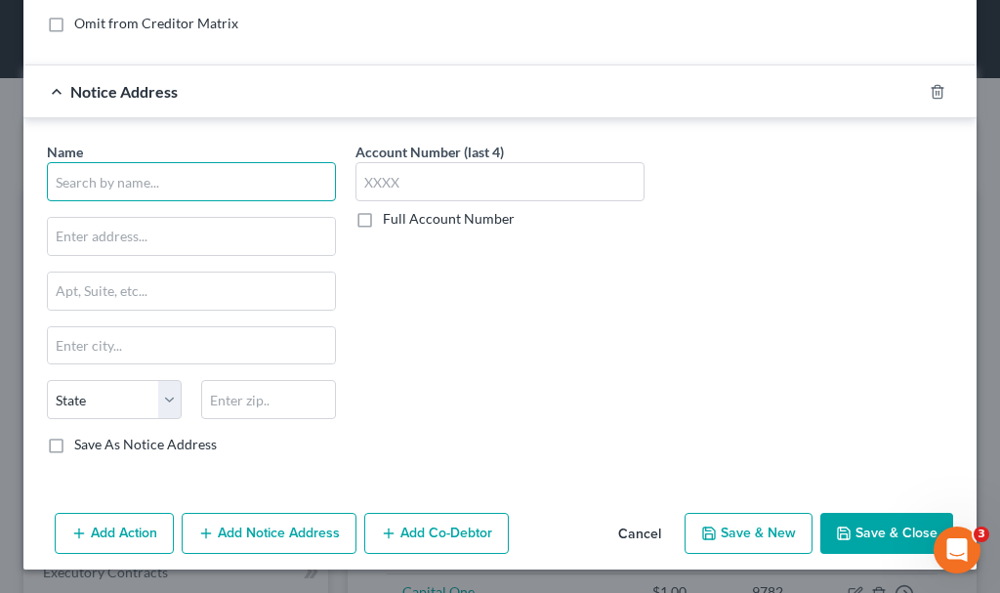
click at [205, 185] on input "text" at bounding box center [191, 181] width 289 height 39
type input "[PERSON_NAME] & [PERSON_NAME], P.A."
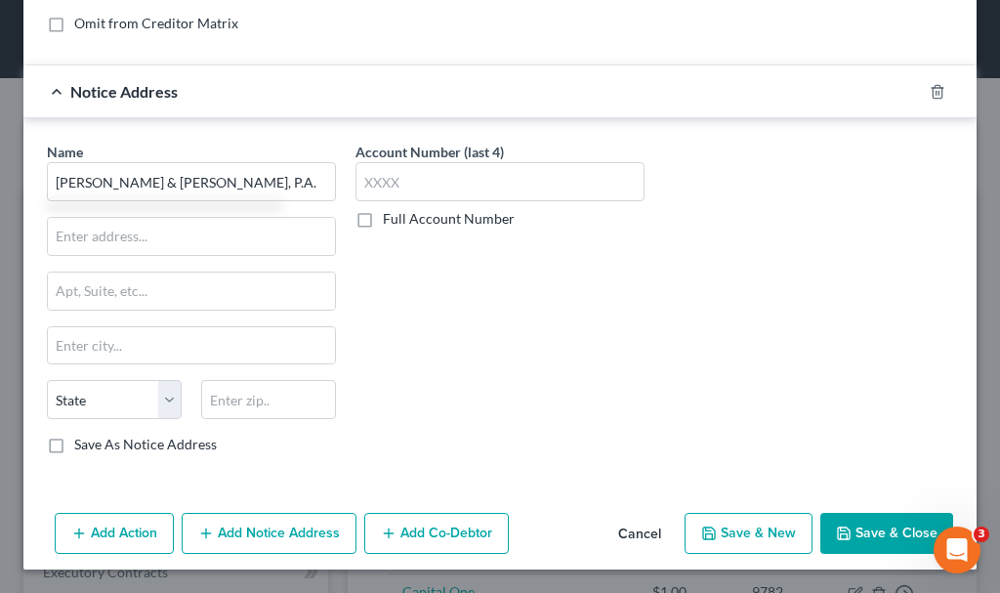
click at [113, 530] on button "Add Action" at bounding box center [114, 533] width 119 height 41
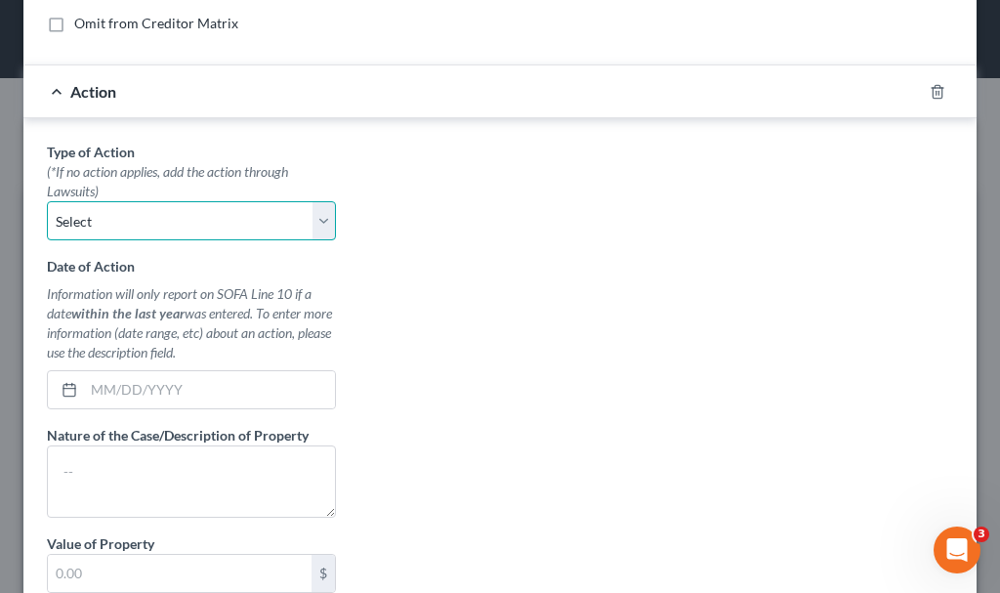
click at [99, 218] on select "Select Repossession Garnishment Foreclosure Personal Injury Attached, Seized, O…" at bounding box center [191, 220] width 289 height 39
select select "1"
click at [47, 201] on select "Select Repossession Garnishment Foreclosure Personal Injury Attached, Seized, O…" at bounding box center [191, 220] width 289 height 39
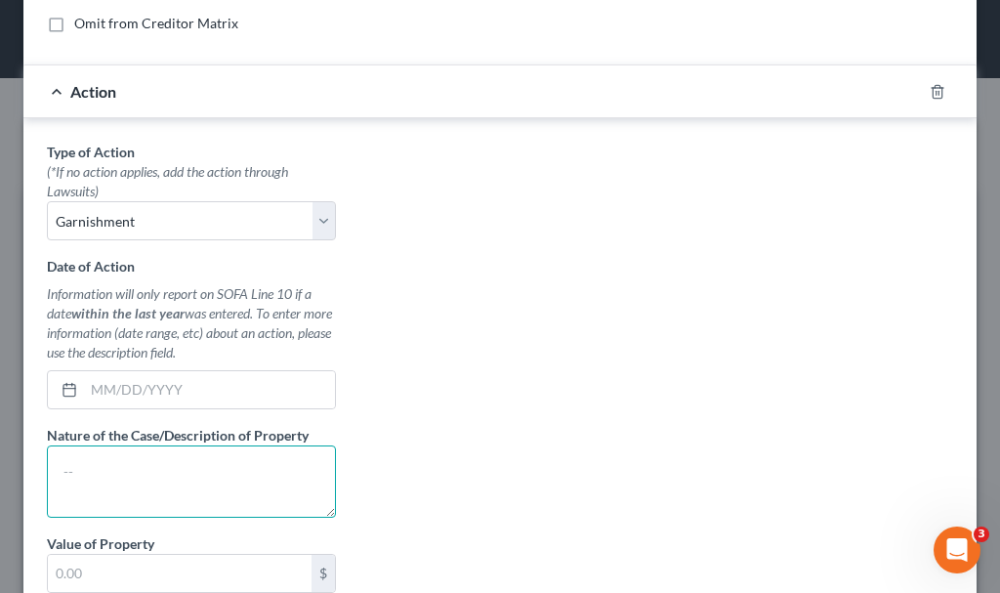
click at [118, 475] on textarea at bounding box center [191, 481] width 289 height 72
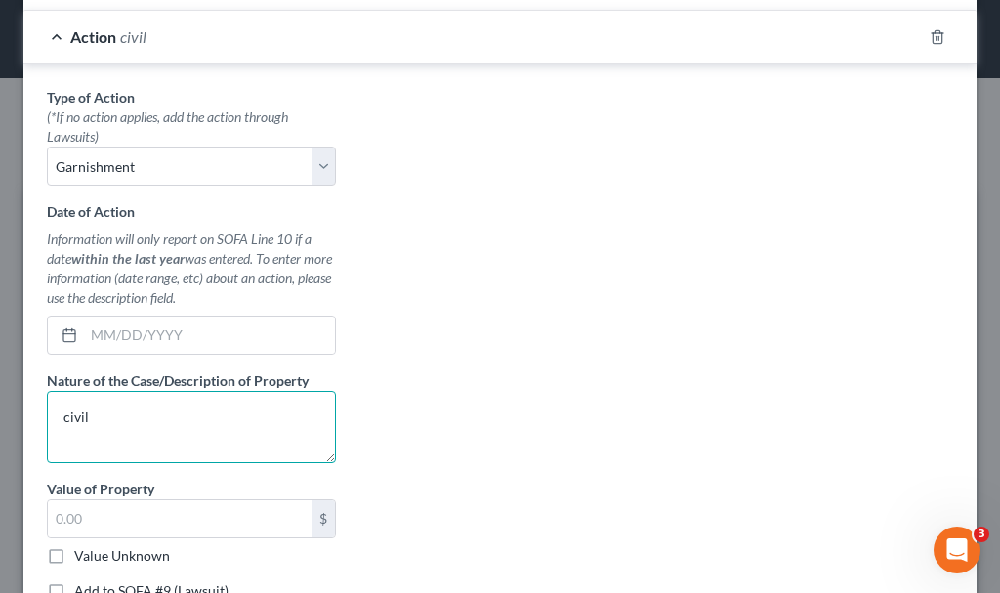
scroll to position [556, 0]
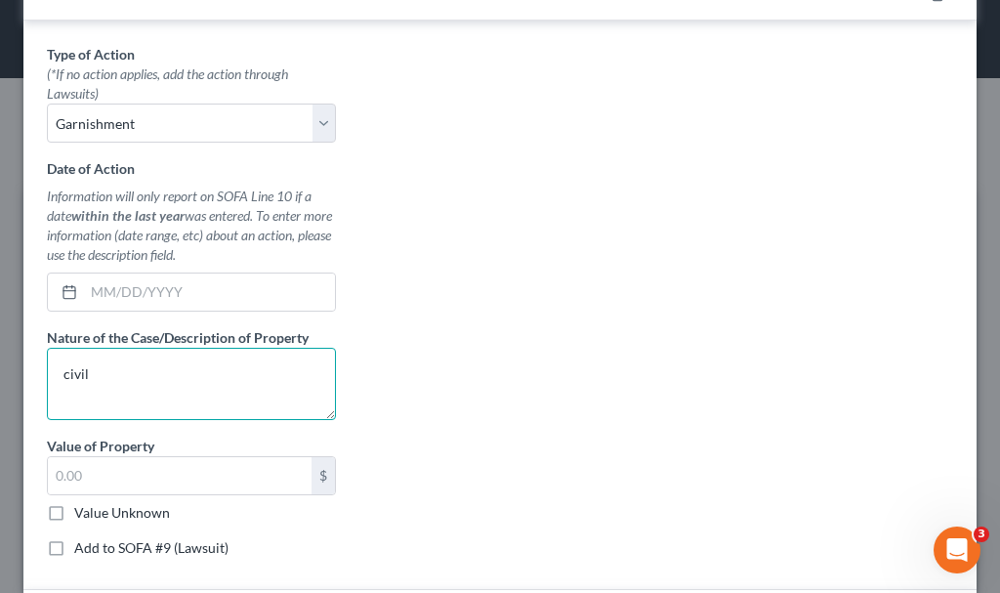
type textarea "civil"
click at [74, 548] on label "Add to SOFA #9 (Lawsuit)" at bounding box center [151, 548] width 154 height 20
click at [82, 548] on input "Add to SOFA #9 (Lawsuit)" at bounding box center [88, 544] width 13 height 13
checkbox input "true"
select select "0"
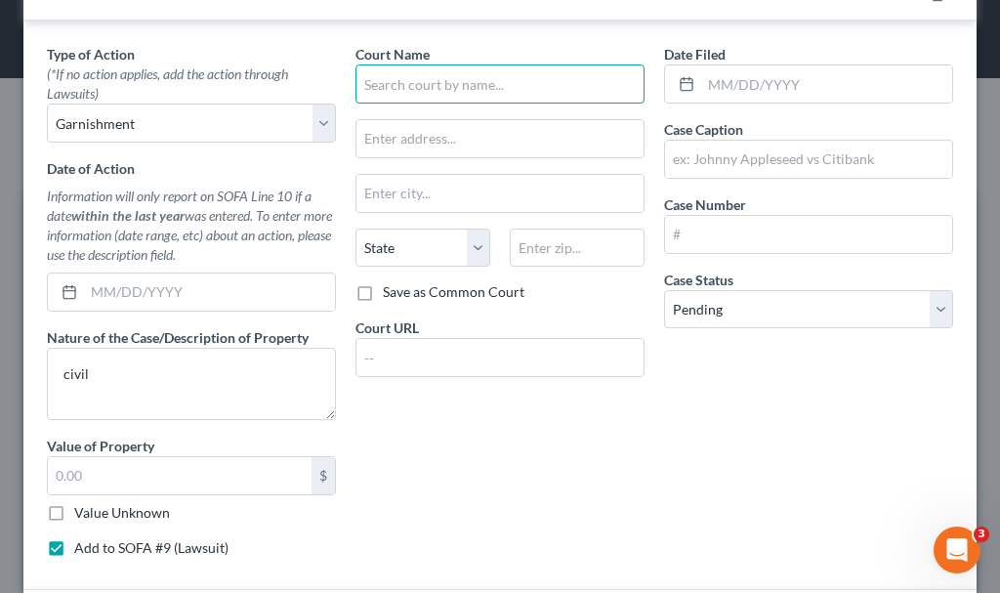
click at [431, 86] on input "text" at bounding box center [499, 83] width 289 height 39
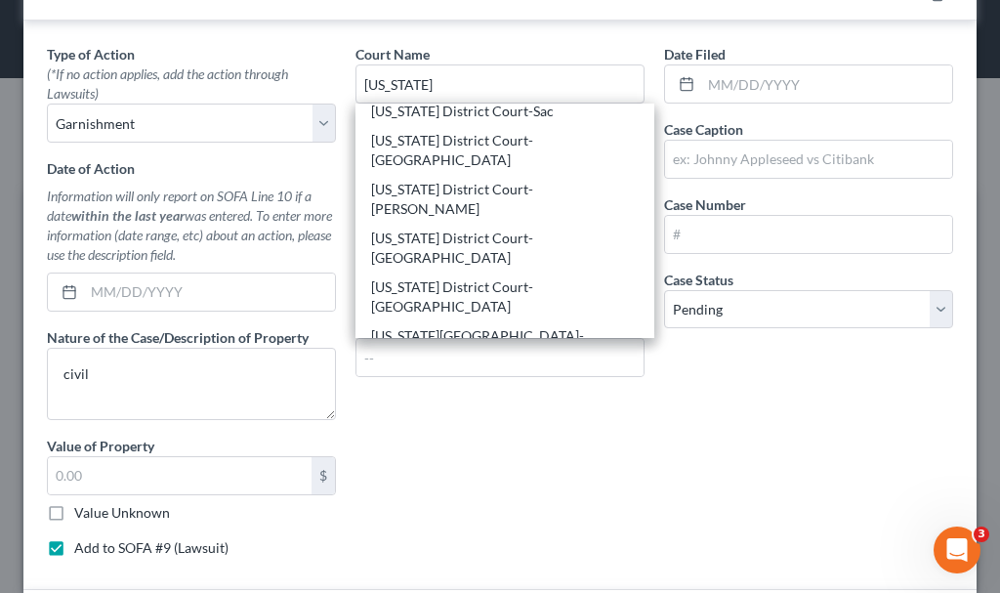
scroll to position [430, 0]
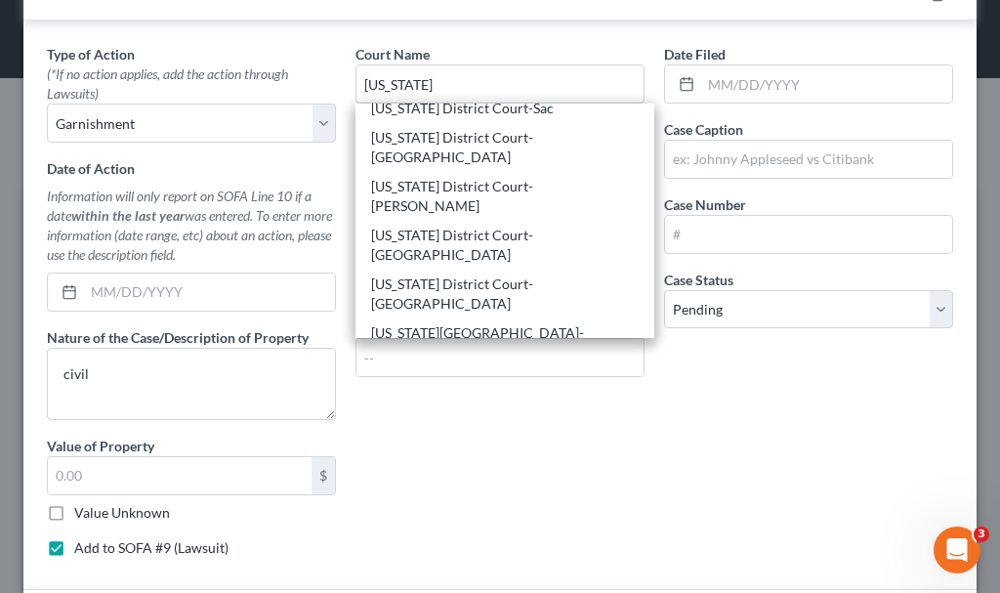
type input "[US_STATE] District Court-[GEOGRAPHIC_DATA]"
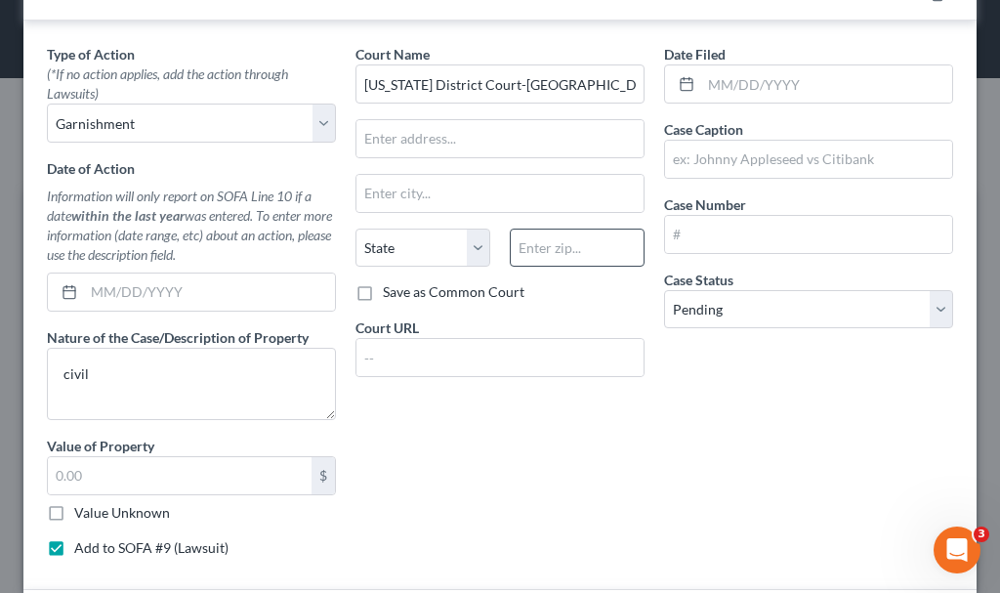
scroll to position [0, 0]
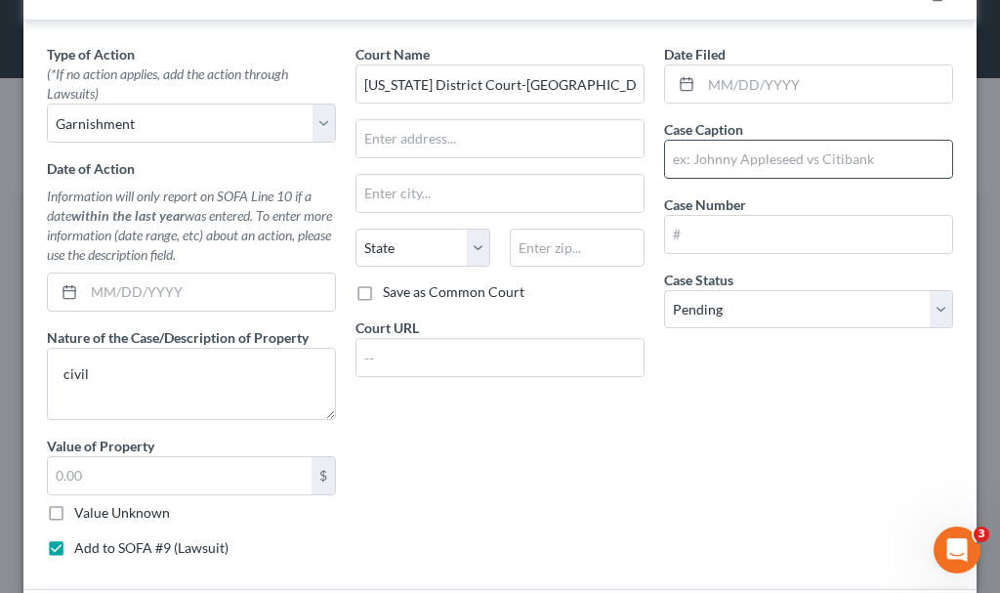
click at [702, 155] on input "text" at bounding box center [808, 159] width 287 height 37
type input "Bankers Healthcare Group LLC vs. [PERSON_NAME] & [PERSON_NAME]"
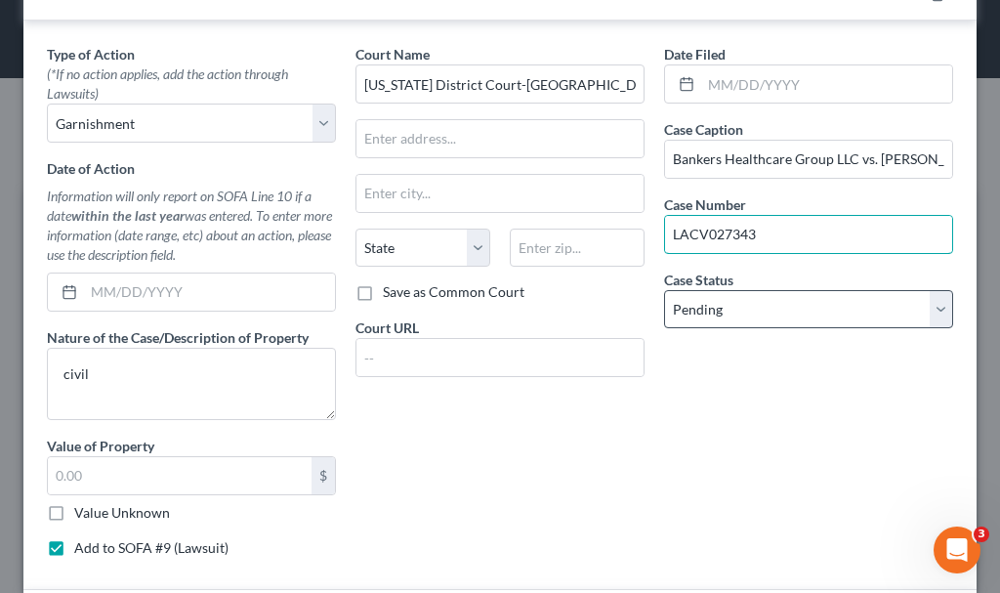
type input "LACV027343"
click at [775, 310] on select "Select Pending On Appeal Concluded" at bounding box center [808, 309] width 289 height 39
select select "2"
click at [664, 290] on select "Select Pending On Appeal Concluded" at bounding box center [808, 309] width 289 height 39
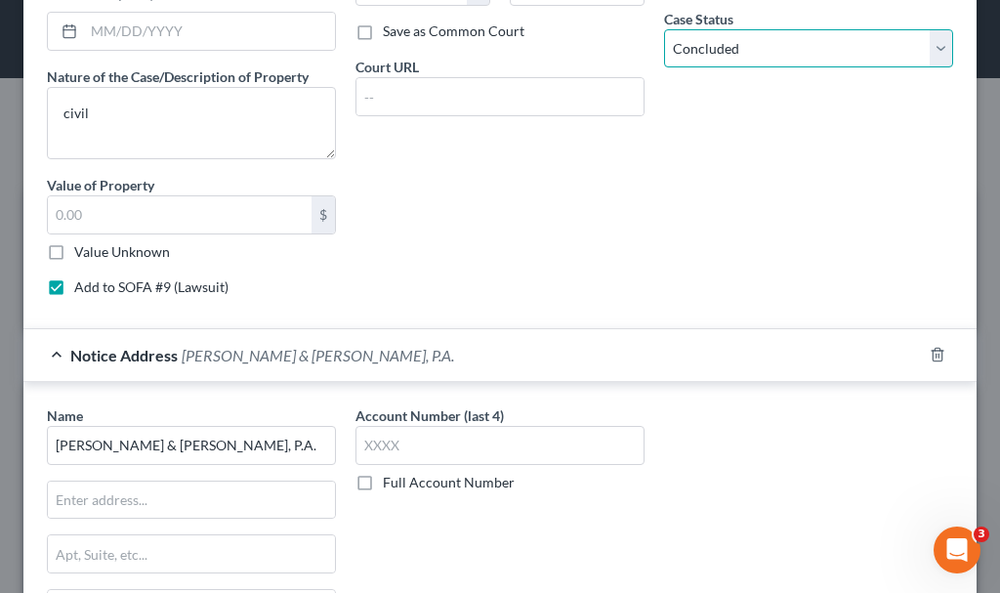
scroll to position [1080, 0]
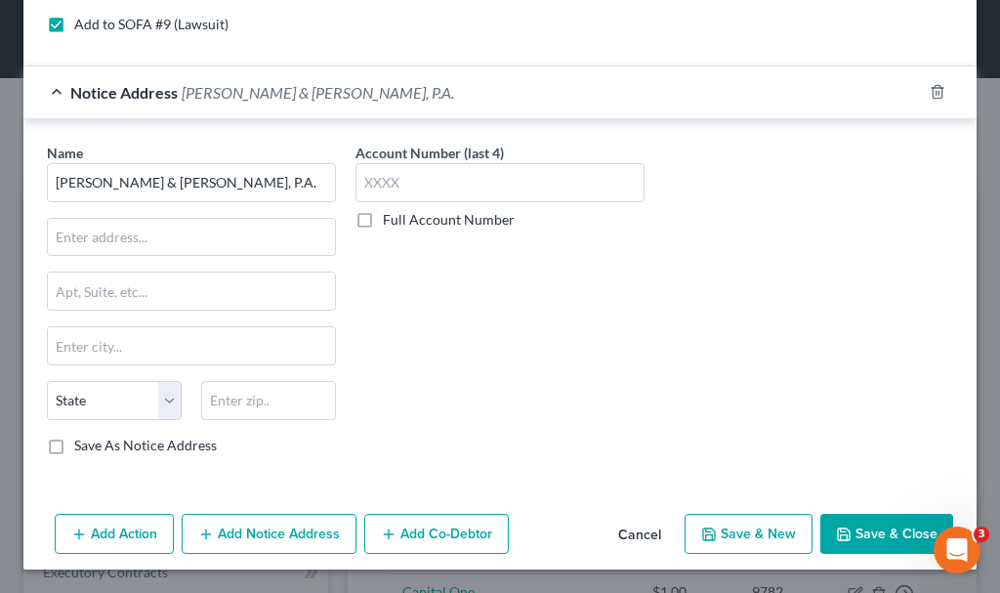
click at [847, 533] on button "Save & Close" at bounding box center [886, 533] width 133 height 41
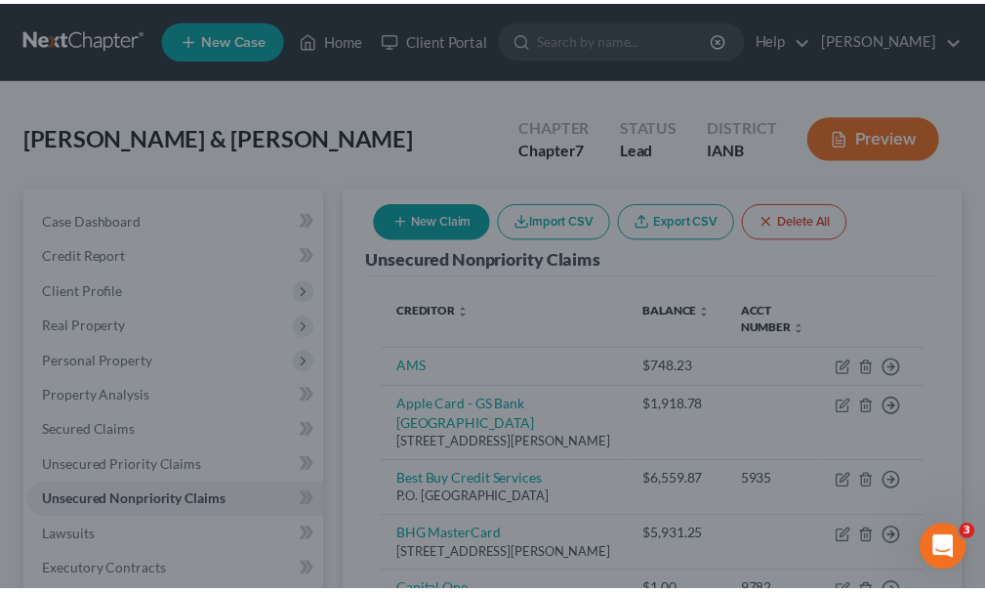
scroll to position [0, 0]
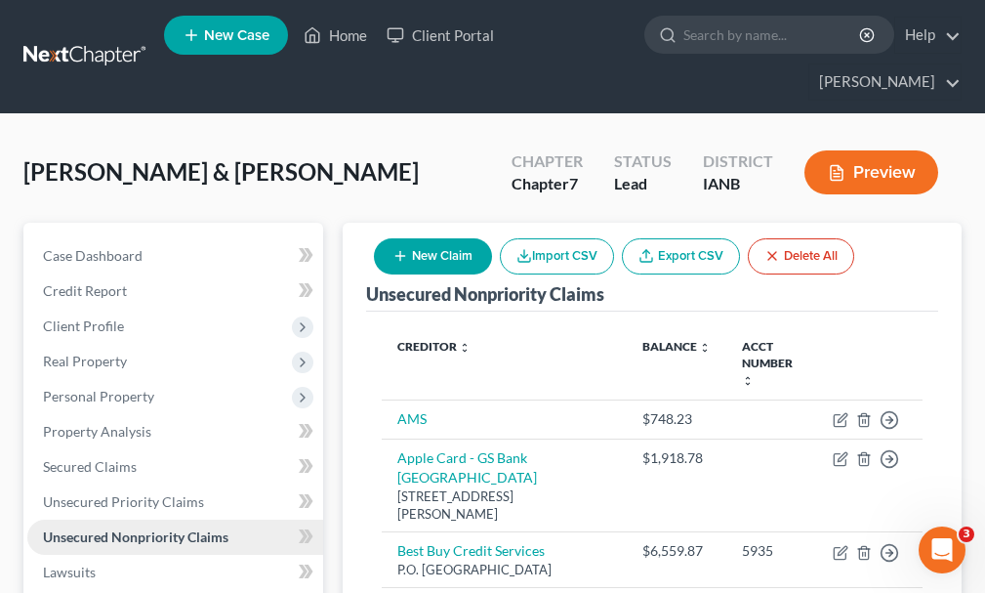
click at [113, 528] on span "Unsecured Nonpriority Claims" at bounding box center [135, 536] width 185 height 17
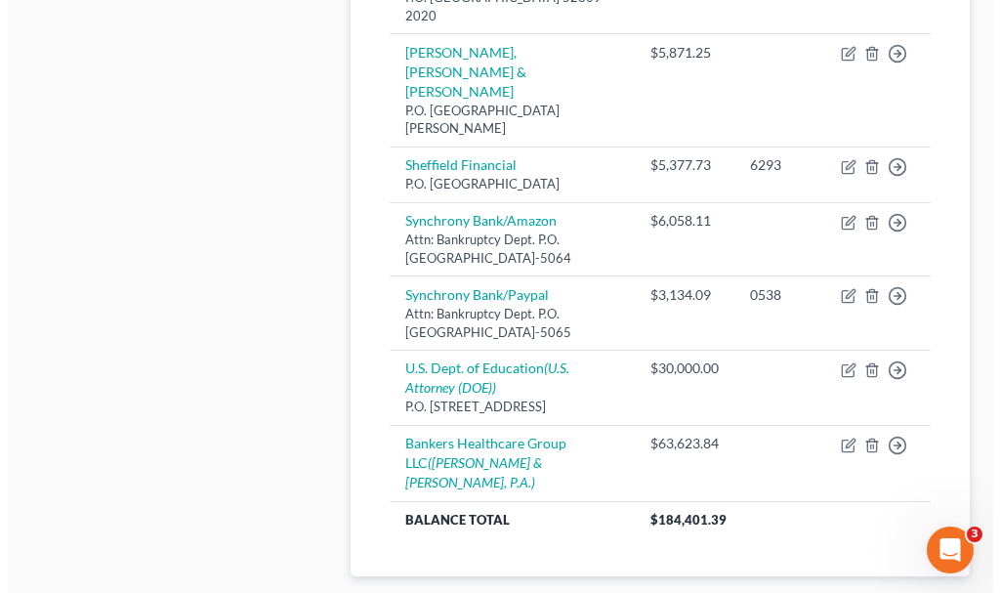
scroll to position [1660, 0]
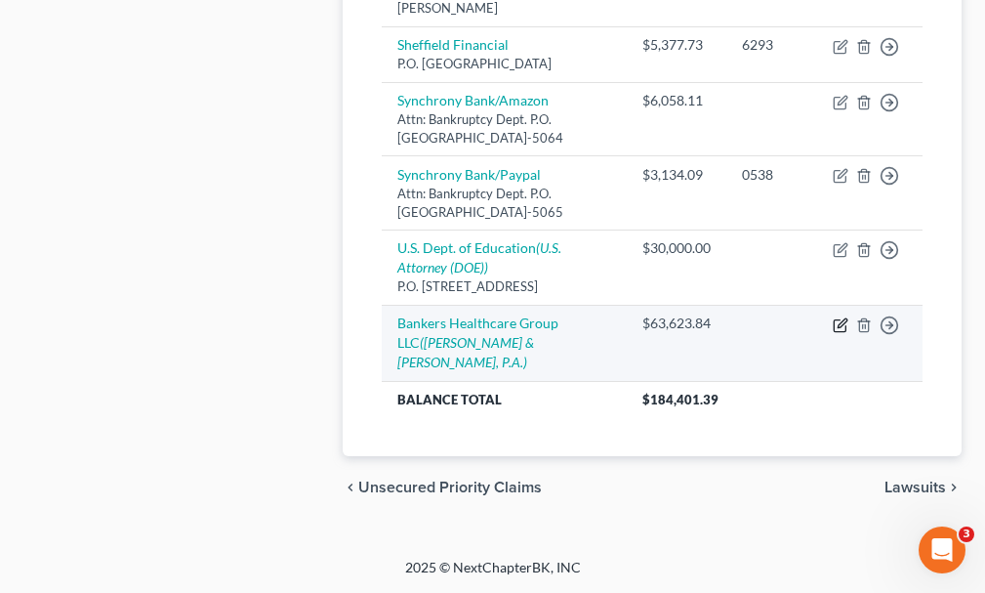
click at [834, 332] on icon "button" at bounding box center [840, 326] width 12 height 12
select select "2"
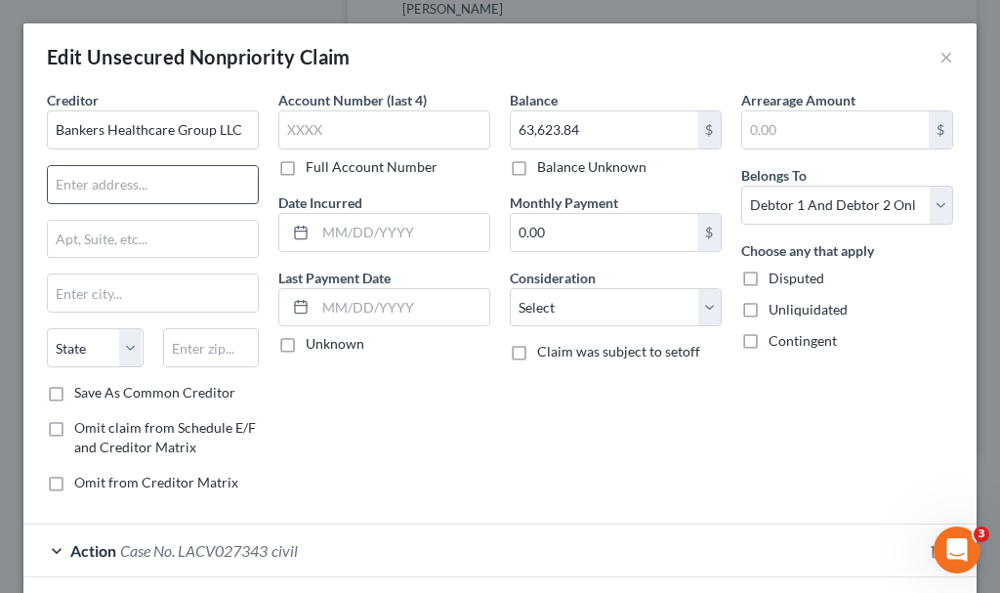
click at [148, 176] on input "text" at bounding box center [153, 184] width 210 height 37
type input "[STREET_ADDRESS]"
type input "Davie"
select select "9"
type input "33324"
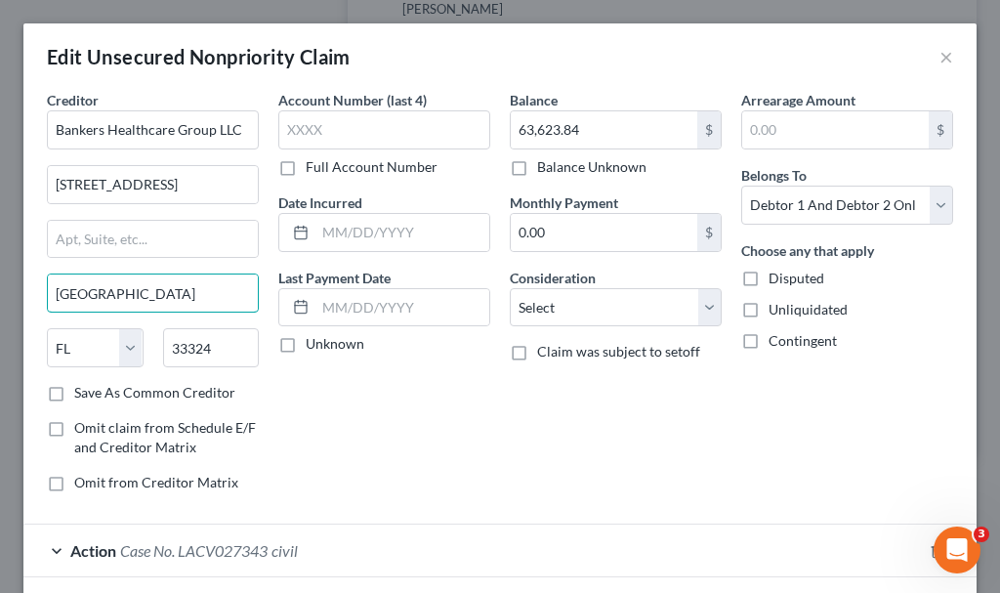
drag, startPoint x: 182, startPoint y: 294, endPoint x: 0, endPoint y: 278, distance: 182.2
click at [0, 278] on div "Edit Unsecured Nonpriority Claim × Creditor * Bankers Healthcare Group LLC [STR…" at bounding box center [500, 296] width 1000 height 593
type input "Davie"
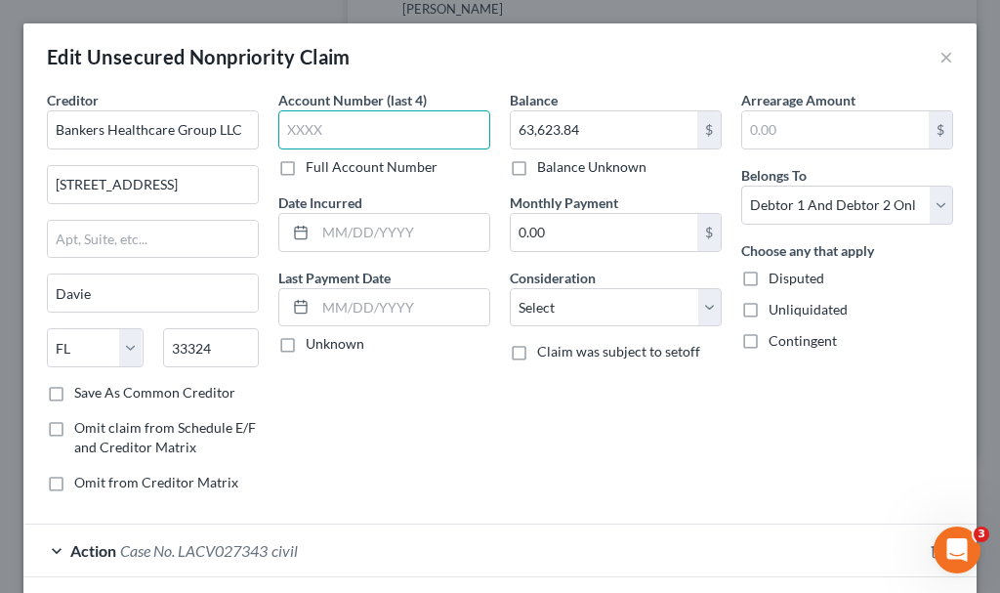
click at [344, 127] on input "text" at bounding box center [384, 129] width 212 height 39
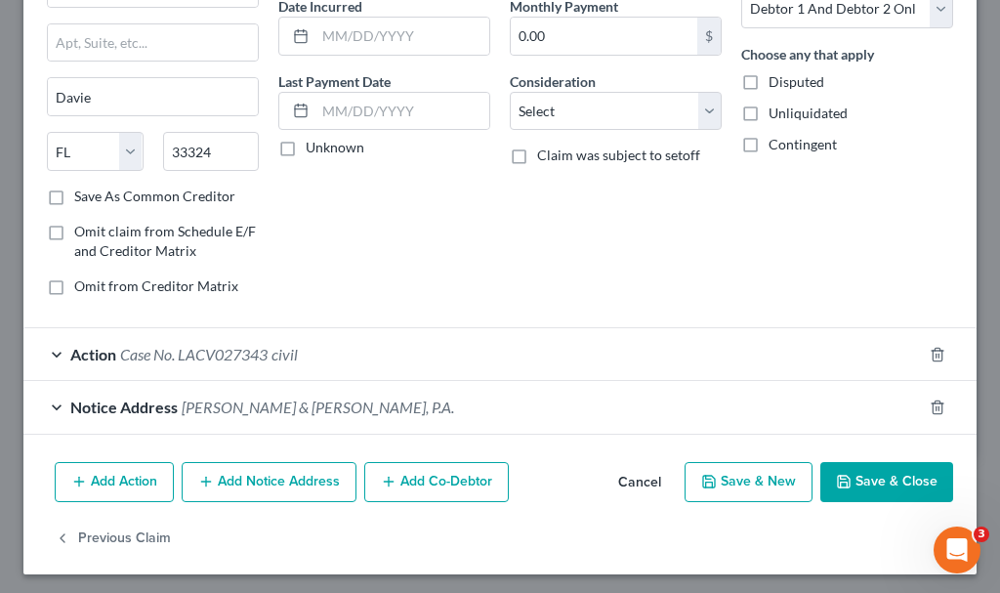
scroll to position [201, 0]
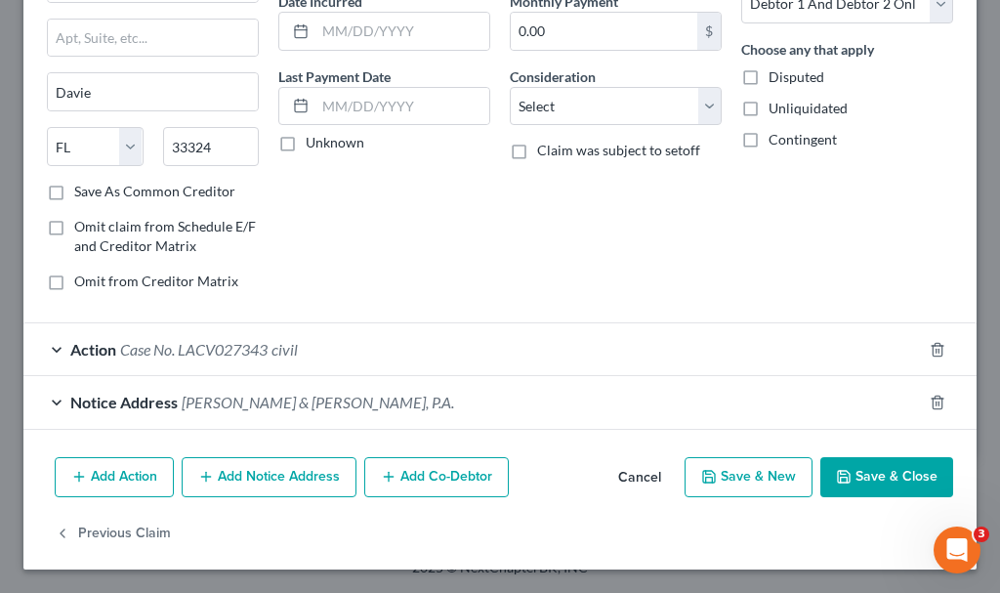
click at [249, 398] on span "[PERSON_NAME] & [PERSON_NAME], P.A." at bounding box center [318, 401] width 272 height 19
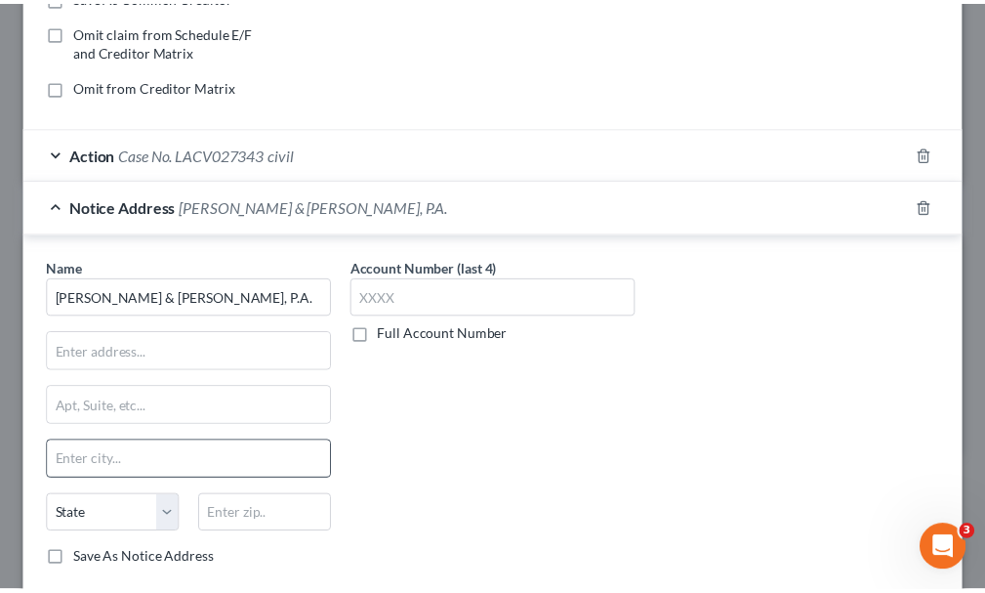
scroll to position [494, 0]
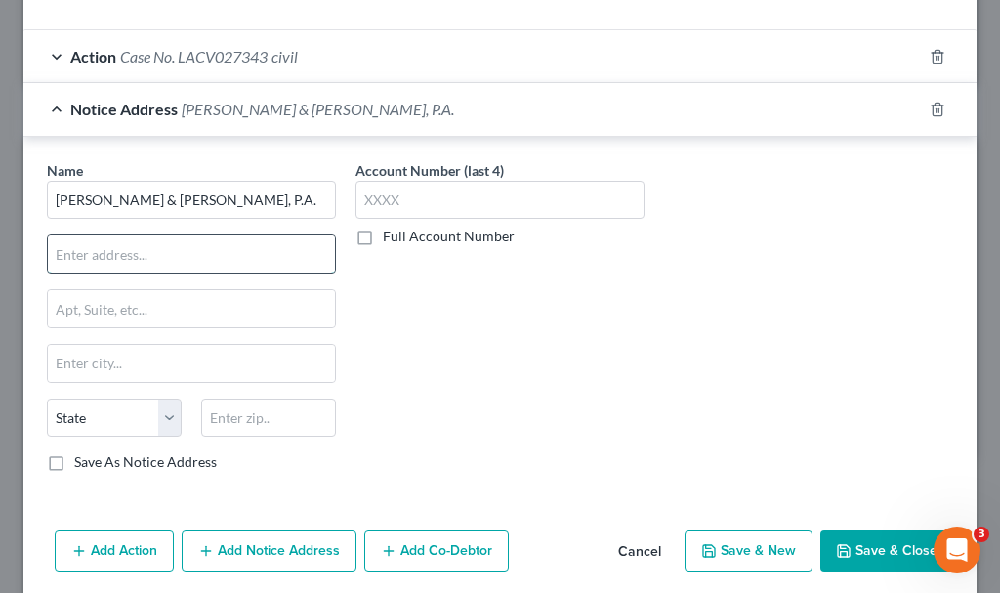
click at [156, 248] on input "text" at bounding box center [191, 253] width 287 height 37
type input "[STREET_ADDRESS][PERSON_NAME]"
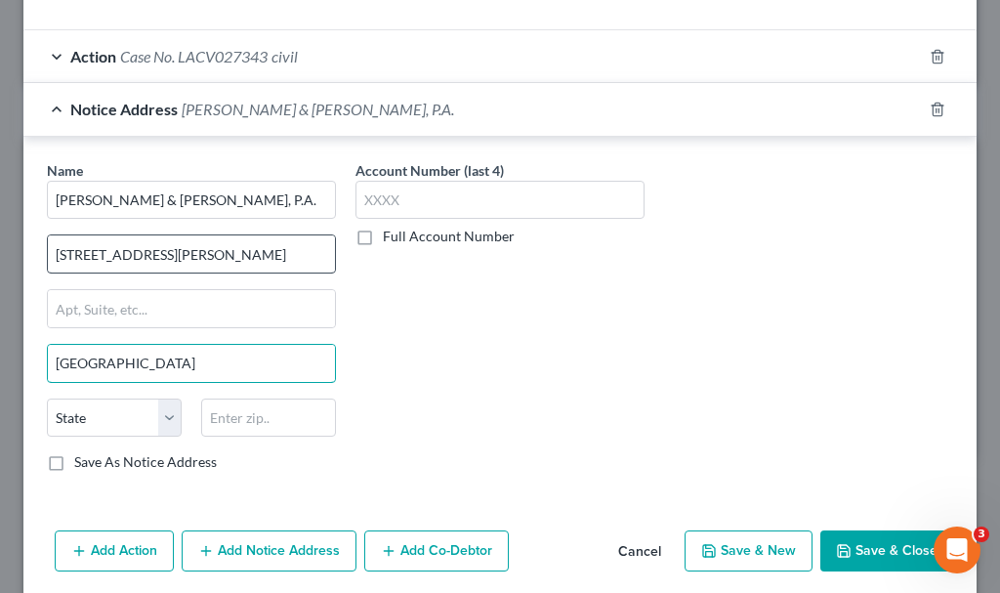
type input "[GEOGRAPHIC_DATA]"
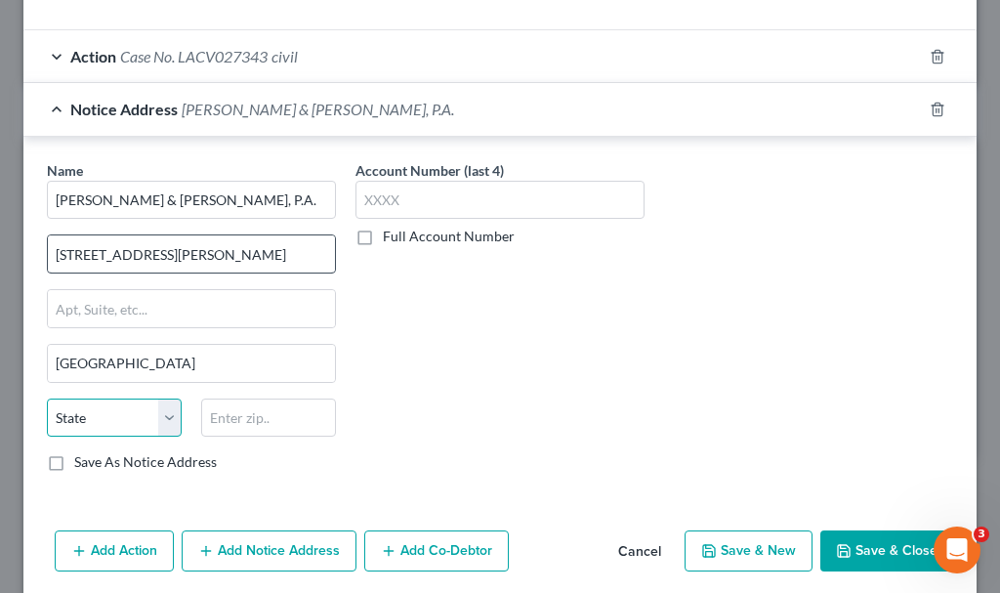
select select "17"
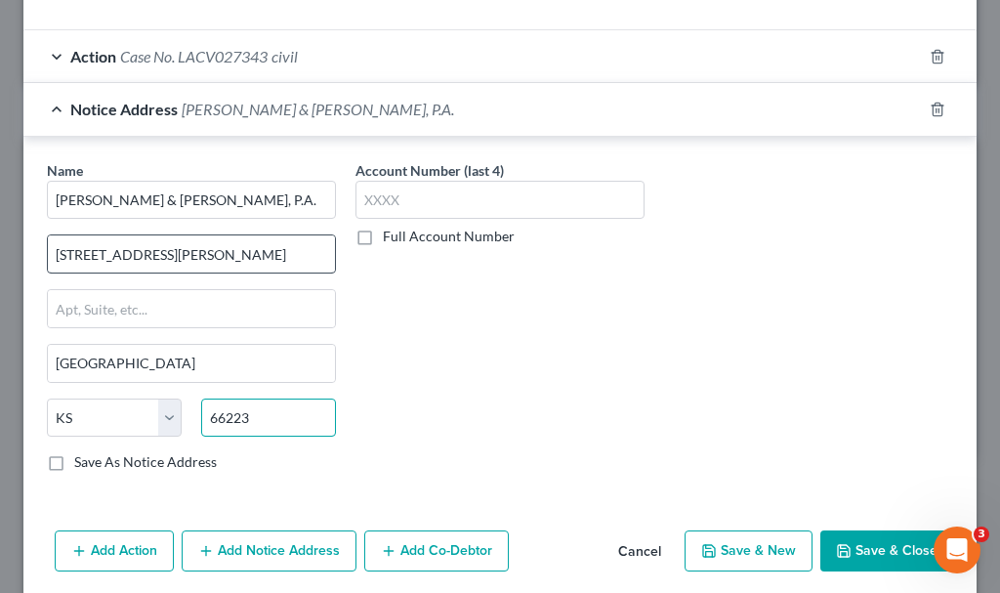
type input "66223"
type input "Shawnee Mission"
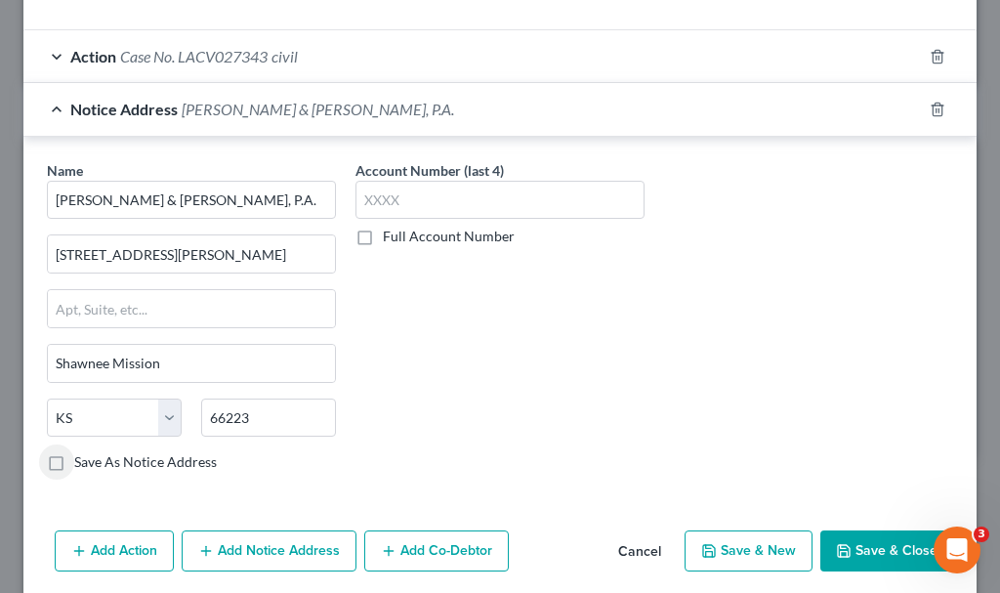
click at [74, 460] on label "Save As Notice Address" at bounding box center [145, 462] width 143 height 20
click at [82, 460] on input "Save As Notice Address" at bounding box center [88, 458] width 13 height 13
click at [849, 541] on button "Save & Close" at bounding box center [886, 550] width 133 height 41
checkbox input "false"
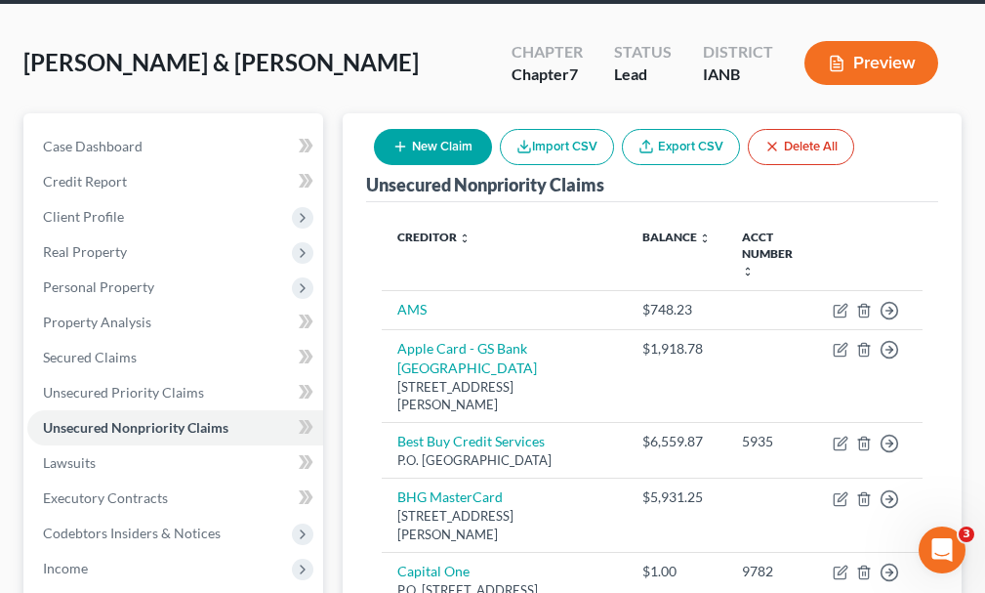
scroll to position [0, 0]
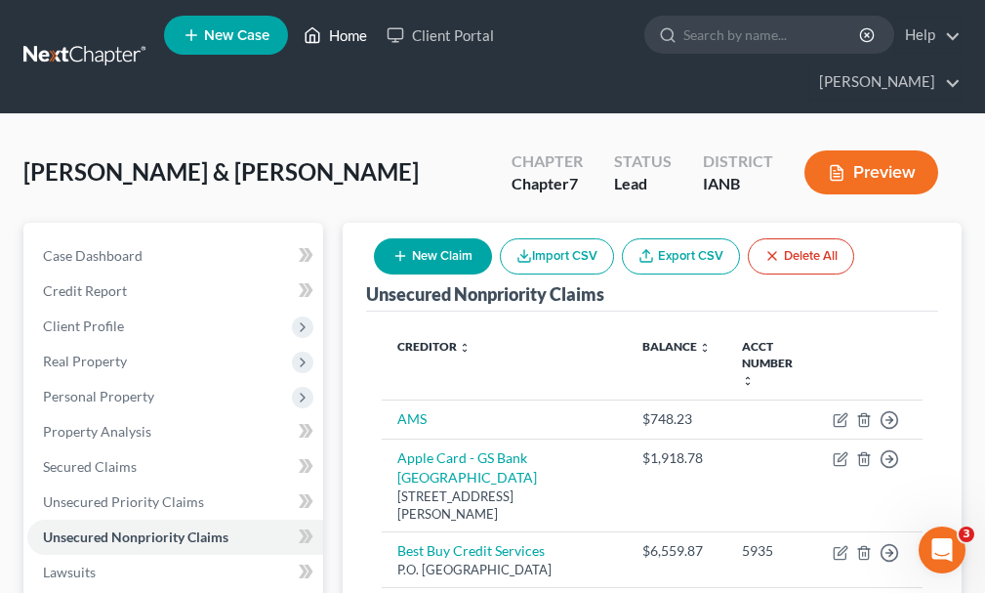
click at [353, 29] on link "Home" at bounding box center [335, 35] width 83 height 35
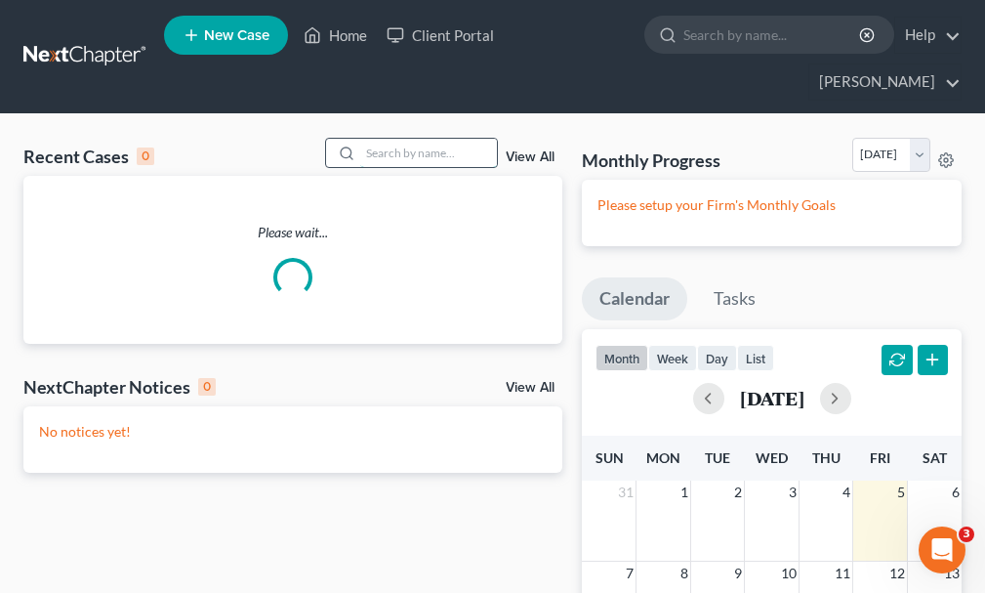
click at [404, 139] on input "search" at bounding box center [428, 153] width 137 height 28
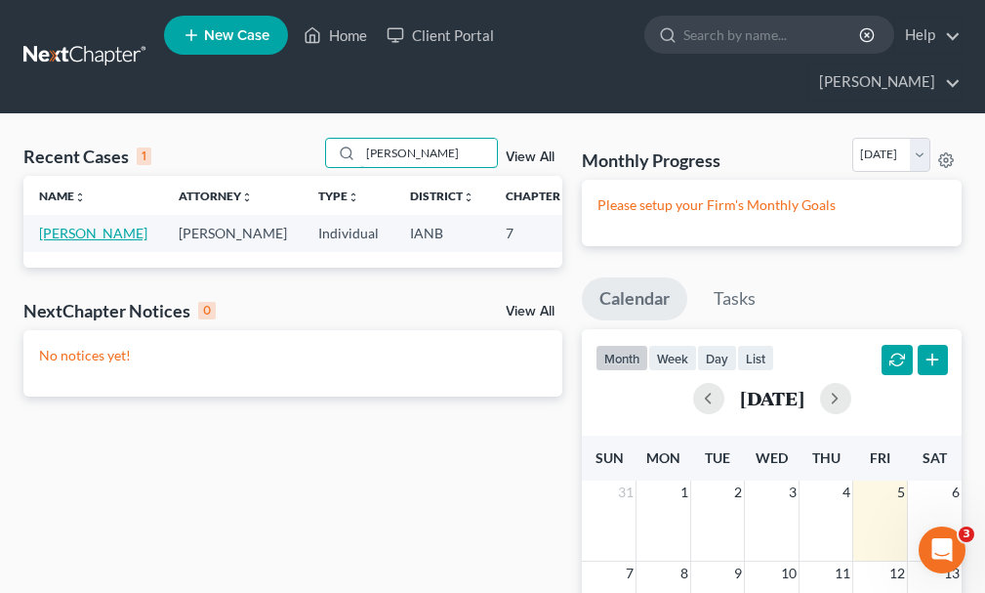
type input "[PERSON_NAME]"
click at [57, 225] on link "[PERSON_NAME]" at bounding box center [93, 233] width 108 height 17
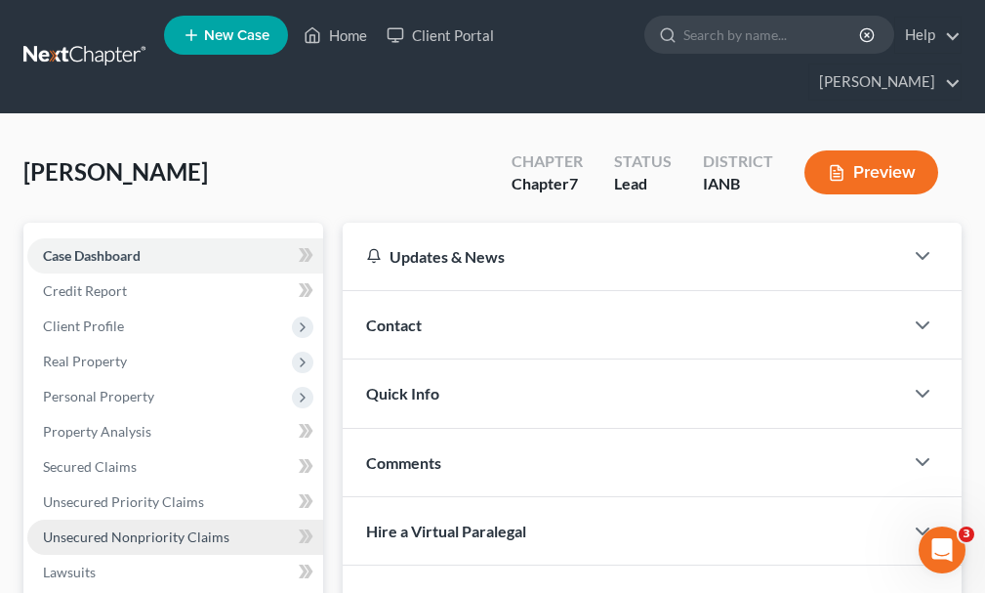
click at [111, 528] on span "Unsecured Nonpriority Claims" at bounding box center [136, 536] width 186 height 17
